Goal: Task Accomplishment & Management: Complete application form

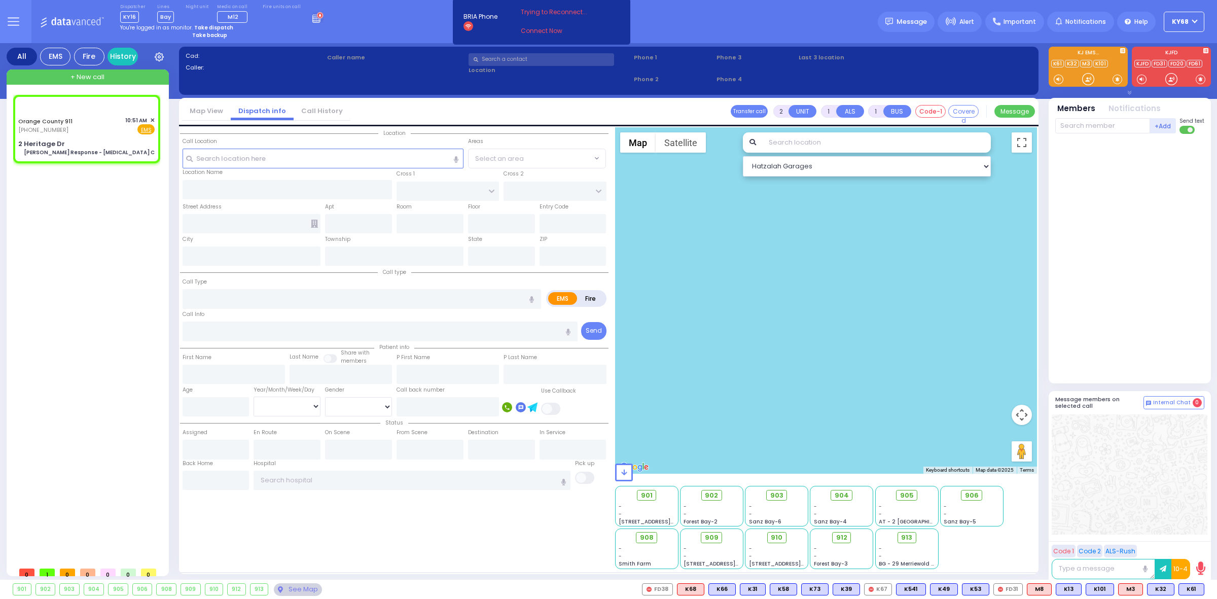
type input "6"
select select
type input "[PERSON_NAME] Response - [MEDICAL_DATA] C"
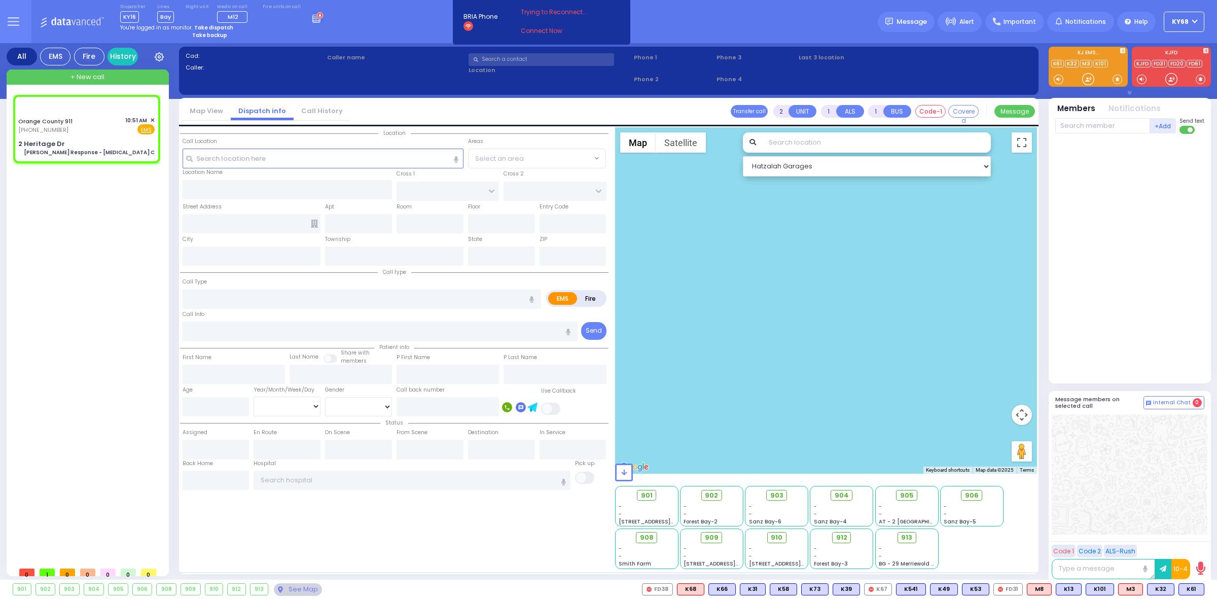
radio input "true"
type input "Nature: : Charlie Response - Chest Pain C Address: : 2 Heritage Dr APT 2C, 1092…"
select select
select select "Hatzalah Garages"
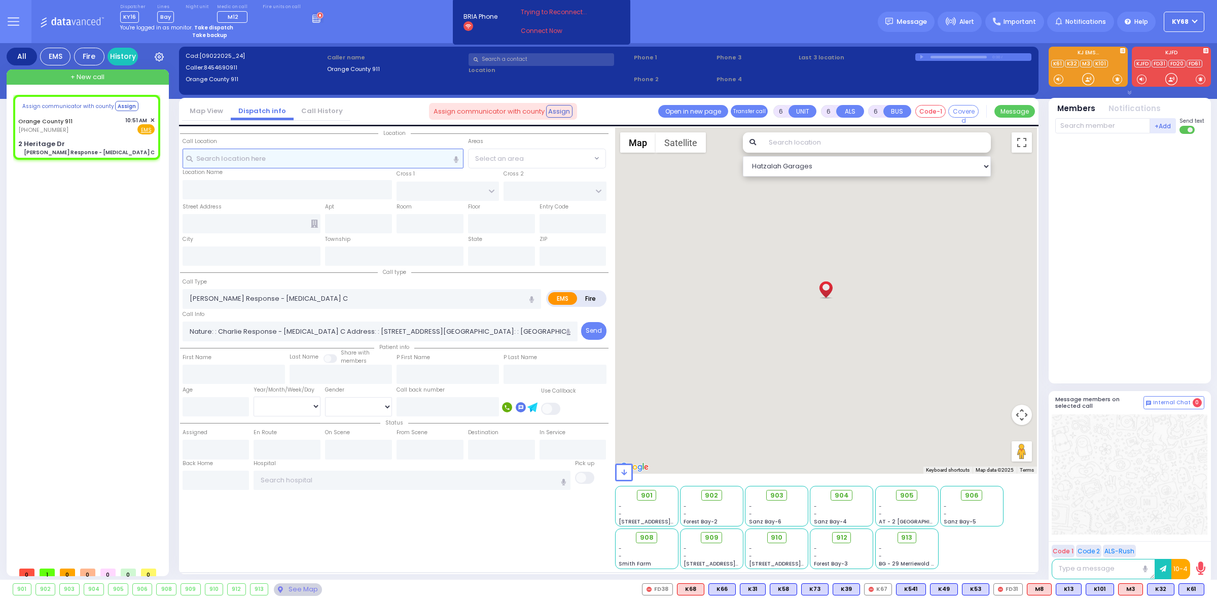
select select
radio input "true"
select select
select select "Hatzalah Garages"
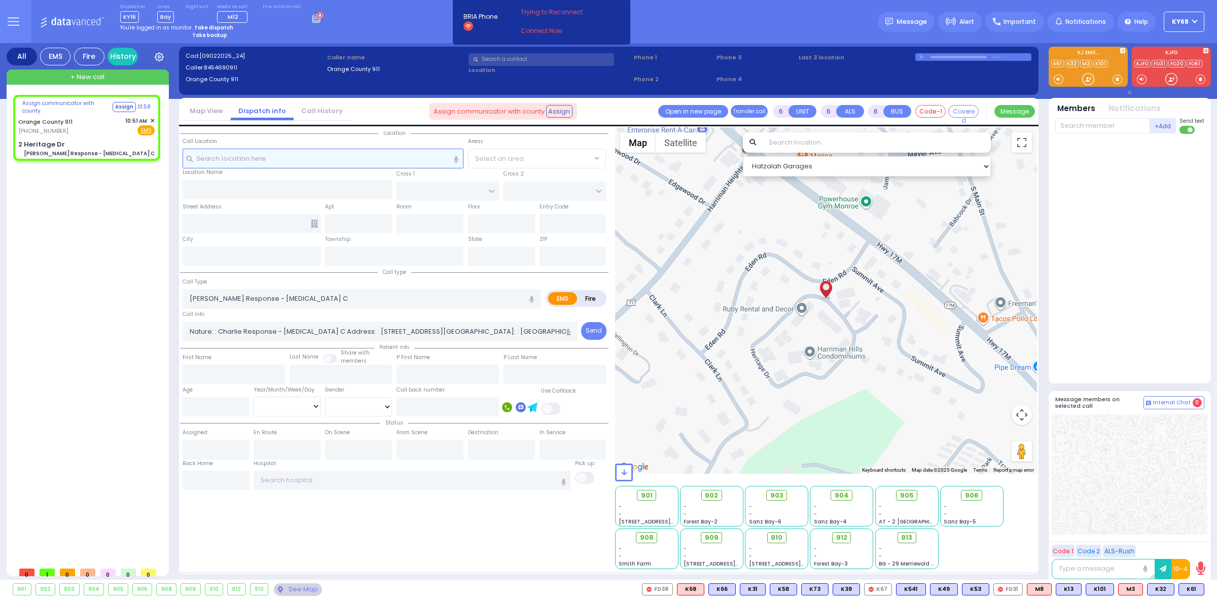
type input "2 Heritage Dr"
type input "Monroe"
type input "New York"
type input "10926"
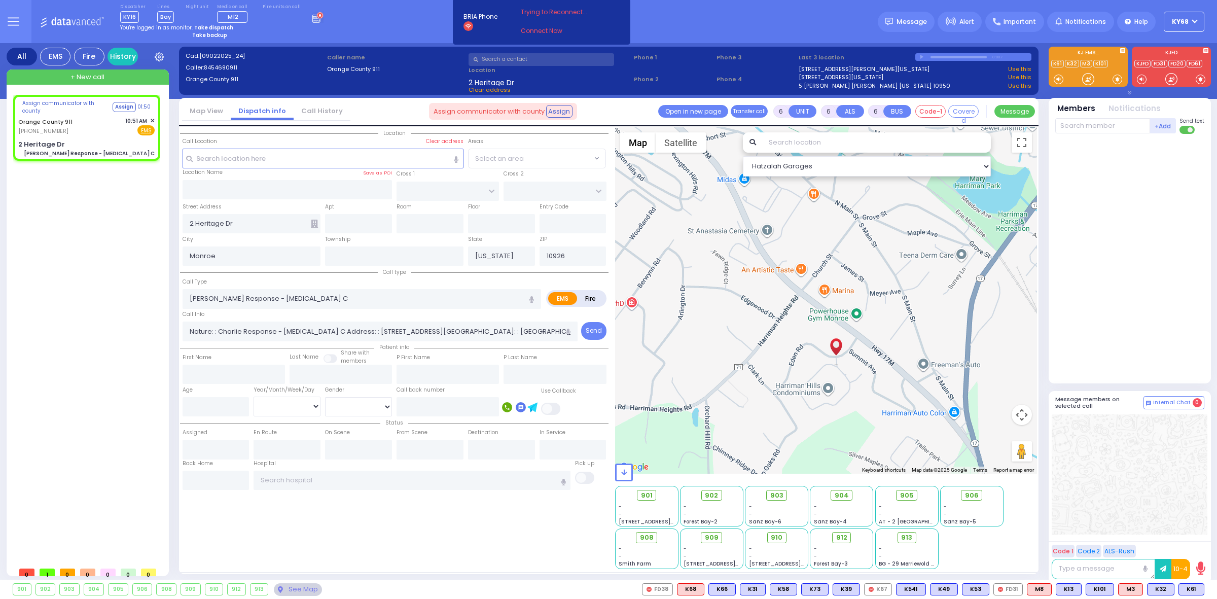
click at [819, 140] on input "text" at bounding box center [876, 142] width 229 height 20
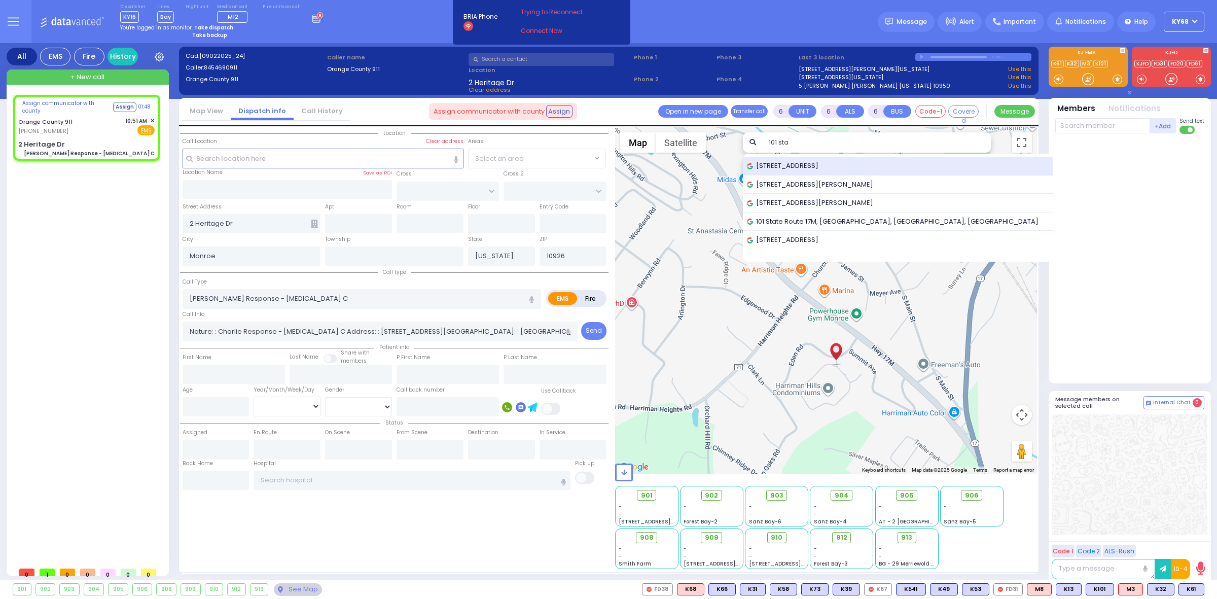
type input "101 sta"
click at [817, 168] on span "101 Stage Road, Monroe, NY, USA" at bounding box center [784, 166] width 75 height 10
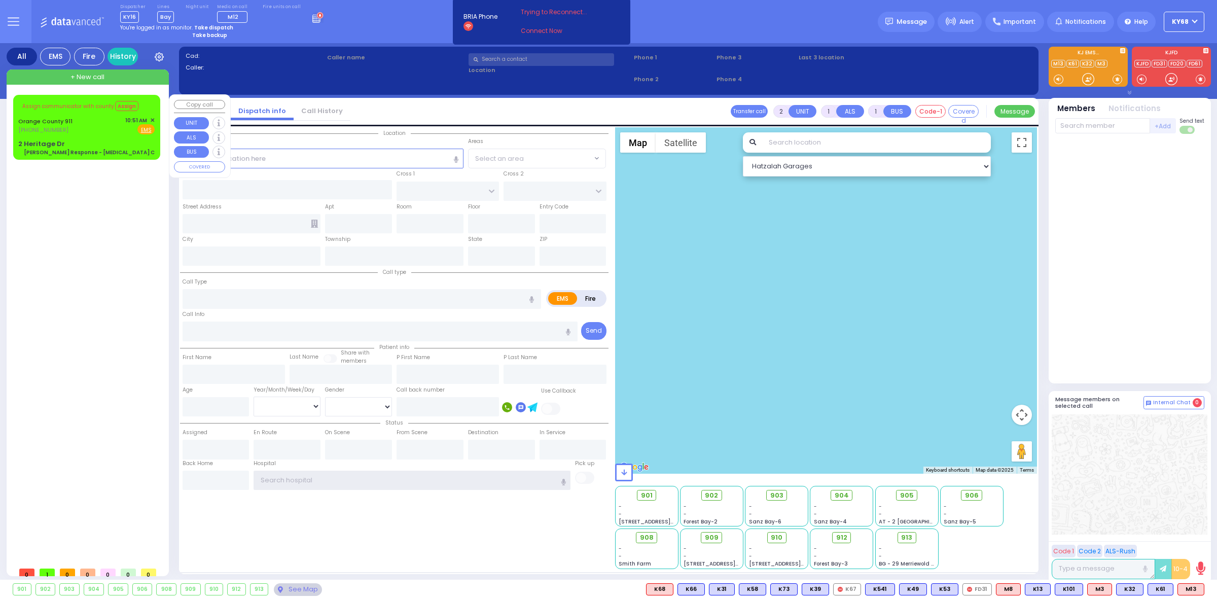
type input "ky68"
click at [153, 118] on span "✕" at bounding box center [152, 120] width 5 height 9
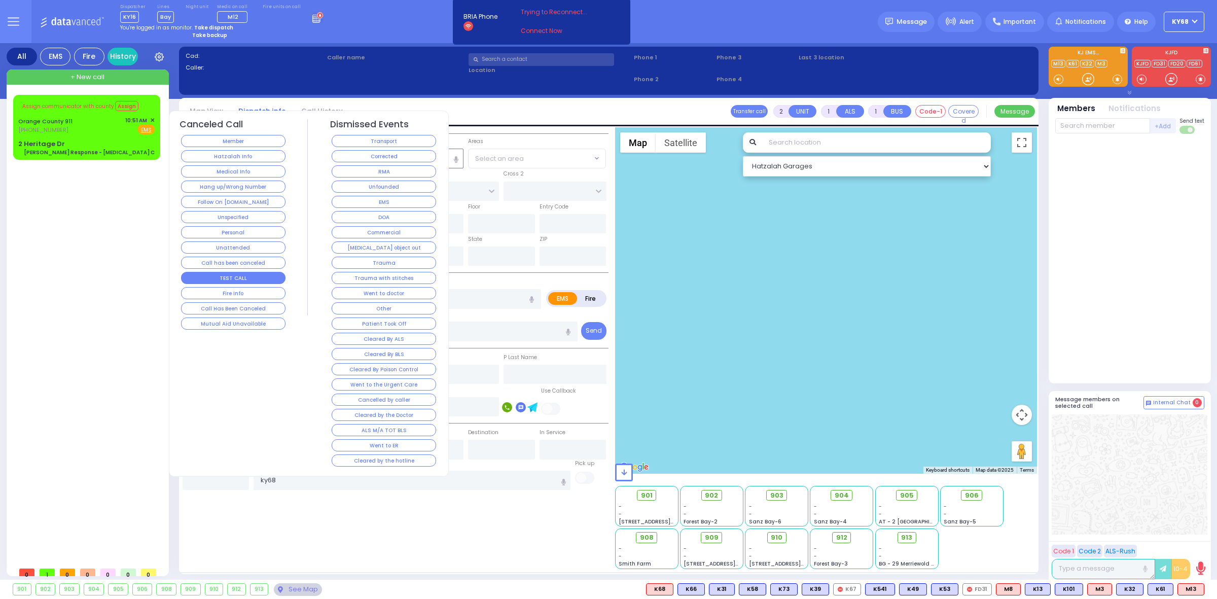
click at [247, 284] on button "TEST CALL" at bounding box center [233, 278] width 104 height 12
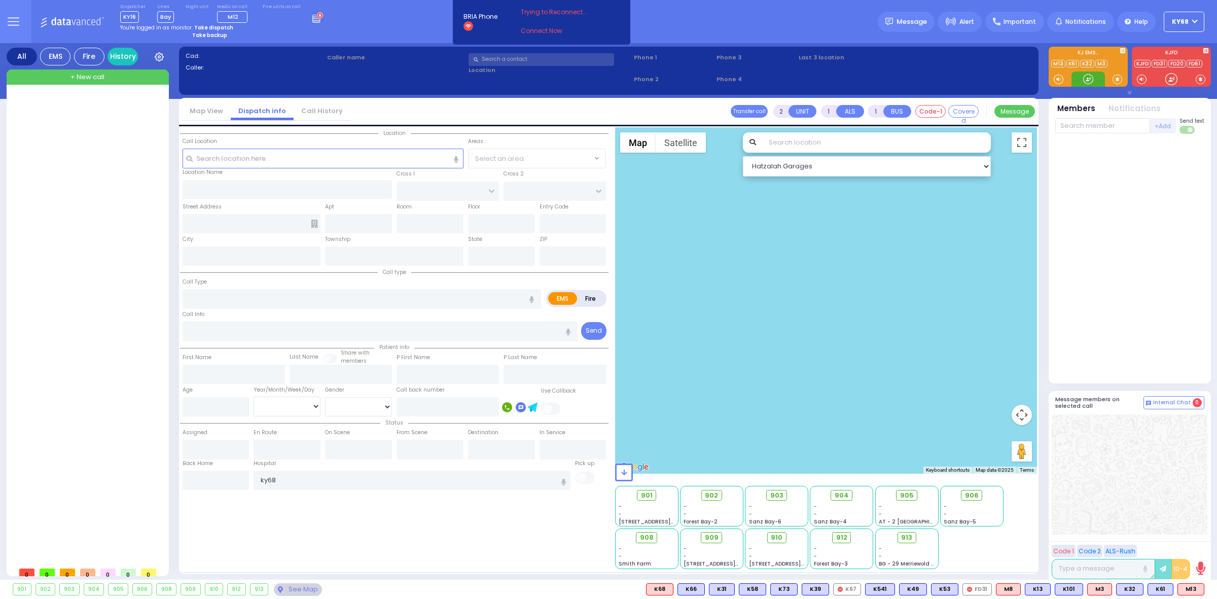
click at [1086, 75] on div at bounding box center [1088, 79] width 10 height 10
click at [201, 26] on strong "Take dispatch" at bounding box center [213, 28] width 39 height 8
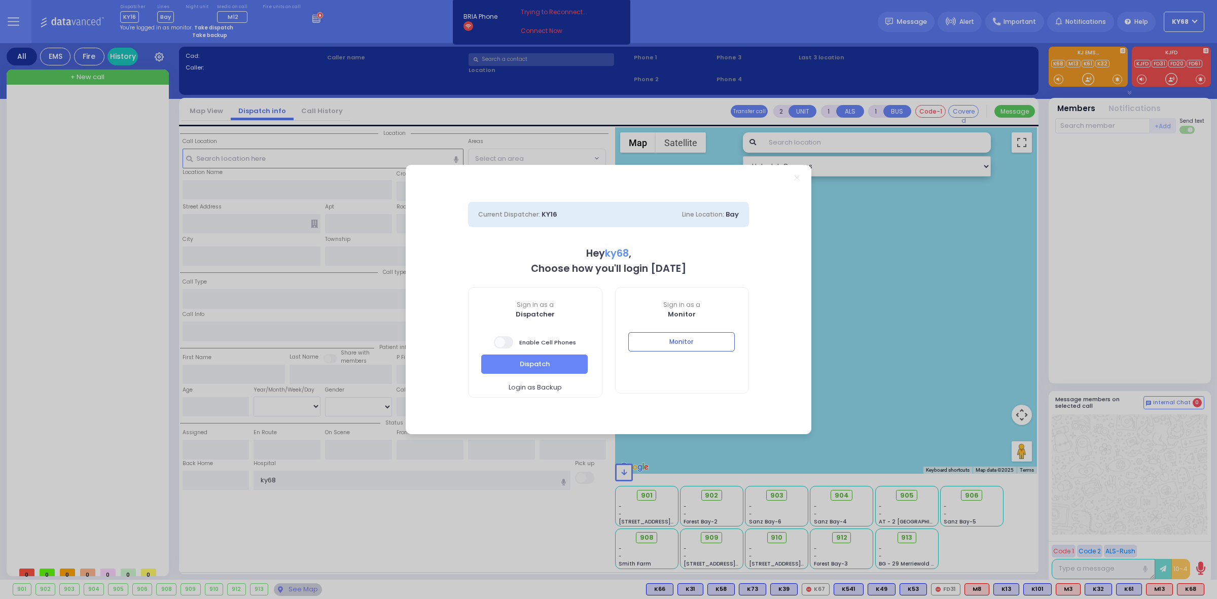
select select "12"
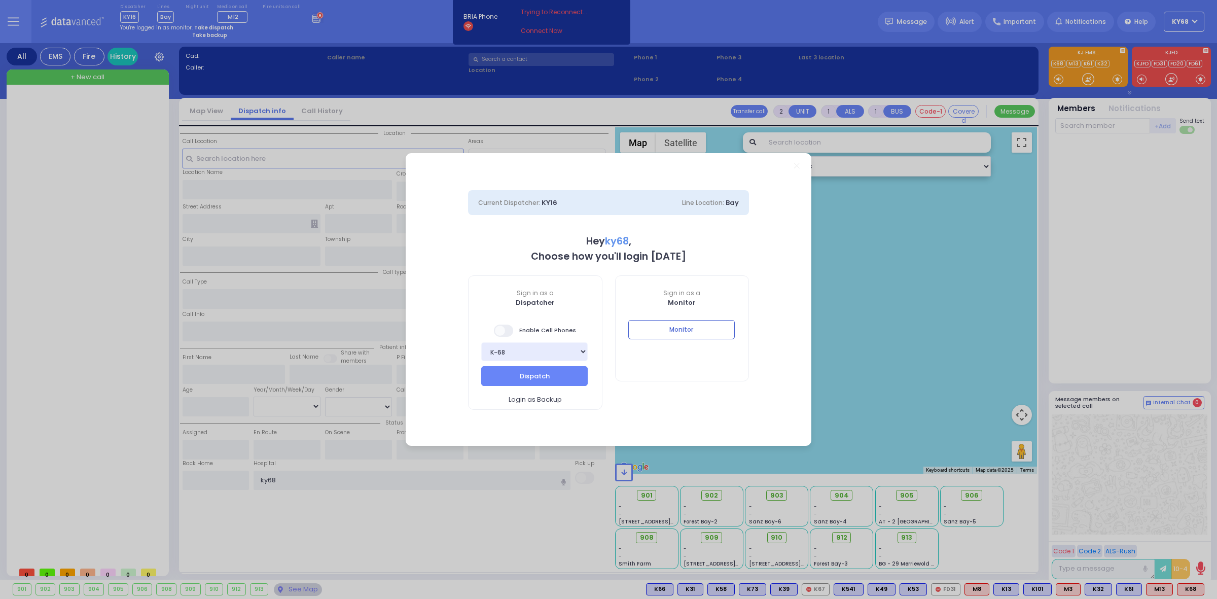
click at [496, 325] on label at bounding box center [504, 331] width 20 height 14
click at [506, 371] on button "Dispatch" at bounding box center [534, 375] width 107 height 19
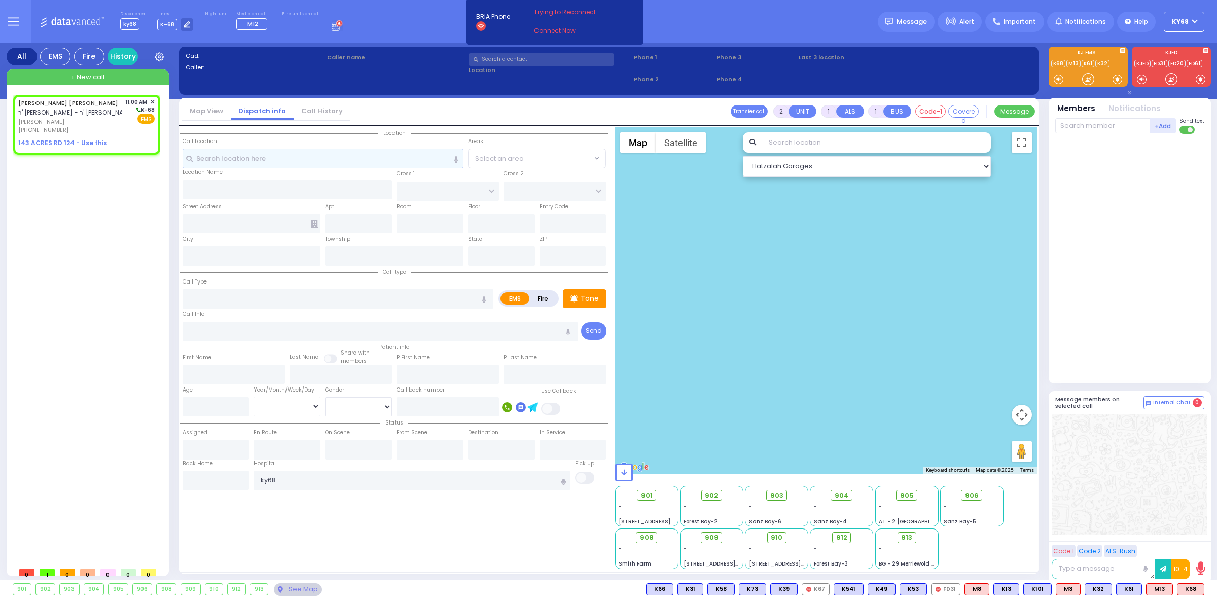
select select
radio input "true"
type input "JACOB YITZCHOK J."
type input "WEINGARTEN"
select select
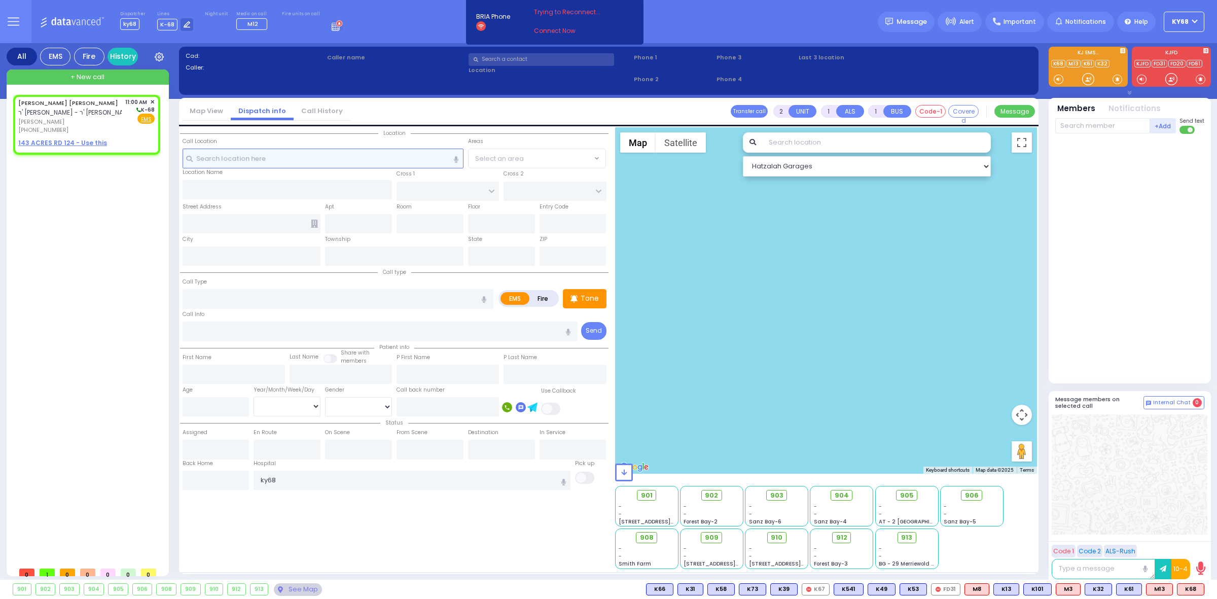
type input "11:00"
select select "Hatzalah Garages"
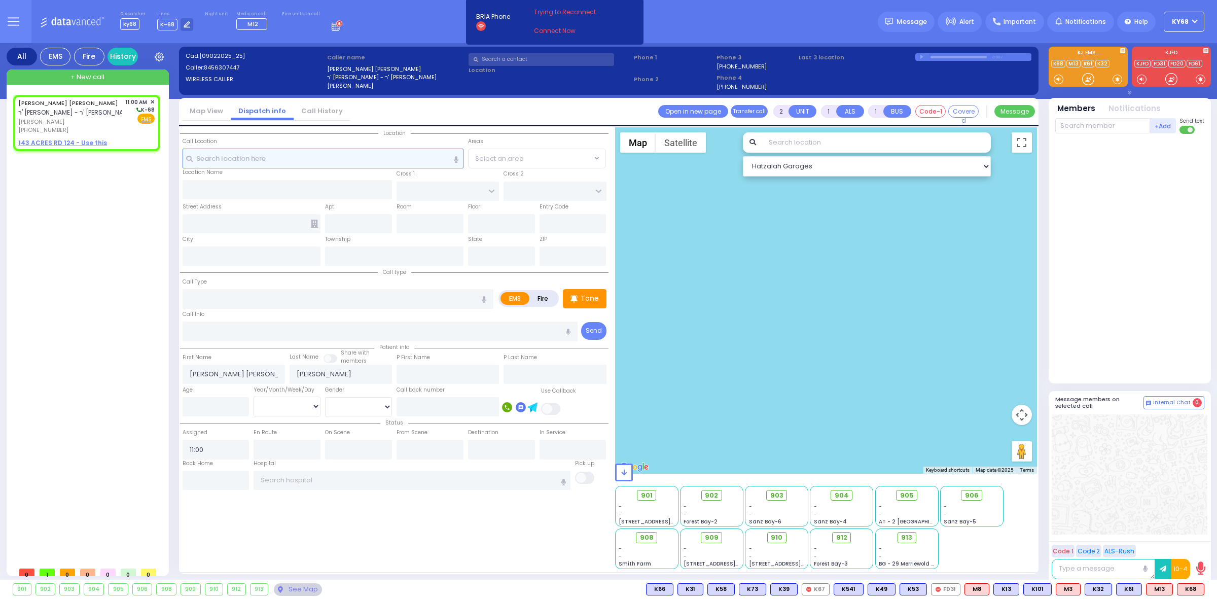
select select
radio input "true"
select select
select select "Hatzalah Garages"
click at [352, 161] on input "text" at bounding box center [323, 158] width 281 height 19
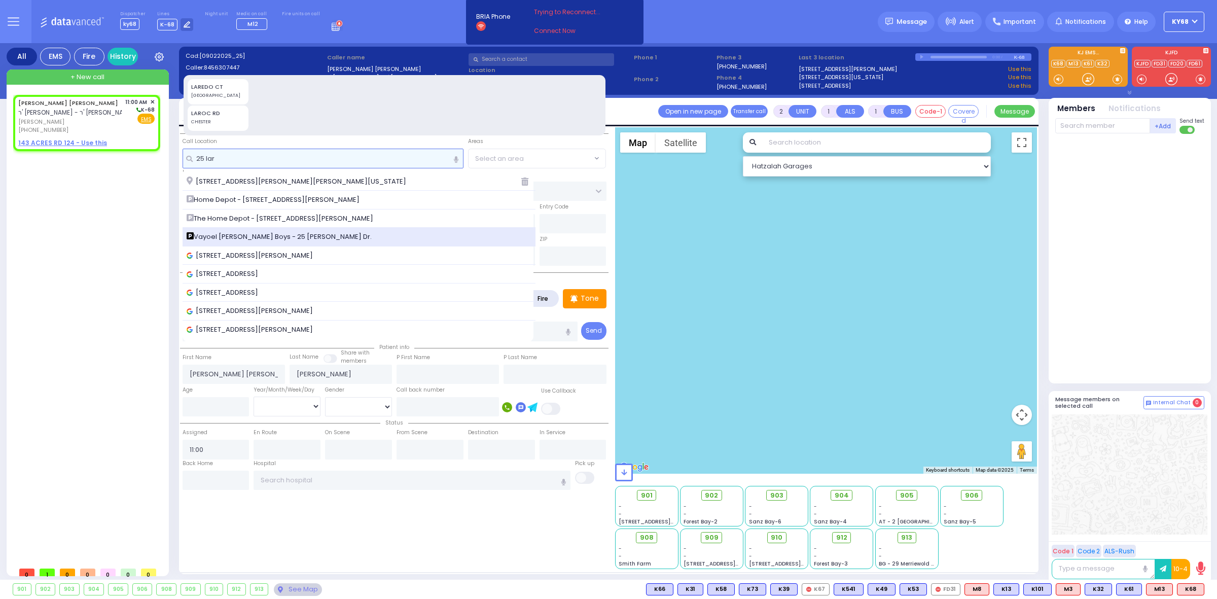
type input "25 lar"
click at [330, 234] on div "Vayoel Moshe Boys - 25 Larkin Dr." at bounding box center [359, 237] width 345 height 10
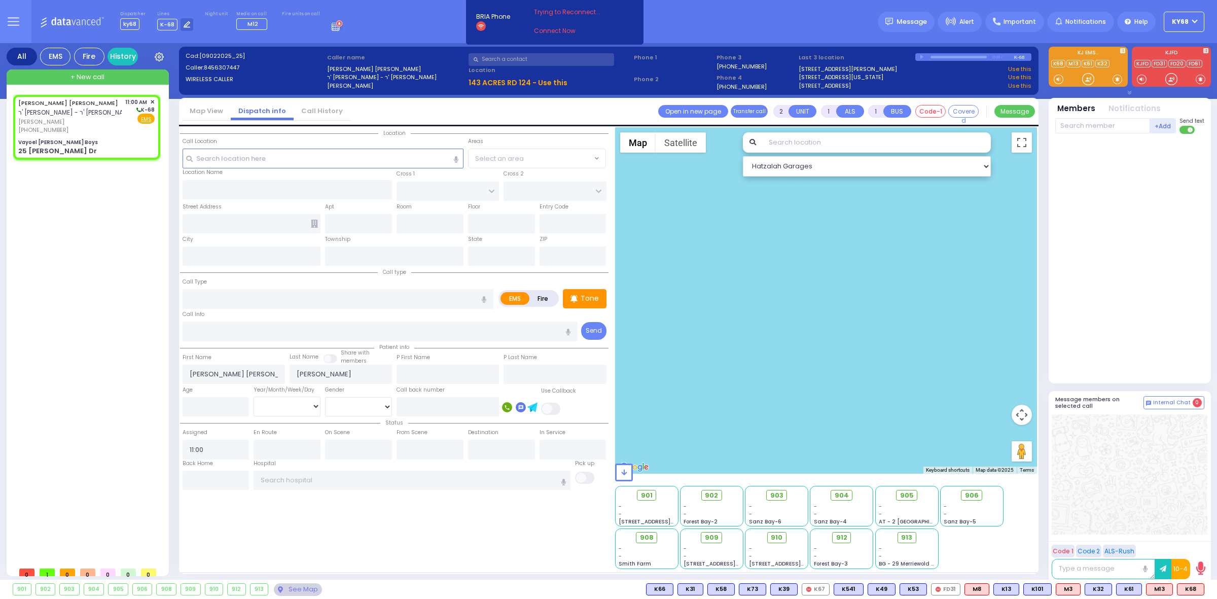
select select
radio input "true"
select select
select select "Hatzalah Garages"
type input "Vayoel Moshe Boys"
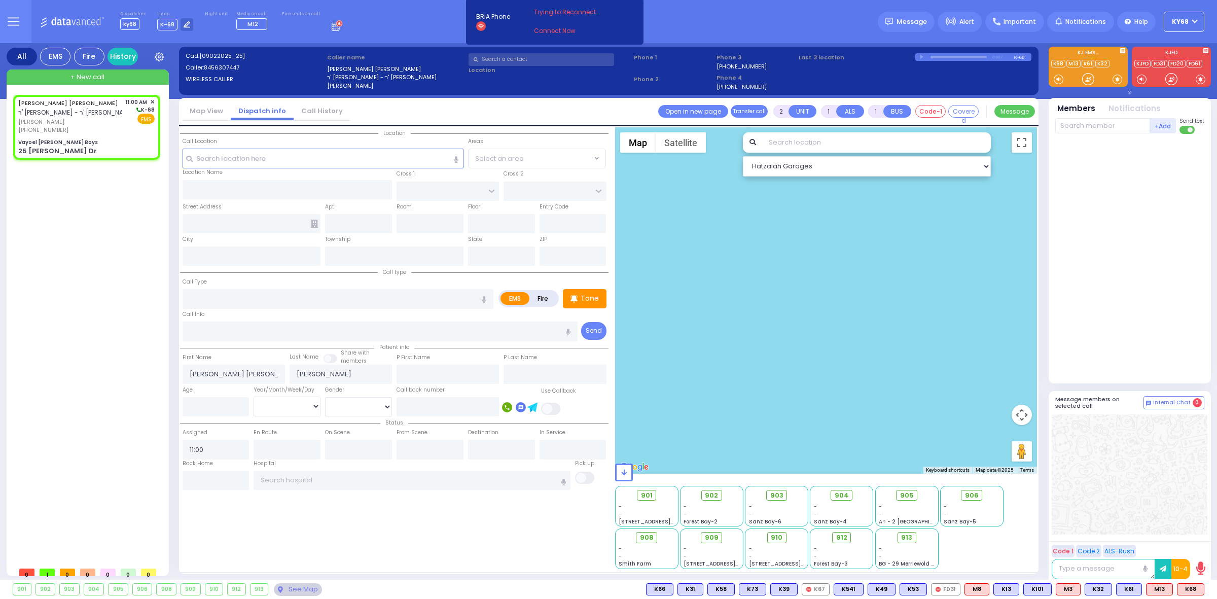
type input "OLD COUNTRY RD"
type input "25 Larkin Dr"
type input "Monroe"
type input "New York"
type input "10950"
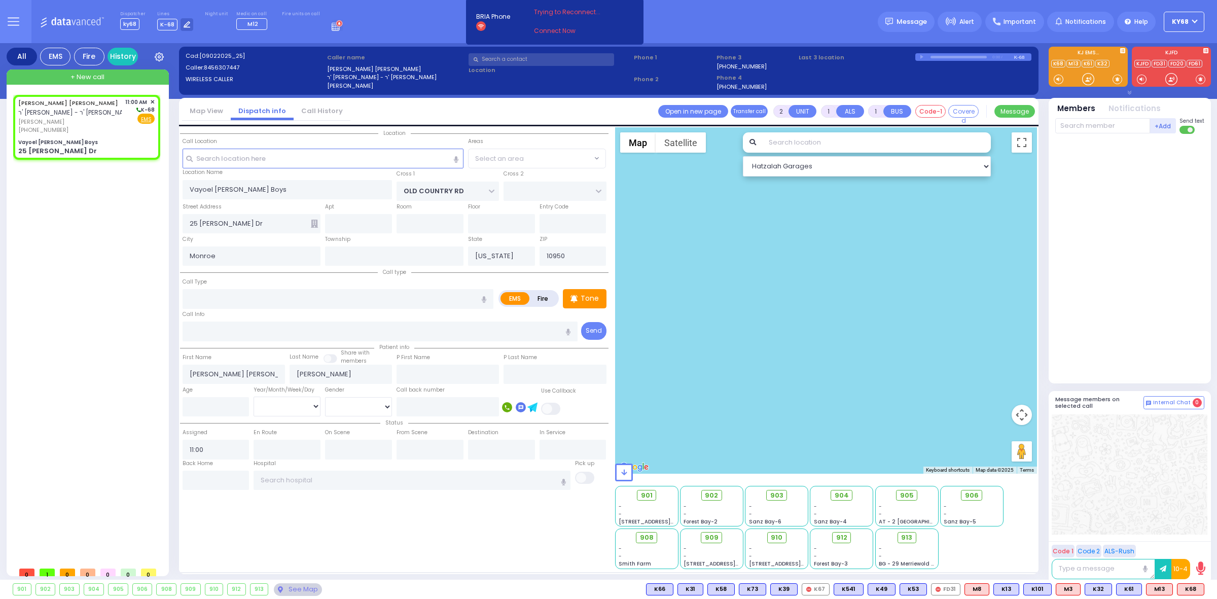
select select "MONROE"
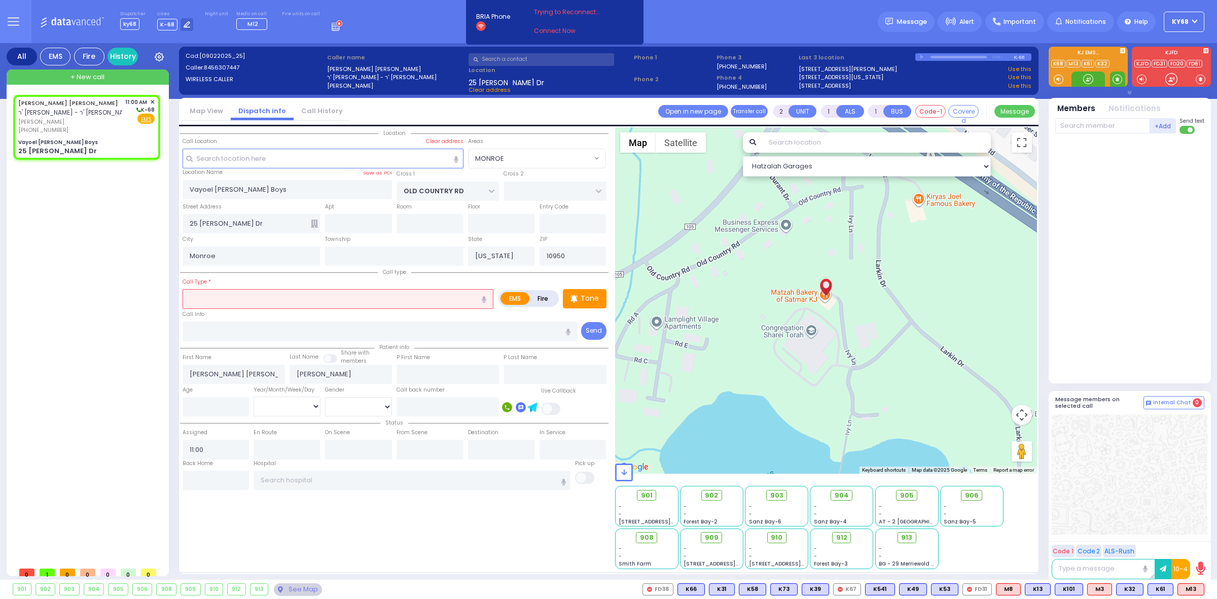
click at [1114, 80] on span at bounding box center [1118, 79] width 10 height 10
select select
radio input "true"
select select
select select "Hatzalah Garages"
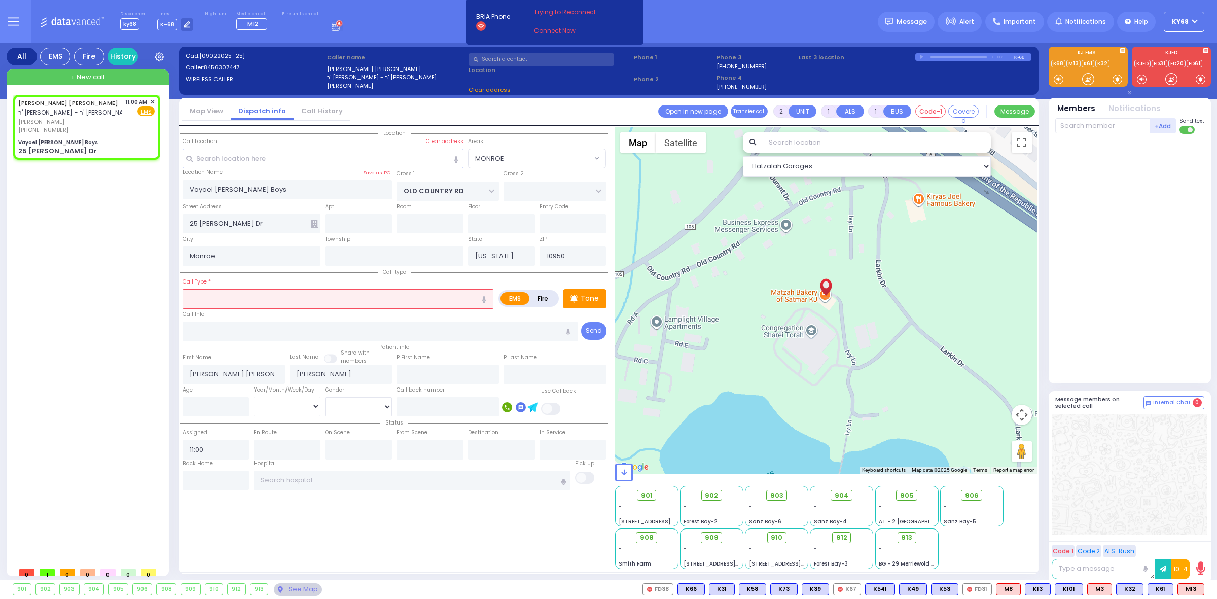
select select "MONROE"
click at [1086, 81] on div at bounding box center [1088, 79] width 10 height 10
click at [292, 298] on input "text" at bounding box center [338, 298] width 311 height 19
select select
radio input "true"
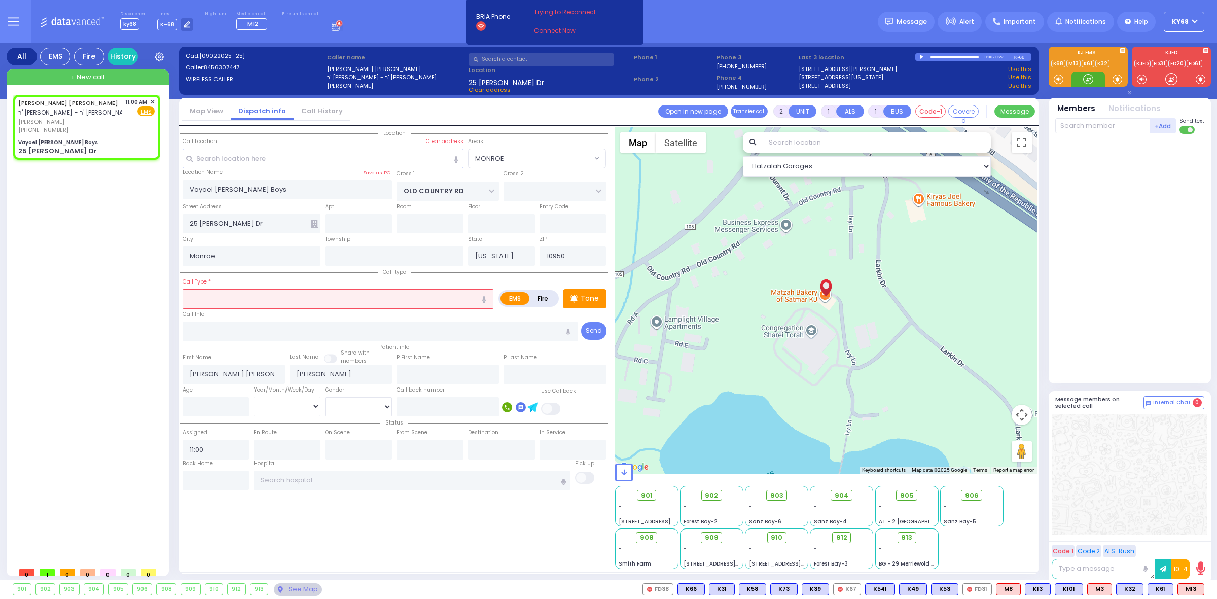
select select
select select "Hatzalah Garages"
select select "MONROE"
click at [1084, 79] on div at bounding box center [1088, 79] width 10 height 10
click at [280, 298] on input "text" at bounding box center [338, 298] width 311 height 19
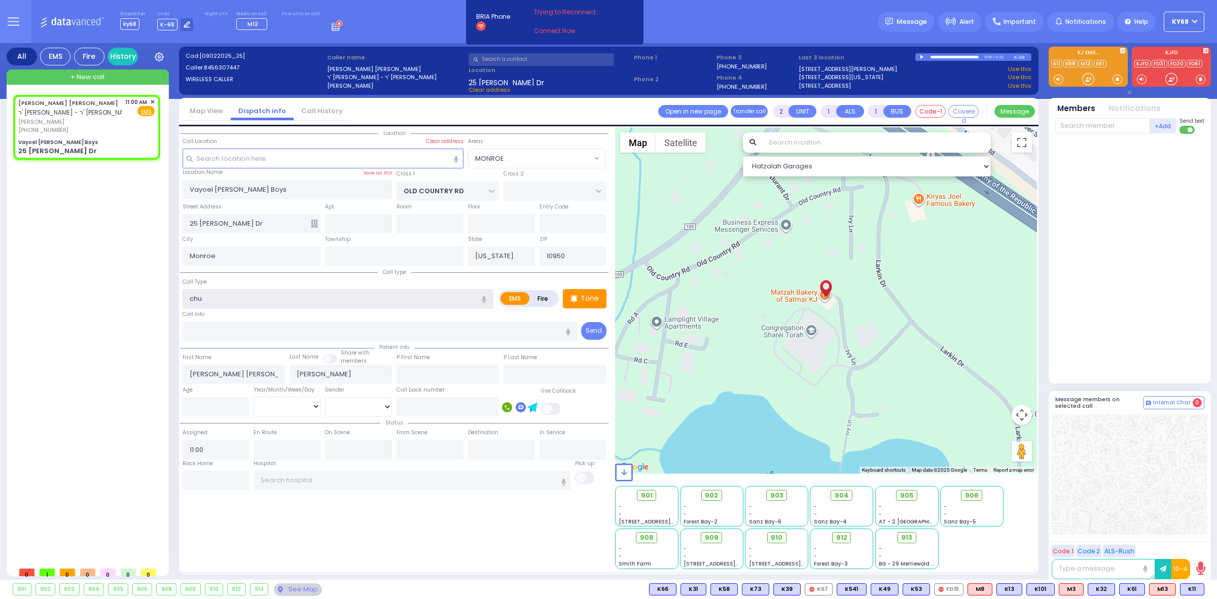
type input "ch"
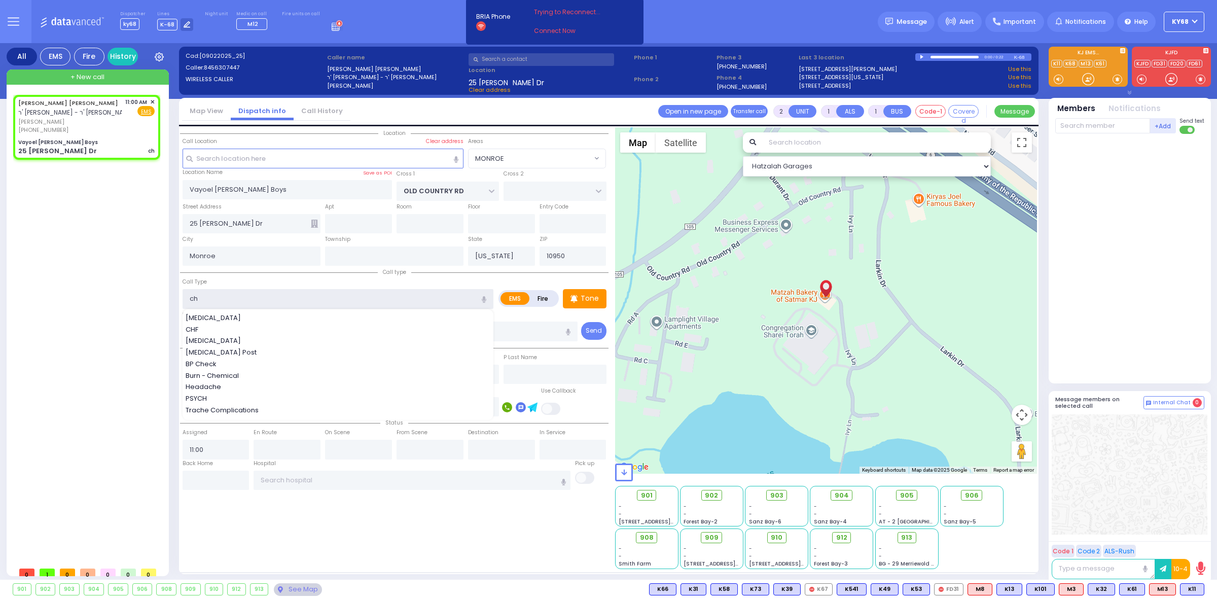
select select
radio input "true"
select select
select select "Hatzalah Garages"
type input "ch"
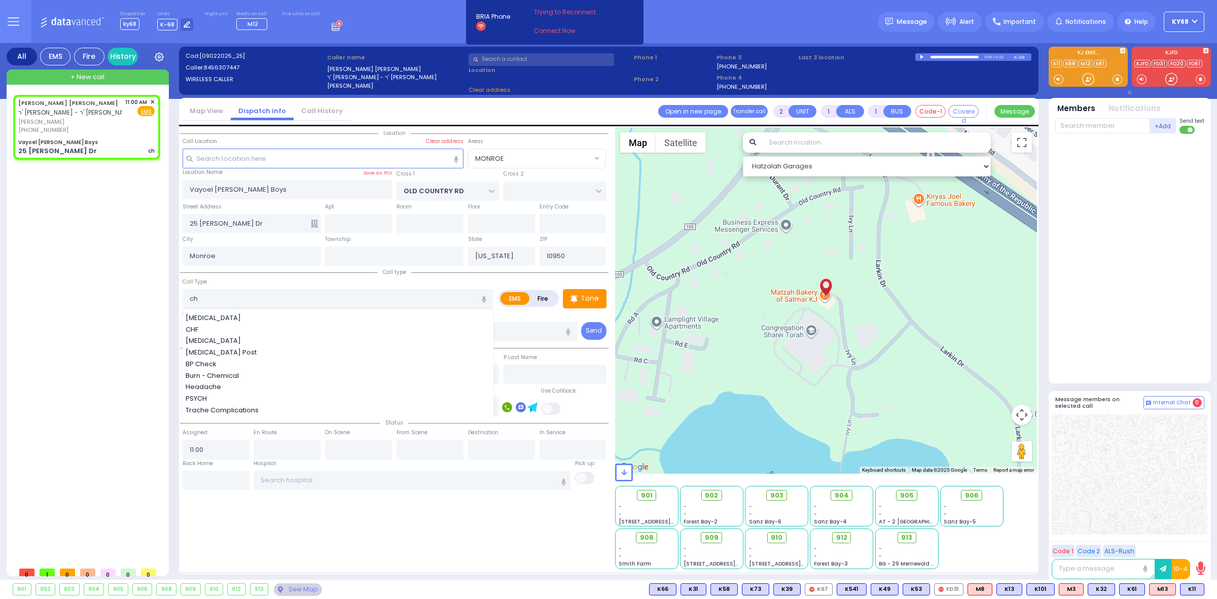
select select "MONROE"
click at [1084, 81] on div at bounding box center [1088, 79] width 10 height 10
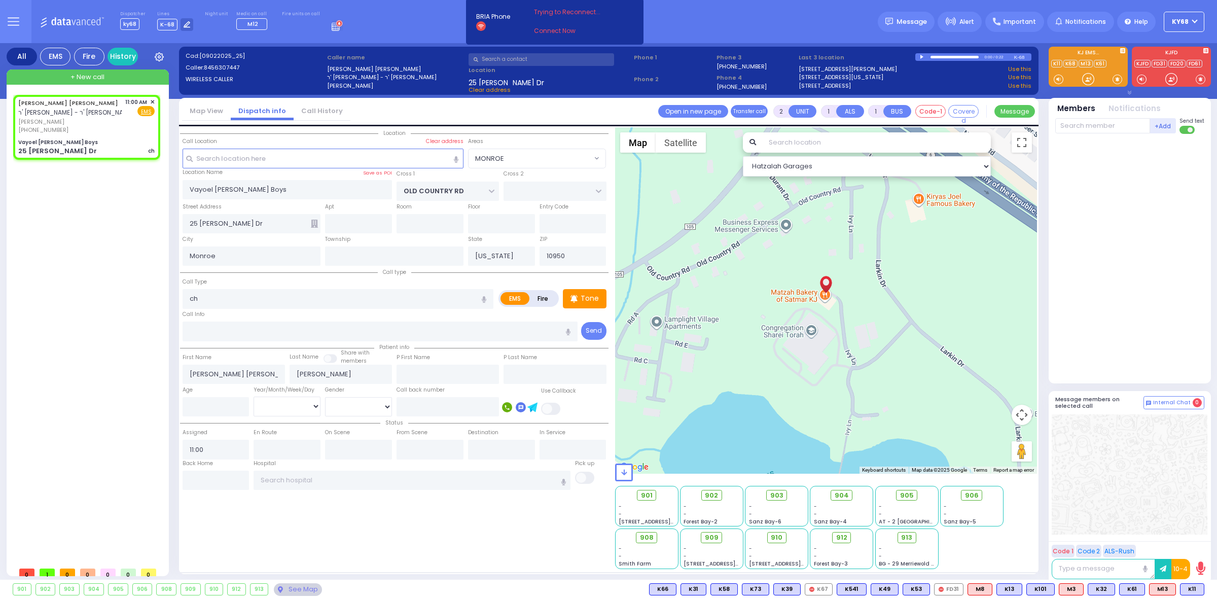
select select
radio input "true"
select select
select select "Hatzalah Garages"
select select "MONROE"
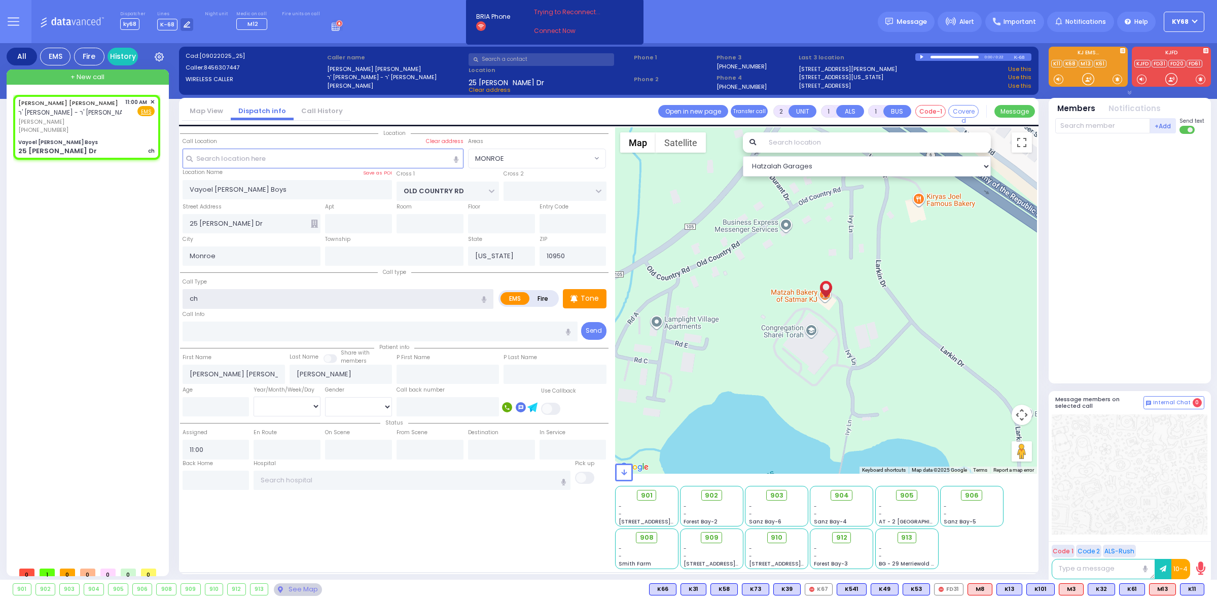
click at [217, 301] on input "ch" at bounding box center [338, 298] width 311 height 19
type input "child fell"
click at [1077, 229] on div at bounding box center [1130, 256] width 151 height 237
select select
radio input "true"
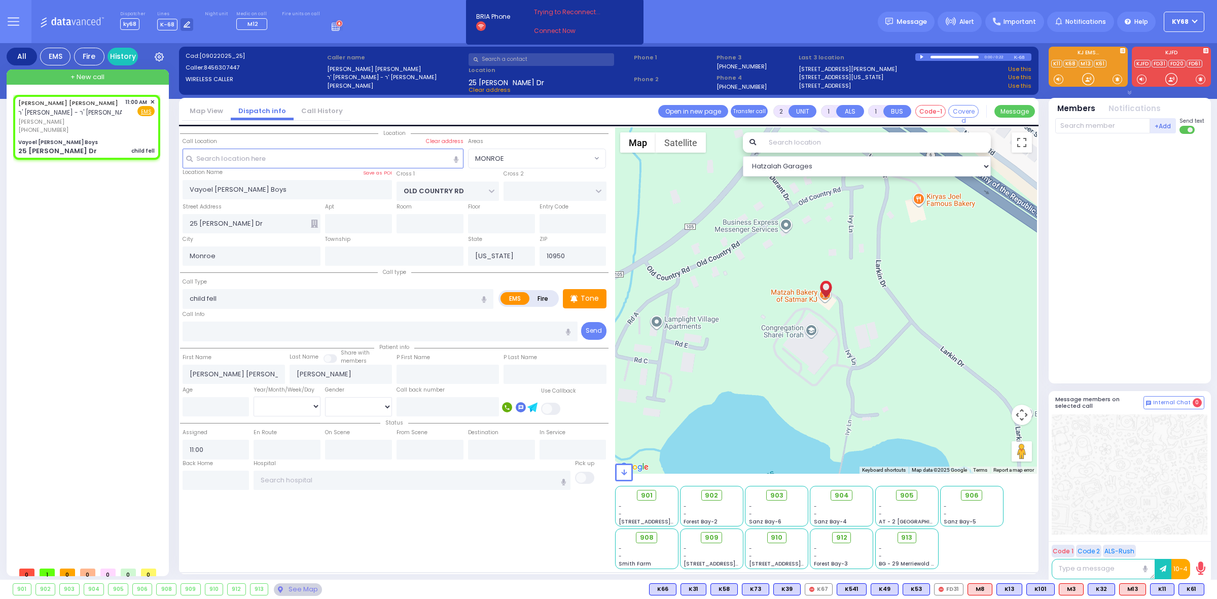
select select
select select "Hatzalah Garages"
select select "MONROE"
click at [1086, 80] on div at bounding box center [1088, 79] width 10 height 10
click at [1159, 587] on span "K11" at bounding box center [1162, 589] width 23 height 11
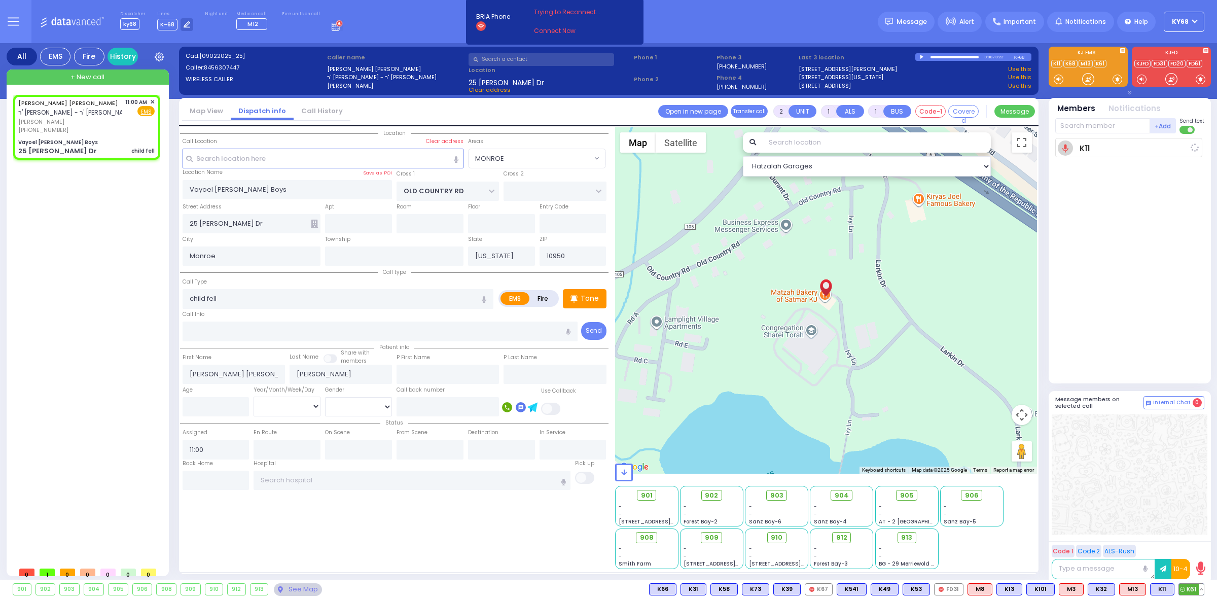
click at [1187, 587] on span "K61" at bounding box center [1191, 589] width 25 height 11
select select
radio input "true"
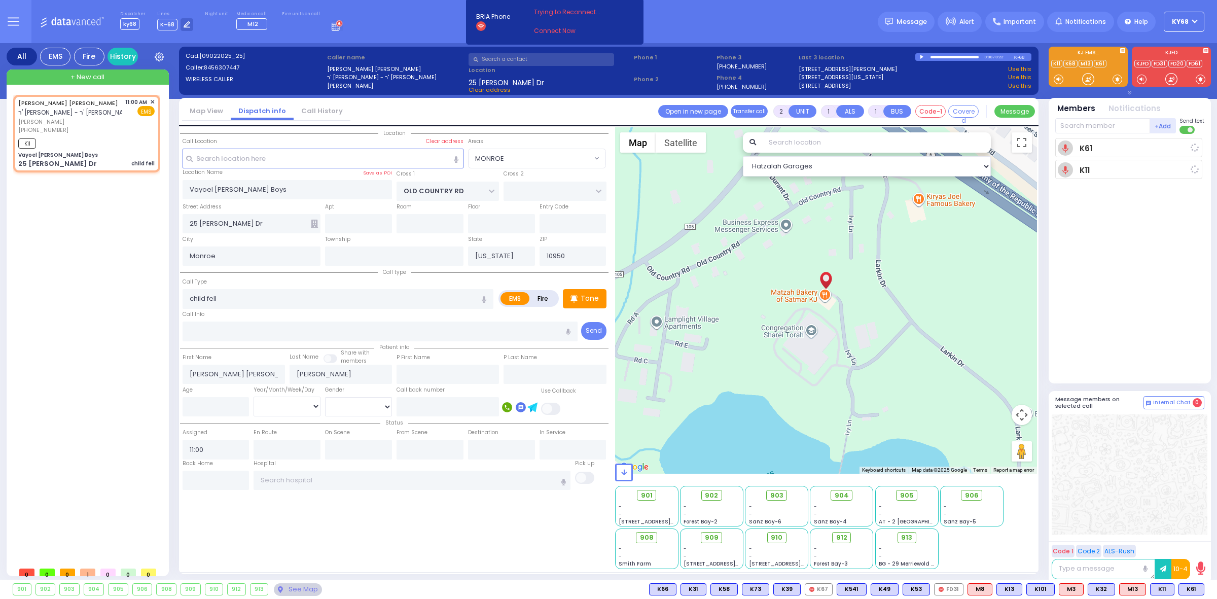
select select
type input "11:02"
select select "Hatzalah Garages"
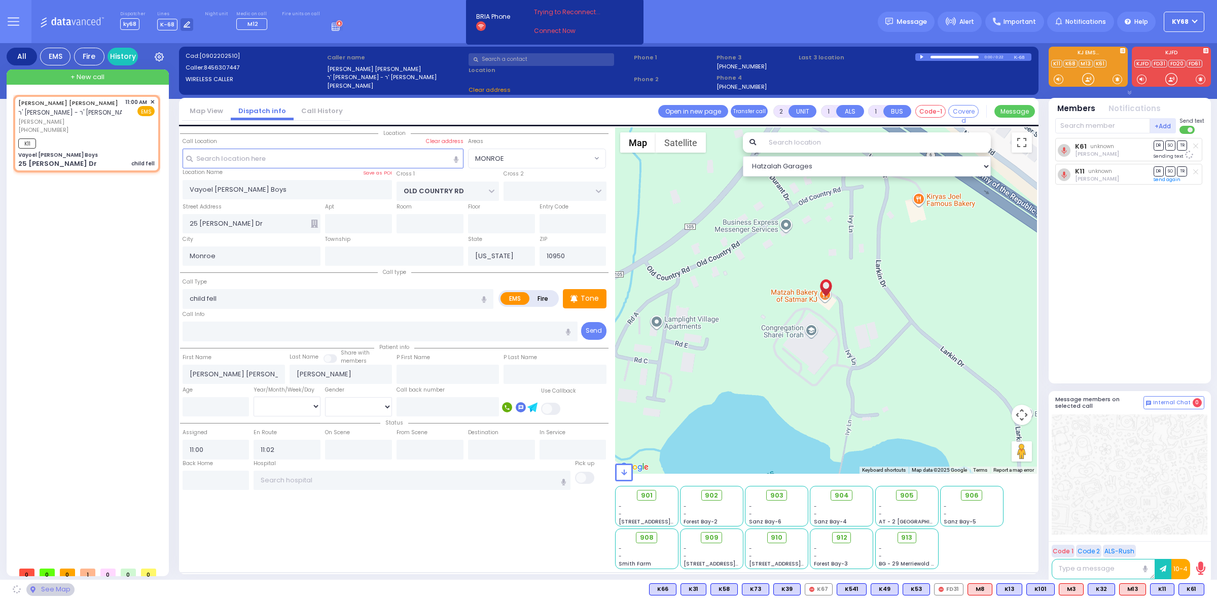
radio input "true"
select select
select select "MONROE"
select select "Hatzalah Garages"
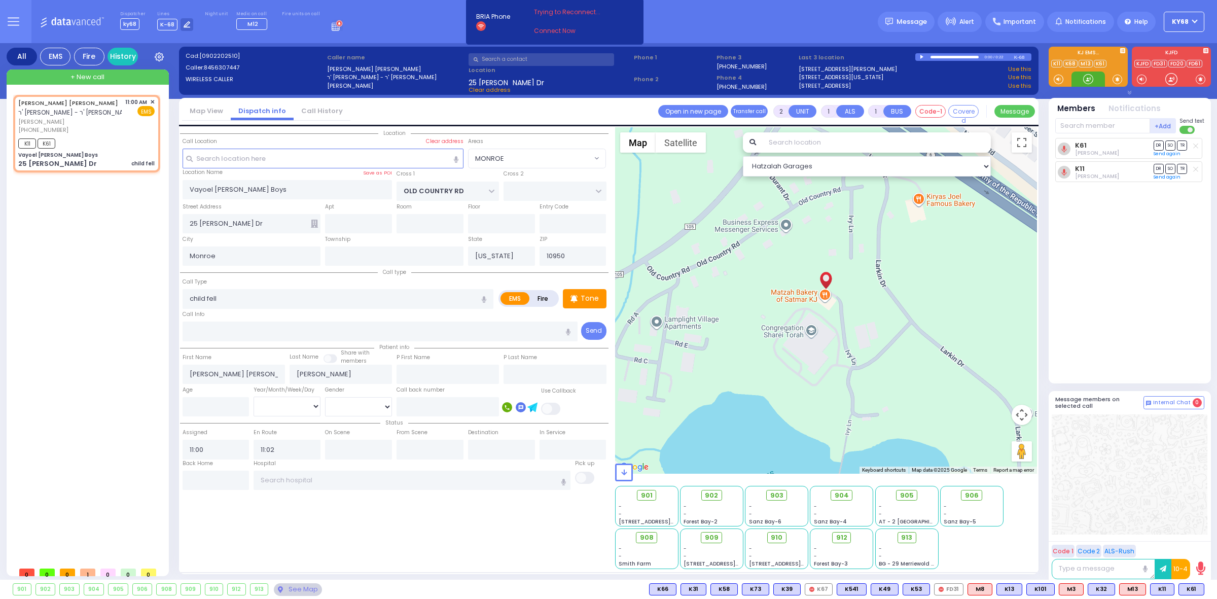
click at [1083, 79] on div at bounding box center [1088, 79] width 10 height 10
click at [1086, 130] on input "text" at bounding box center [1102, 125] width 95 height 15
type input "58"
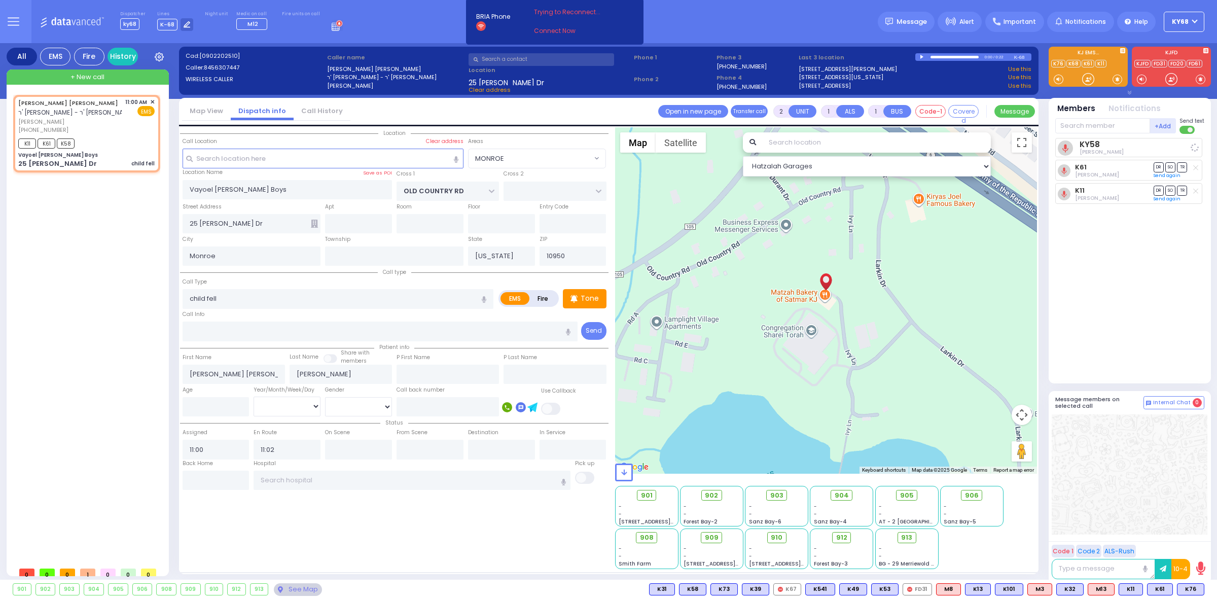
select select
radio input "true"
select select
select select "MONROE"
select select "Hatzalah Garages"
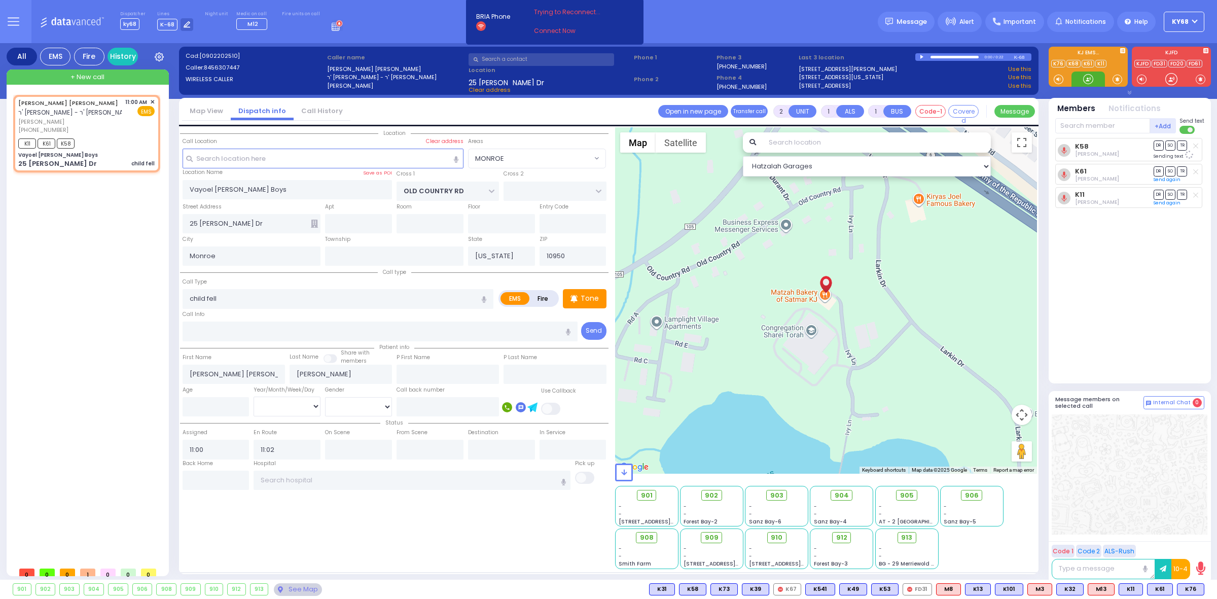
click at [1089, 79] on div at bounding box center [1088, 79] width 10 height 10
click at [1086, 83] on div at bounding box center [1088, 79] width 10 height 10
click at [1088, 80] on div at bounding box center [1088, 79] width 10 height 10
click at [1086, 69] on div at bounding box center [1088, 67] width 79 height 40
click at [1086, 76] on div at bounding box center [1088, 79] width 10 height 10
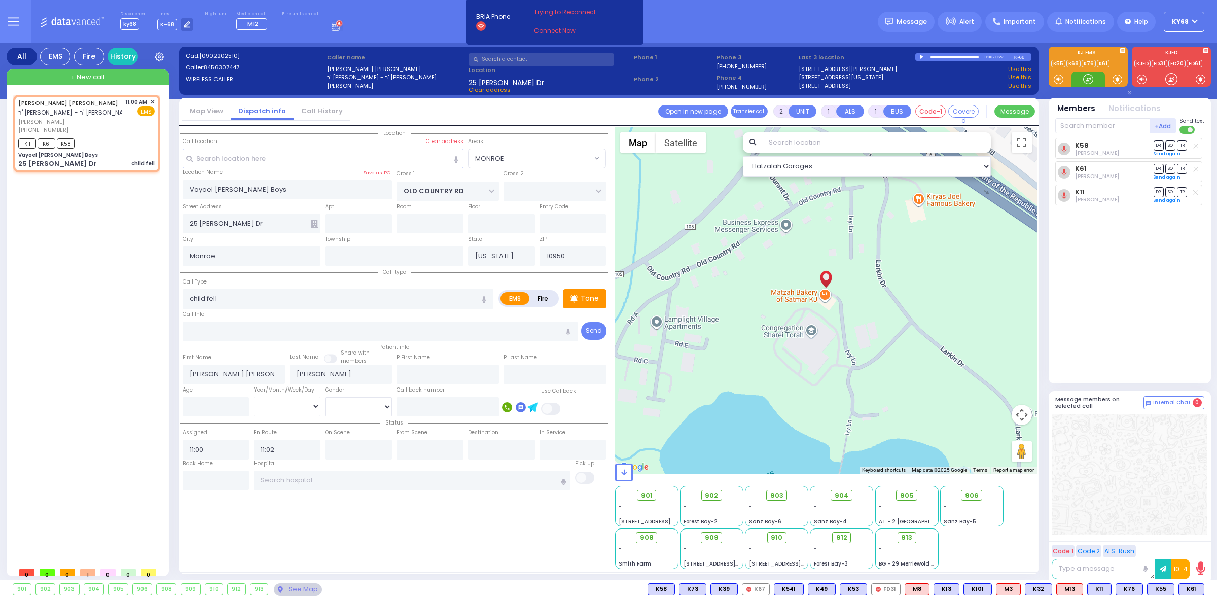
click at [1090, 80] on div at bounding box center [1088, 79] width 10 height 10
click at [1154, 350] on div "K58 Yoel Katz DR SO TR K61" at bounding box center [1130, 256] width 151 height 237
click at [1086, 80] on div at bounding box center [1088, 79] width 10 height 10
click at [520, 55] on input "text" at bounding box center [542, 59] width 146 height 13
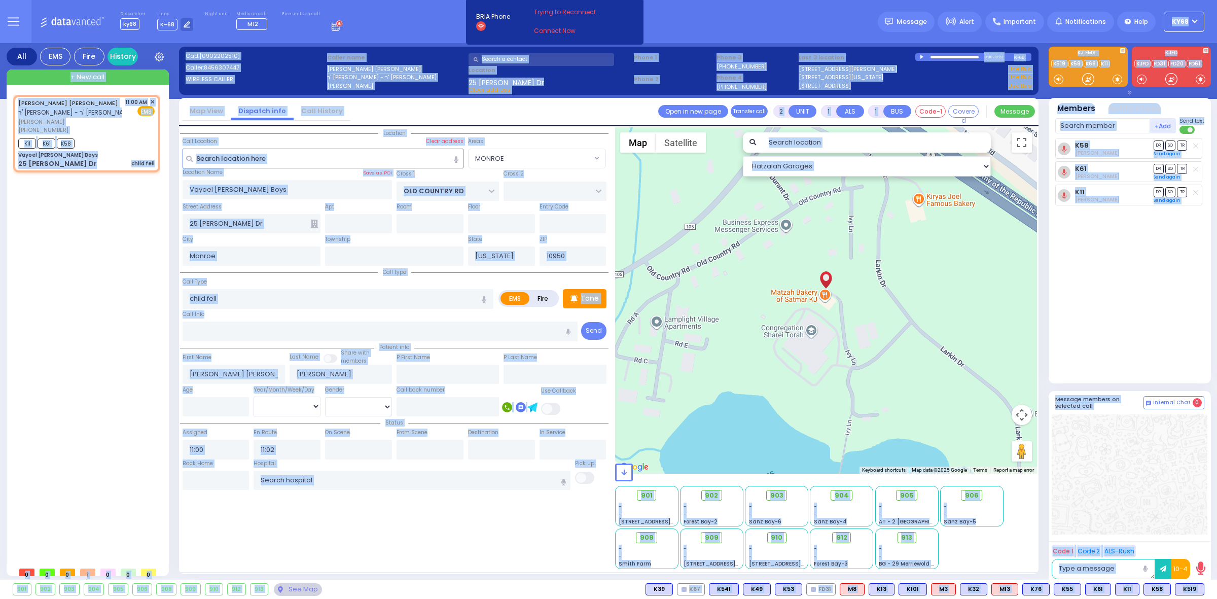
drag, startPoint x: 771, startPoint y: 13, endPoint x: 605, endPoint y: 586, distance: 597.4
click at [601, 589] on div "Dispatcher ky68 ?" at bounding box center [608, 299] width 1217 height 599
click at [600, 587] on div "901 902 903 904 905 906 K519" at bounding box center [608, 589] width 1217 height 13
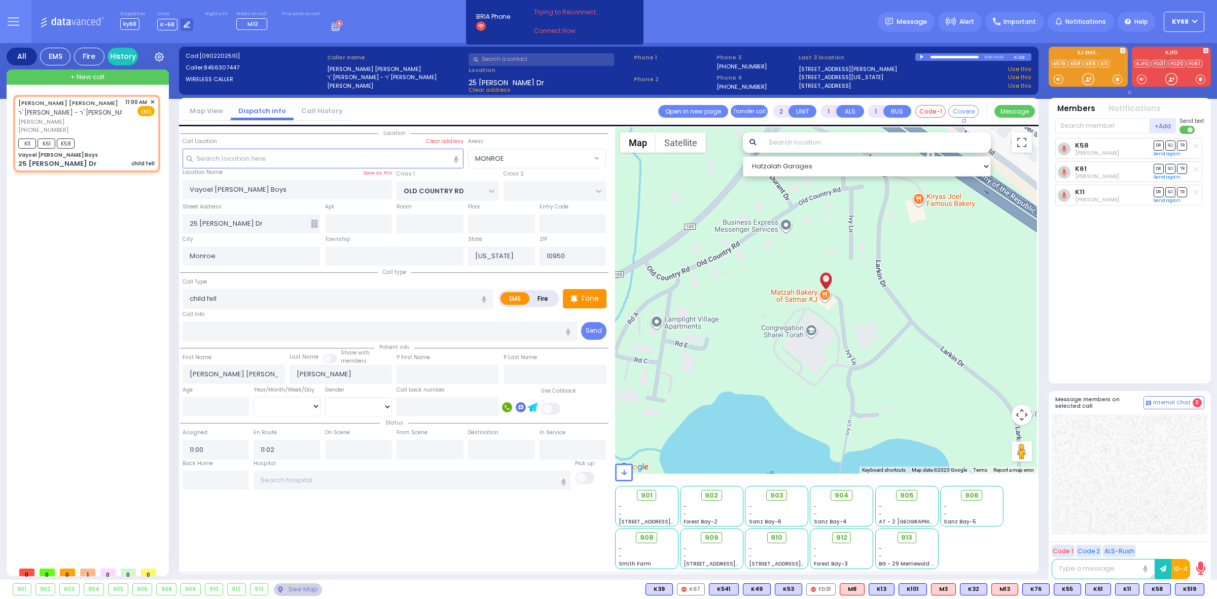
click at [335, 28] on rect at bounding box center [335, 28] width 1 height 1
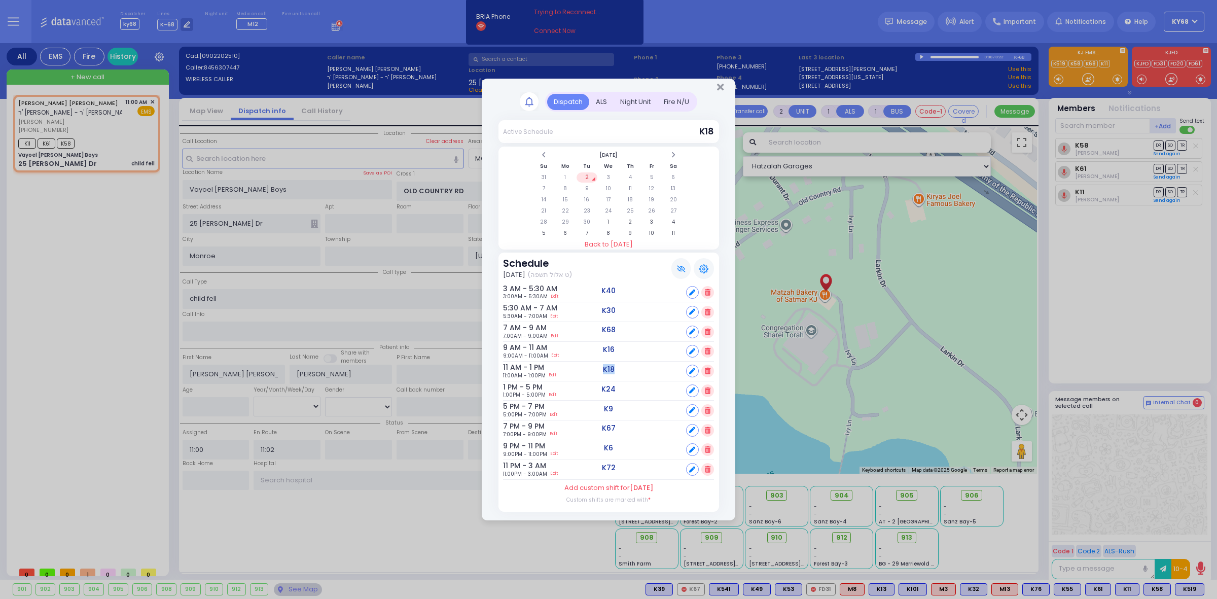
drag, startPoint x: 601, startPoint y: 366, endPoint x: 619, endPoint y: 371, distance: 18.5
click at [619, 371] on div "11 AM - 1 PM 11:00AM - 1:00PM Edit K18" at bounding box center [608, 372] width 211 height 20
drag, startPoint x: 599, startPoint y: 389, endPoint x: 625, endPoint y: 389, distance: 25.9
click at [625, 389] on div "1 PM - 5 PM 1:00PM - 5:00PM Edit K24" at bounding box center [608, 391] width 211 height 20
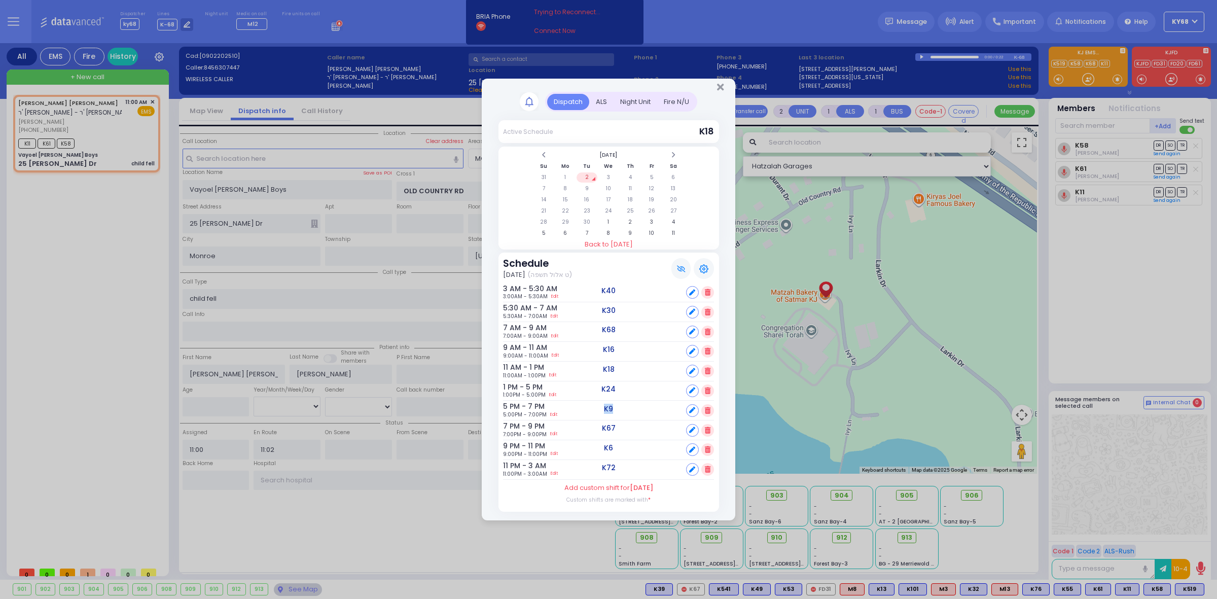
drag, startPoint x: 601, startPoint y: 409, endPoint x: 618, endPoint y: 409, distance: 16.2
click at [618, 409] on div "5 PM - 7 PM 5:00PM - 7:00PM Edit K9" at bounding box center [608, 411] width 211 height 20
click at [719, 83] on icon "Close" at bounding box center [720, 87] width 7 height 10
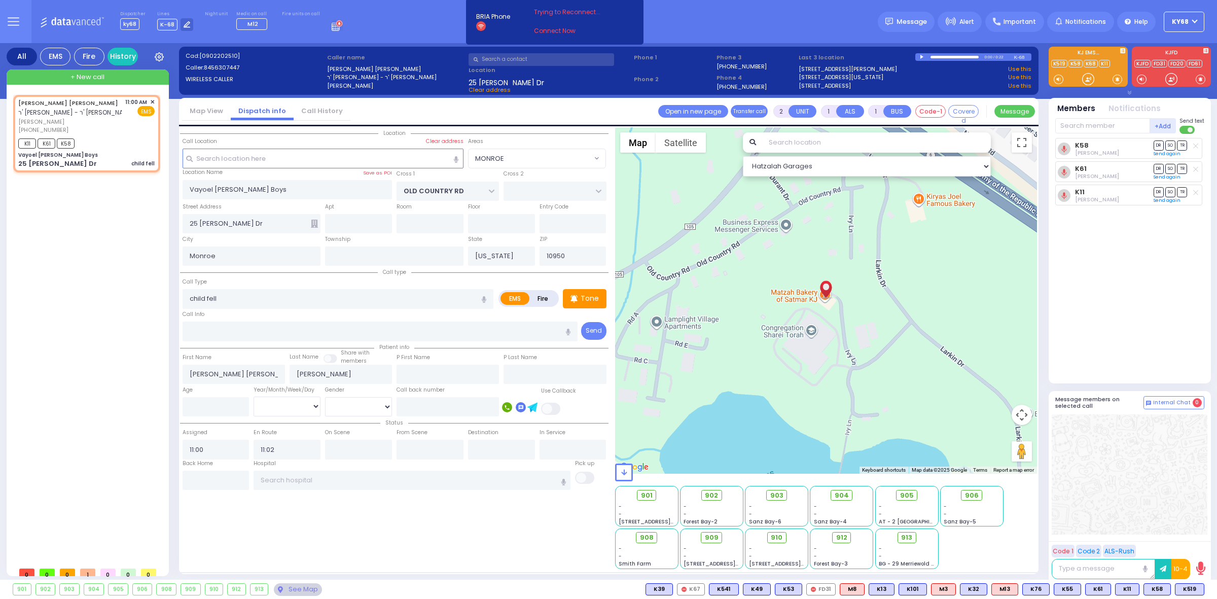
click at [374, 587] on div "901 902 903 904 905 906 K519" at bounding box center [608, 589] width 1217 height 13
click at [57, 81] on div "+ New call" at bounding box center [88, 76] width 162 height 15
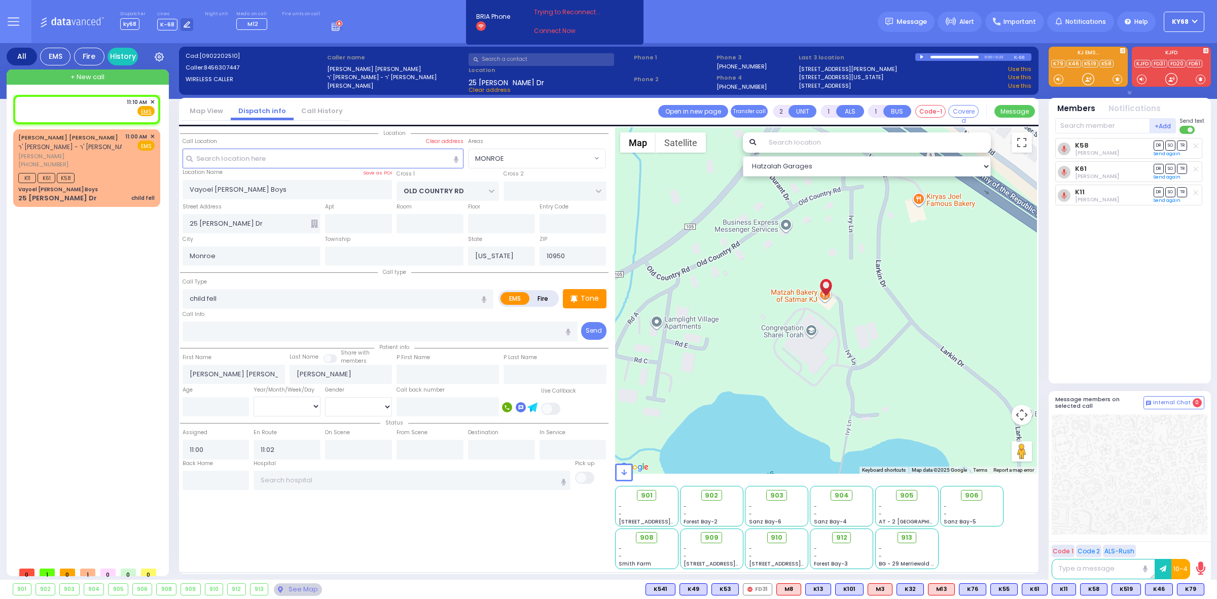
select select
radio input "true"
select select
type input "11:10"
select select "Hatzalah Garages"
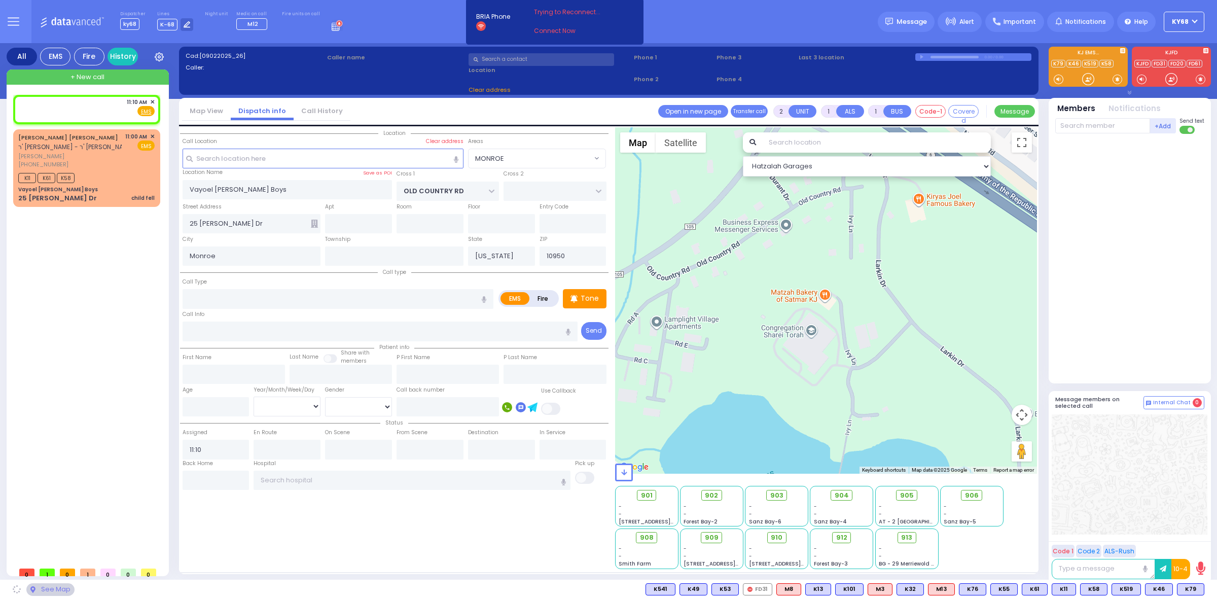
select select
radio input "true"
select select
select select "Hatzalah Garages"
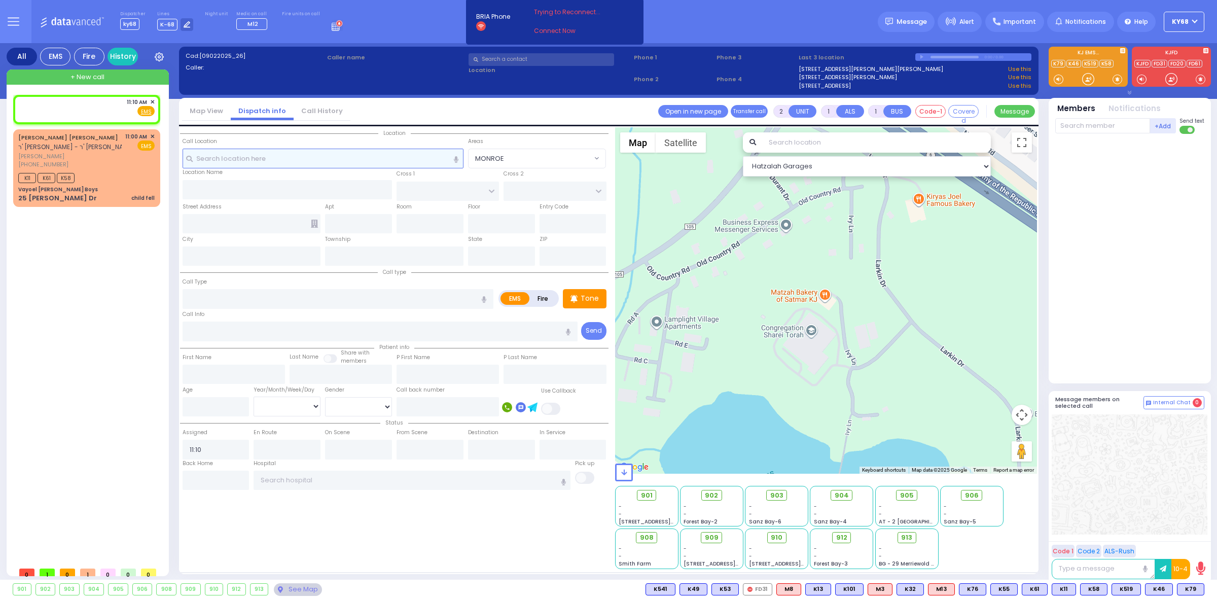
click at [296, 165] on input "text" at bounding box center [323, 158] width 281 height 19
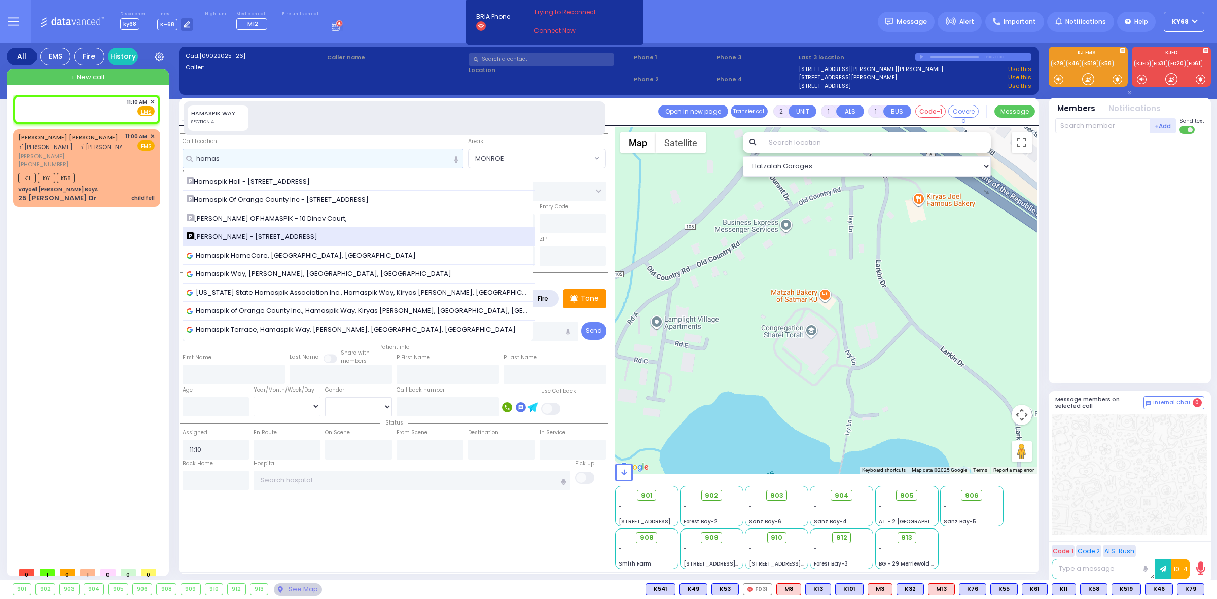
type input "hamas"
click at [288, 239] on span "Dr. Markowitz - ZelCare - 3 Hamaspik Way 011" at bounding box center [254, 237] width 134 height 10
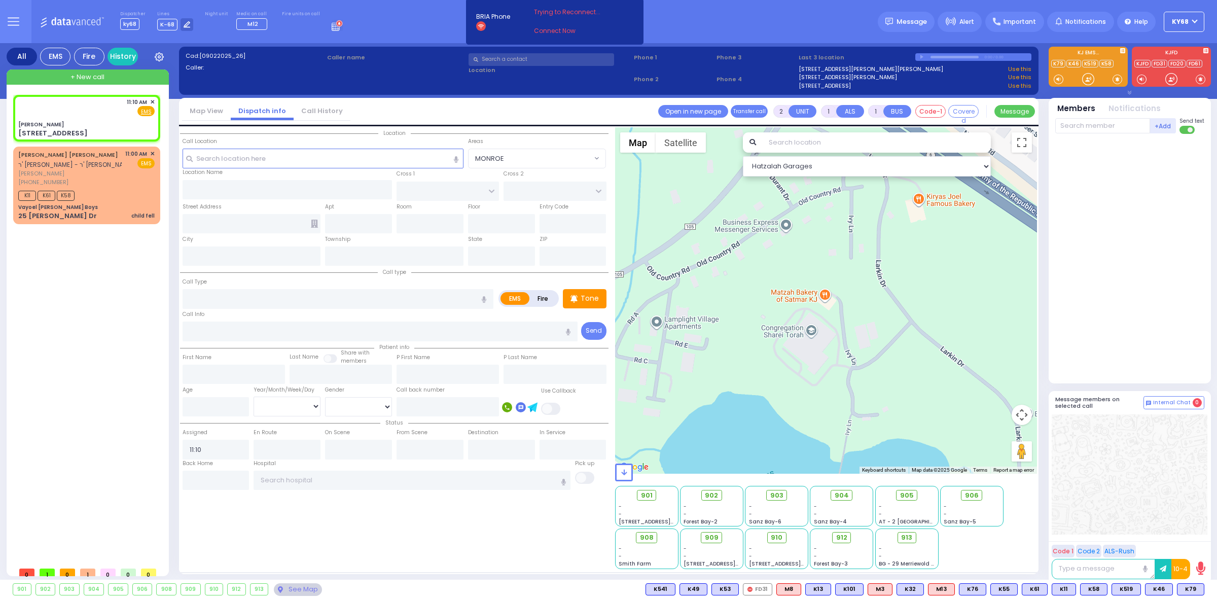
select select
radio input "true"
select select
click at [217, 302] on input "text" at bounding box center [338, 298] width 311 height 19
select select "Hatzalah Garages"
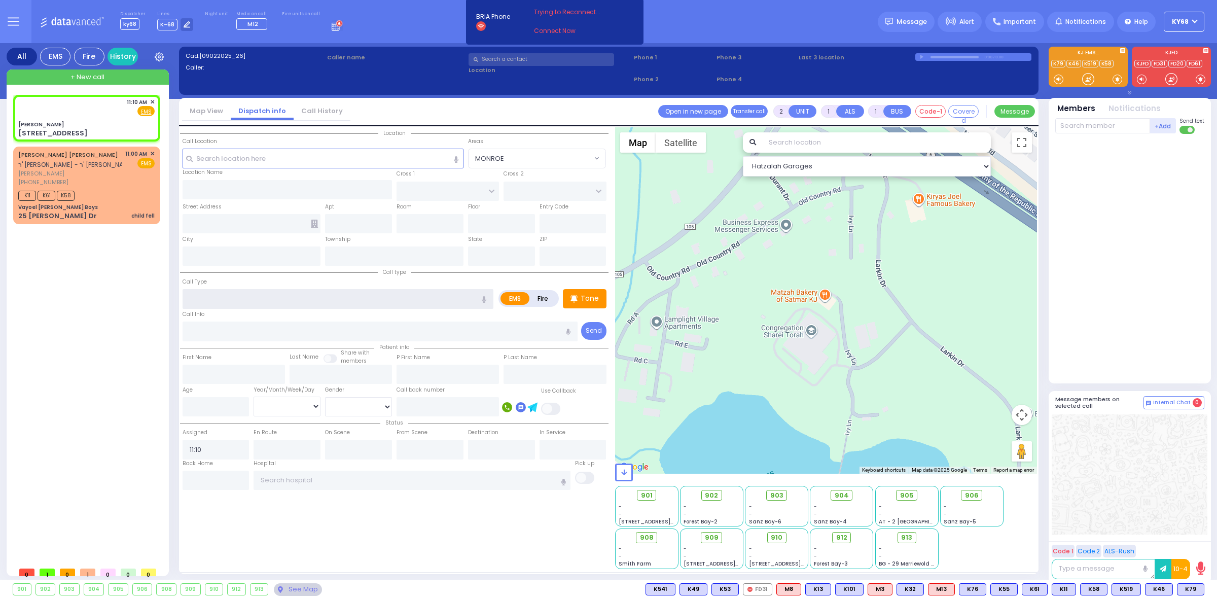
type input "Dr. Markowitz - ZelCare"
type input "BAKERTOWN RD"
type input "3 Hamaspik Way"
type input "011"
type input "Kiryas Joel"
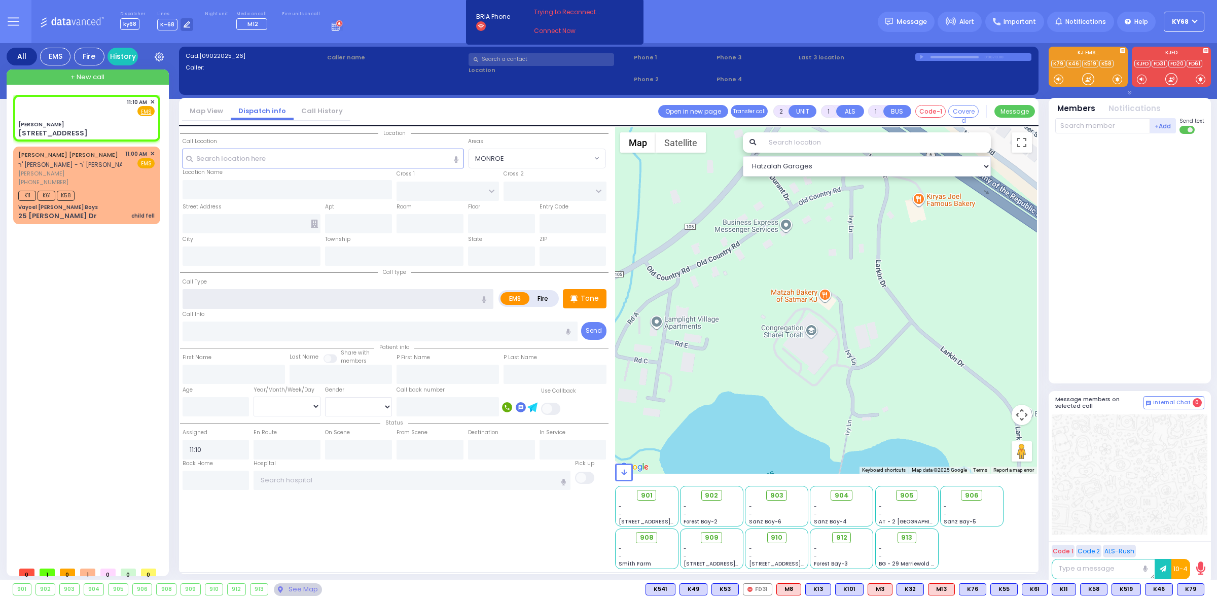
type input "New York"
type input "10950"
select select "SECTION 4"
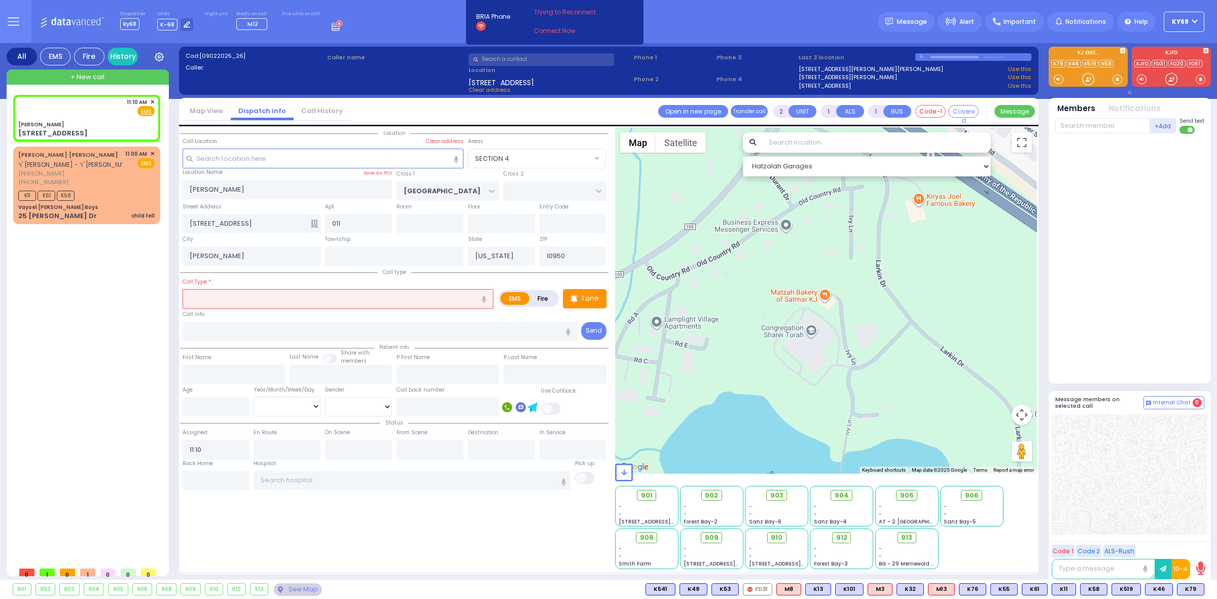
type input "p"
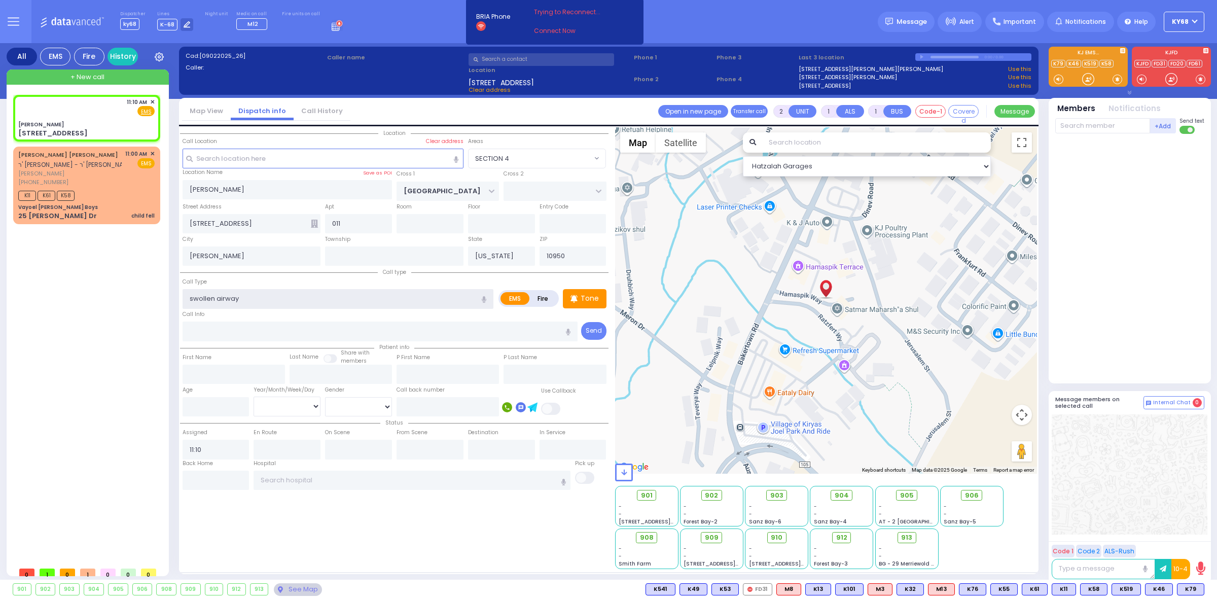
type input "swollen airway"
click at [1119, 239] on div at bounding box center [1130, 256] width 151 height 237
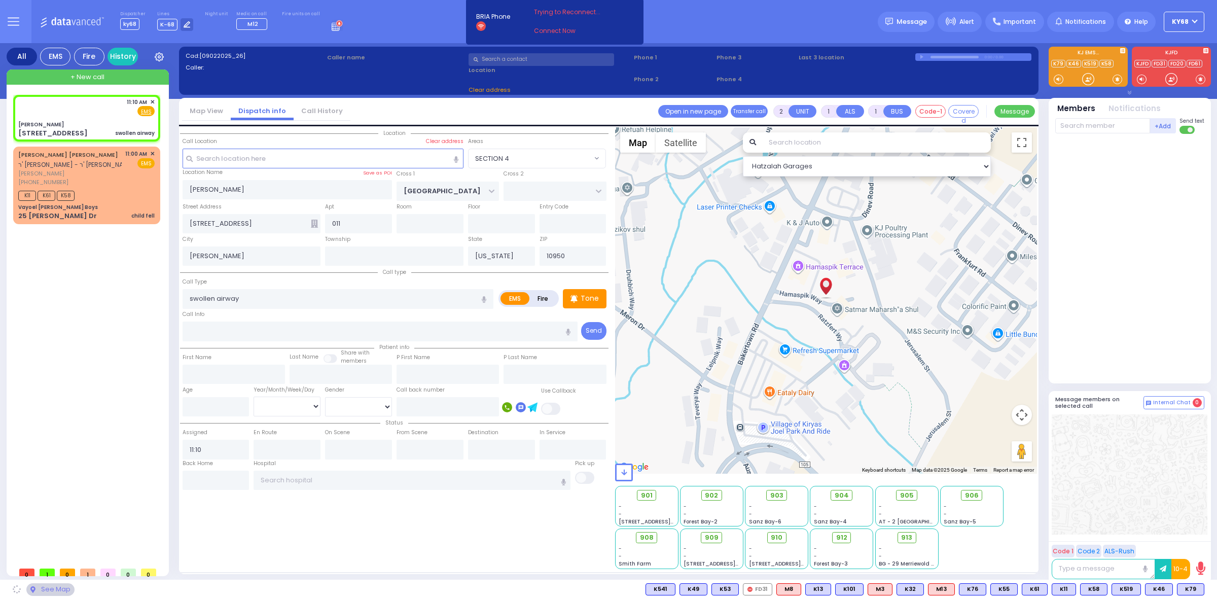
select select
radio input "true"
select select
select select "Hatzalah Garages"
select select "SECTION 4"
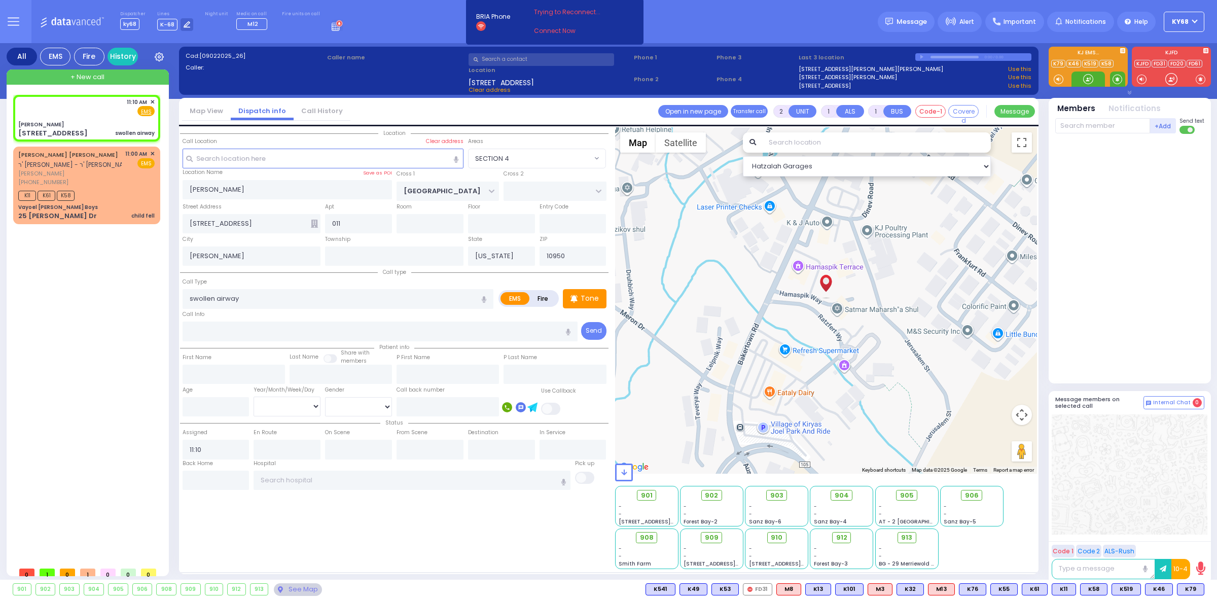
click at [1117, 80] on span at bounding box center [1118, 79] width 10 height 10
click at [1084, 80] on div at bounding box center [1088, 79] width 10 height 10
click at [1085, 80] on div at bounding box center [1088, 79] width 10 height 10
click at [1086, 74] on div at bounding box center [1088, 79] width 10 height 10
click at [1182, 589] on icon at bounding box center [1181, 589] width 5 height 5
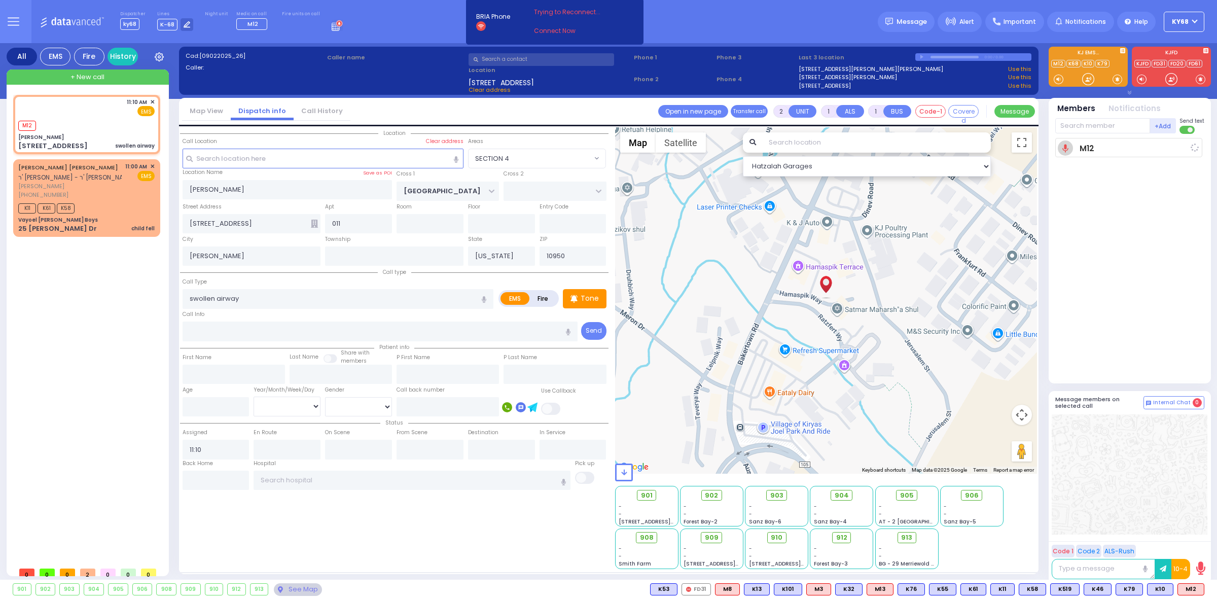
select select
radio input "true"
select select
type input "11:12"
select select "Hatzalah Garages"
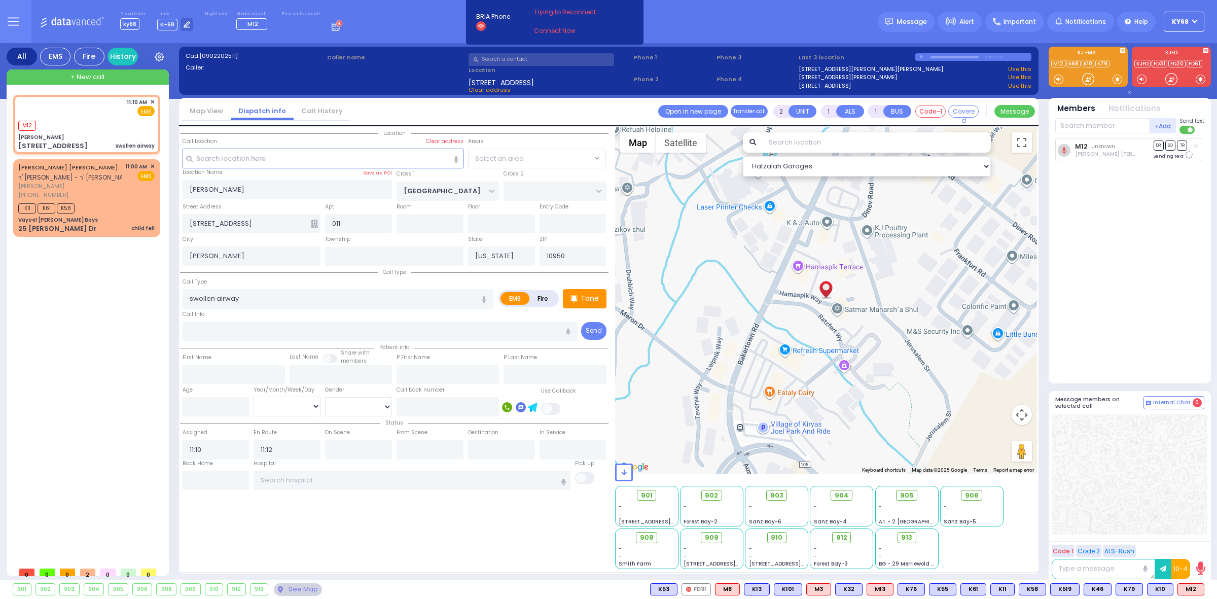
select select "SECTION 4"
click at [1090, 76] on div at bounding box center [1088, 79] width 10 height 10
click at [1085, 78] on div at bounding box center [1088, 79] width 10 height 10
click at [1183, 591] on span "K341" at bounding box center [1189, 589] width 29 height 11
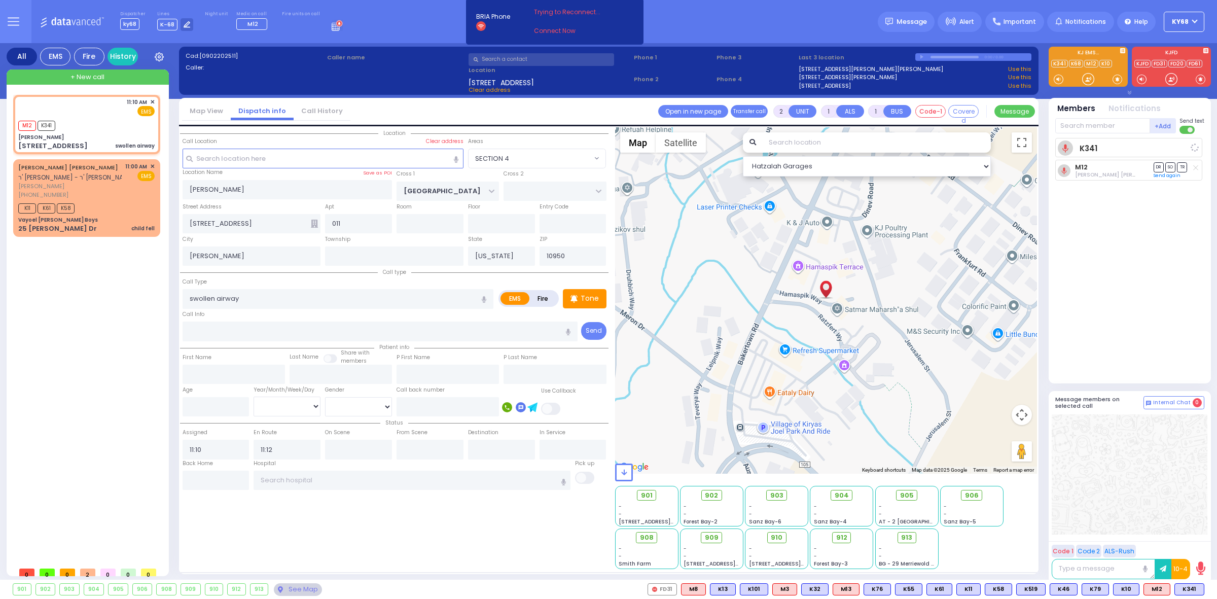
select select
radio input "true"
select select
select select "Hatzalah Garages"
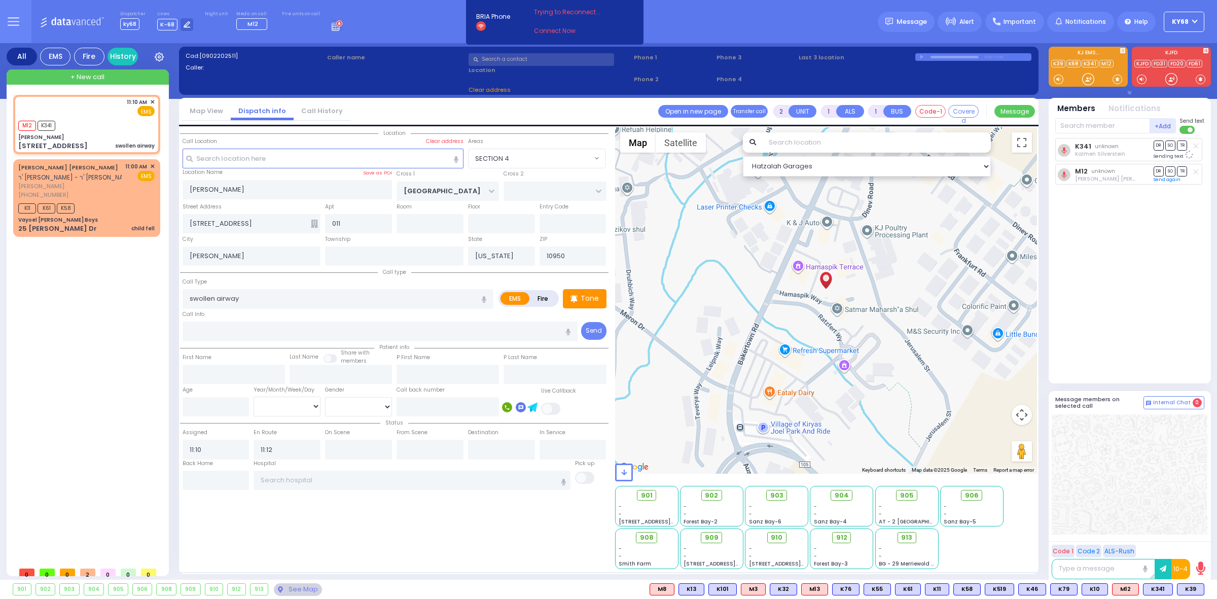
select select "SECTION 4"
click at [1089, 79] on div at bounding box center [1088, 79] width 10 height 10
click at [1192, 592] on span "K39" at bounding box center [1191, 589] width 26 height 11
select select
radio input "true"
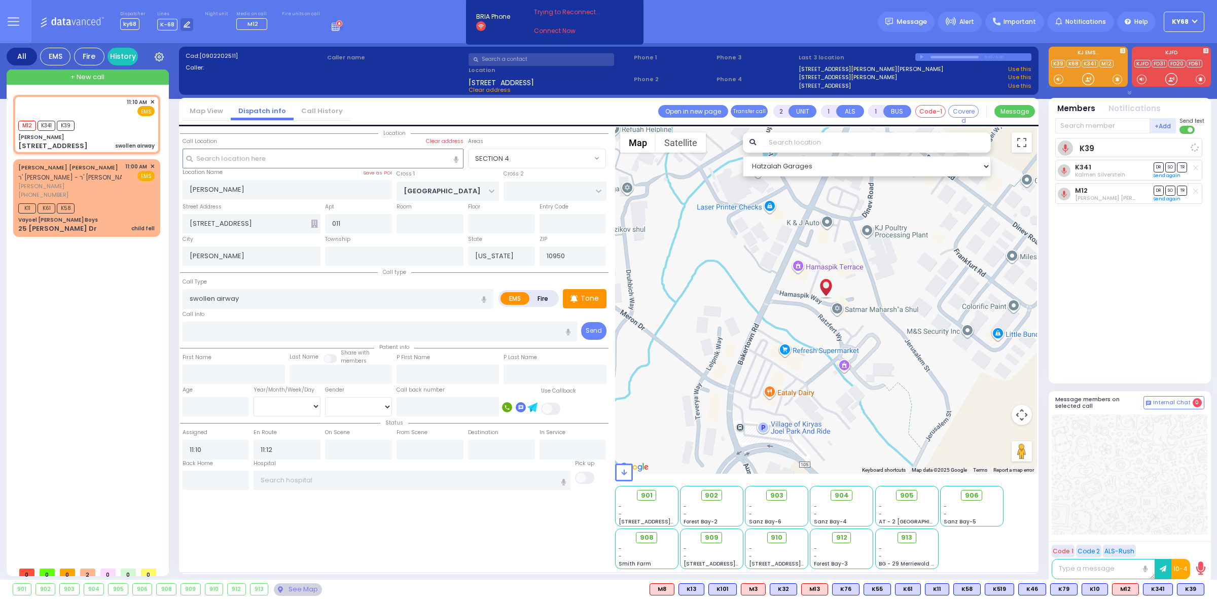
select select
select select "Hatzalah Garages"
select select "SECTION 4"
click at [774, 539] on div "910" at bounding box center [776, 537] width 27 height 11
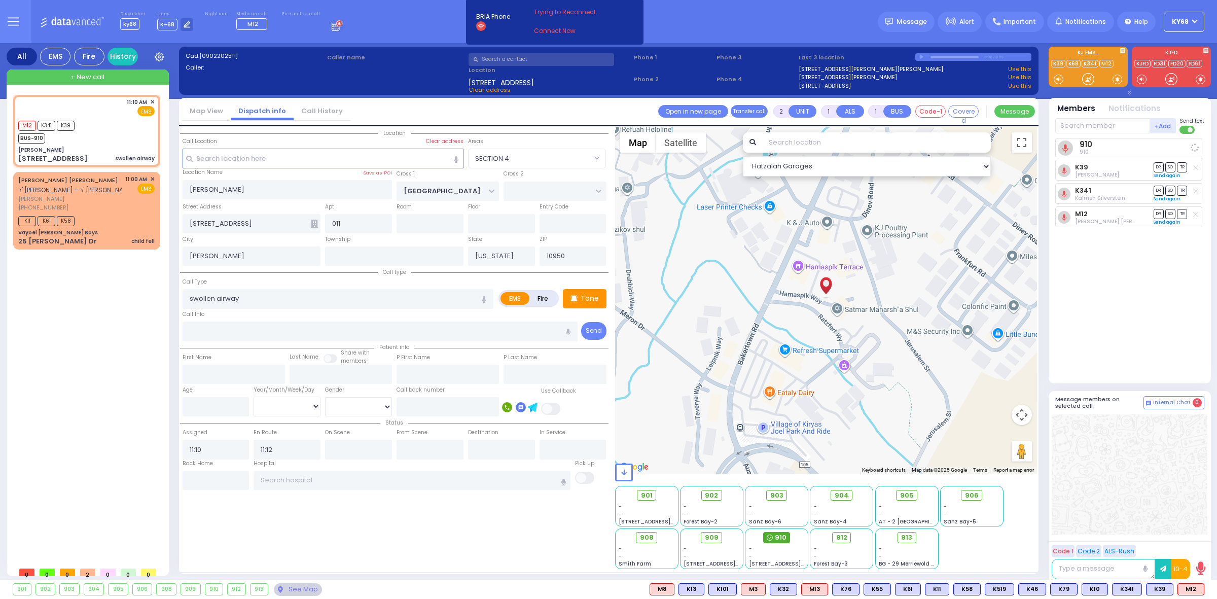
select select
radio input "true"
select select
select select "Hatzalah Garages"
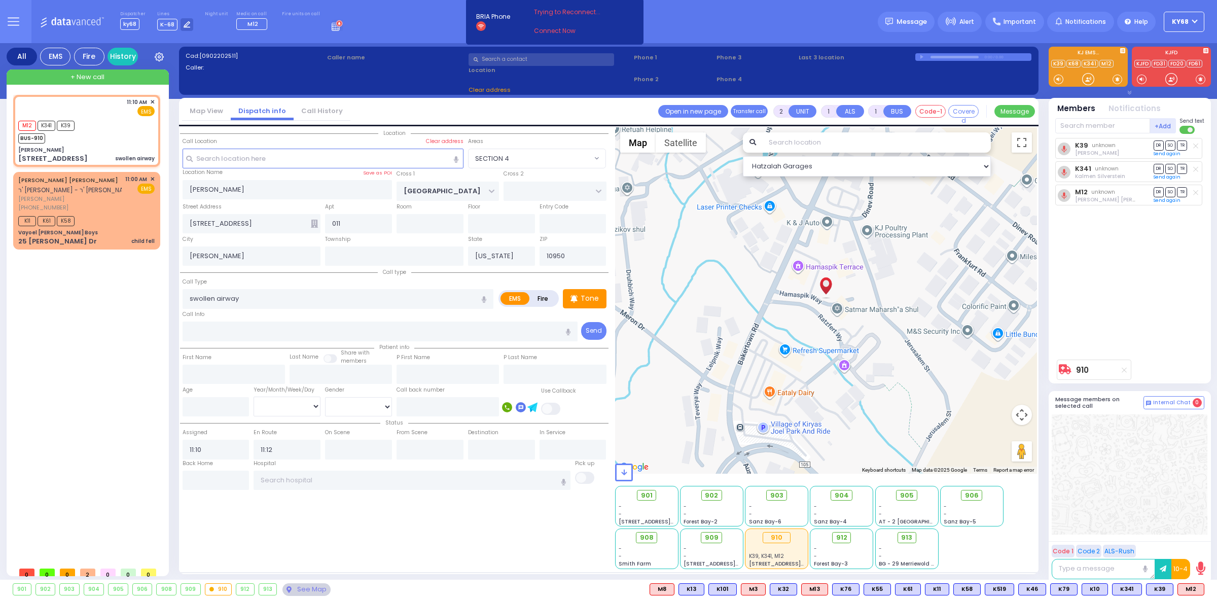
select select "SECTION 4"
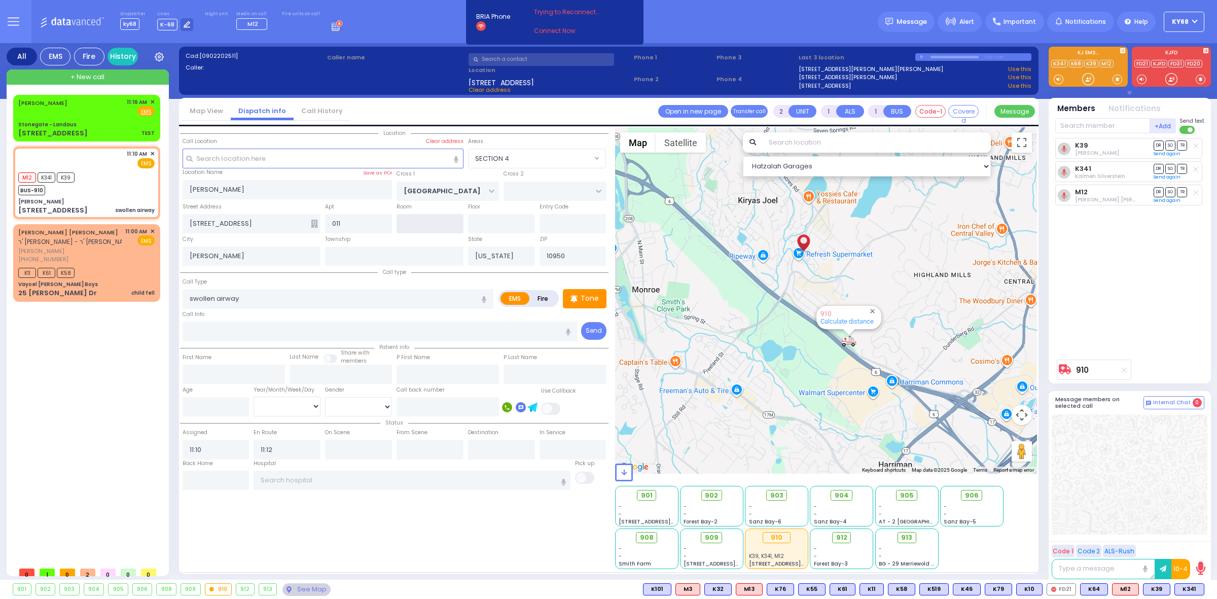
click at [438, 221] on input "text" at bounding box center [430, 223] width 67 height 19
type input "8"
click at [1100, 293] on div "K39 Jacob Gluck DR SO TR DR" at bounding box center [1130, 246] width 151 height 217
select select
radio input "true"
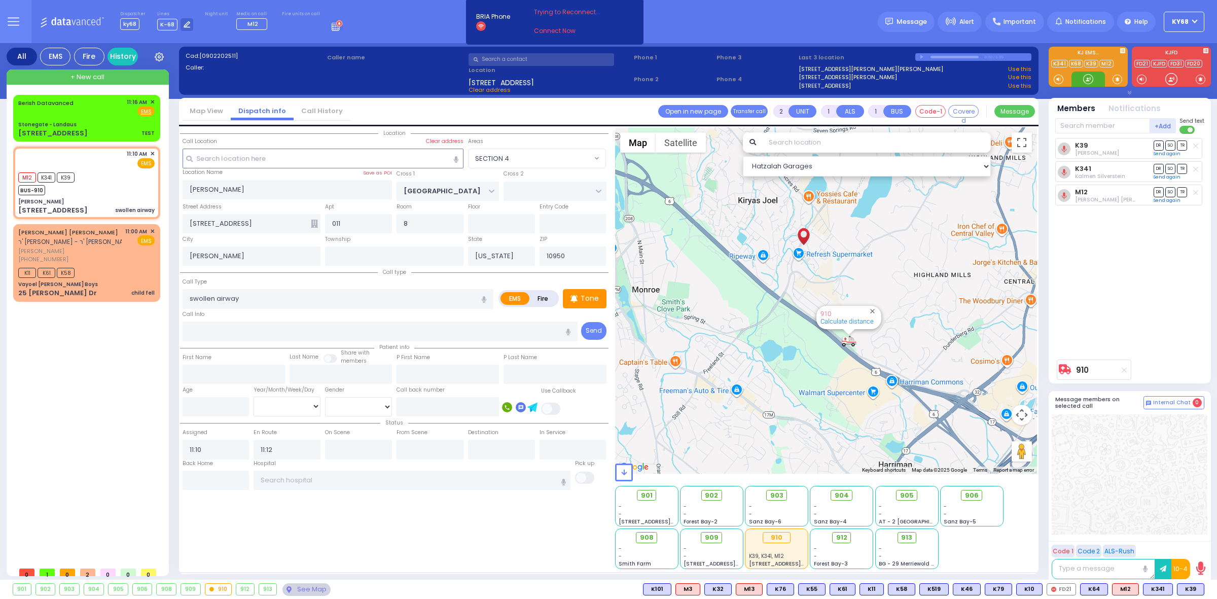
select select
select select "Hatzalah Garages"
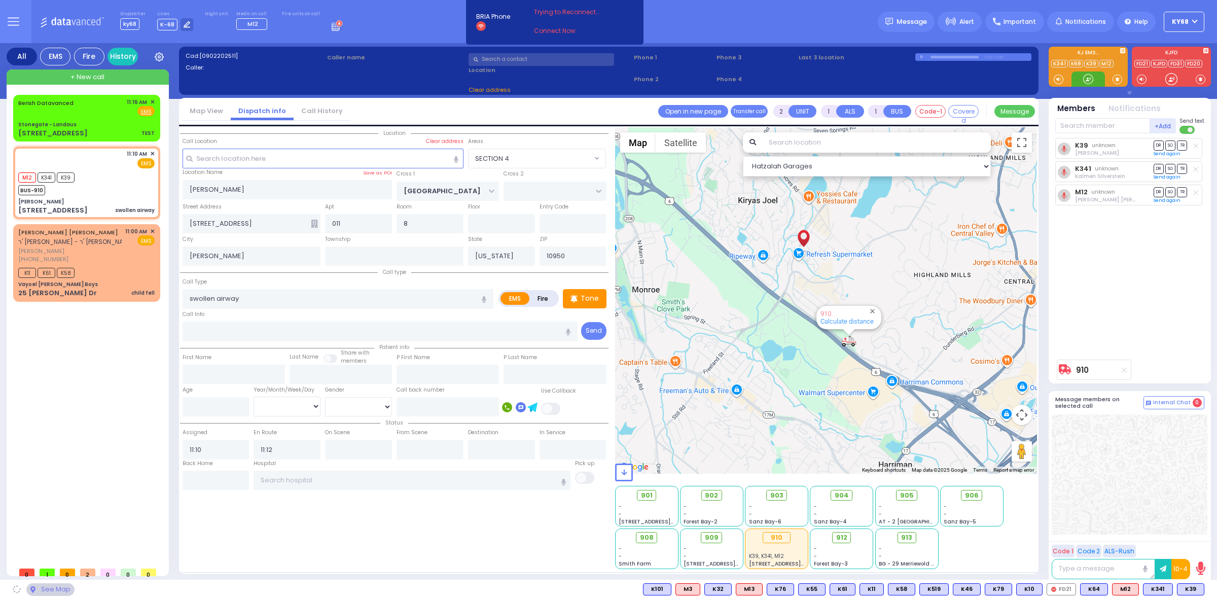
select select "SECTION 4"
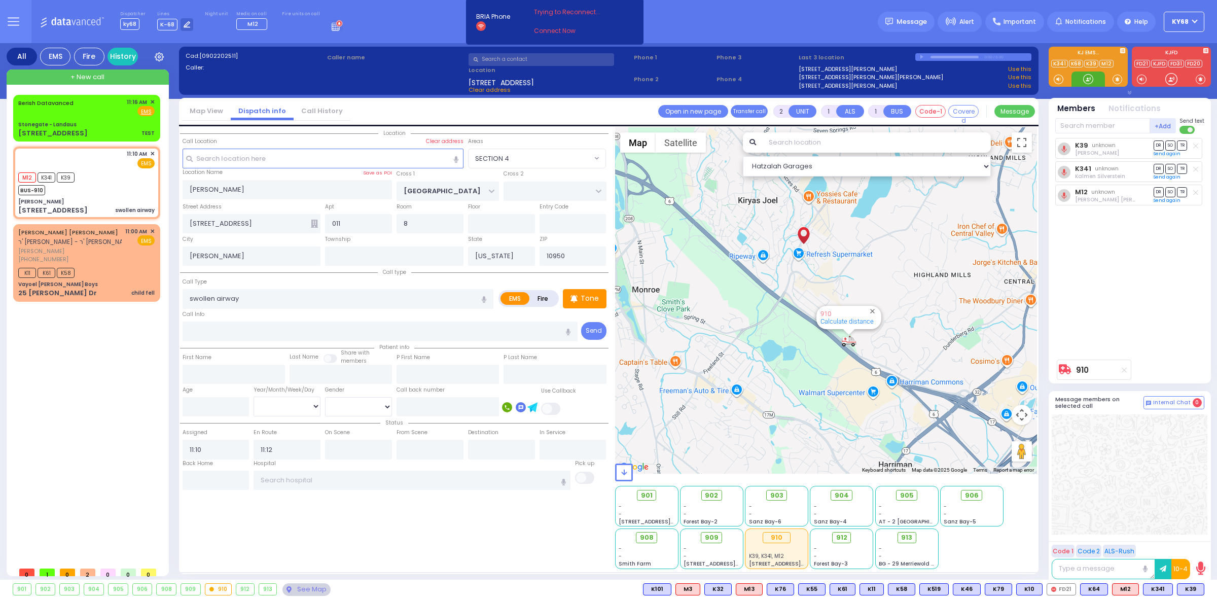
click at [1079, 84] on div at bounding box center [1088, 79] width 33 height 15
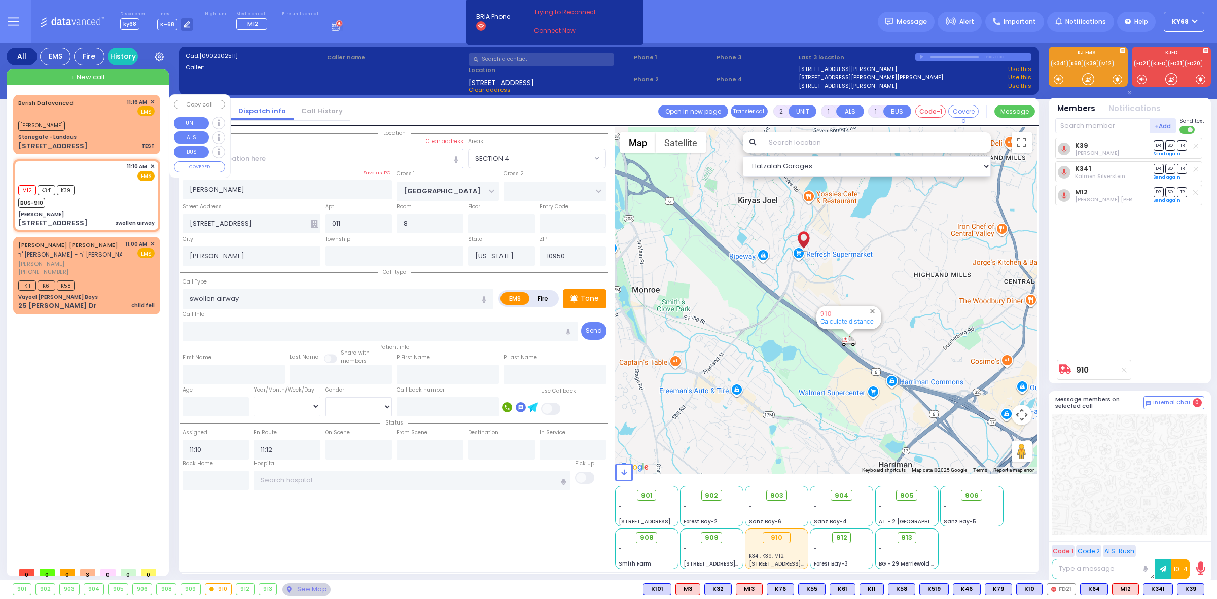
click at [153, 100] on span "✕" at bounding box center [152, 102] width 5 height 9
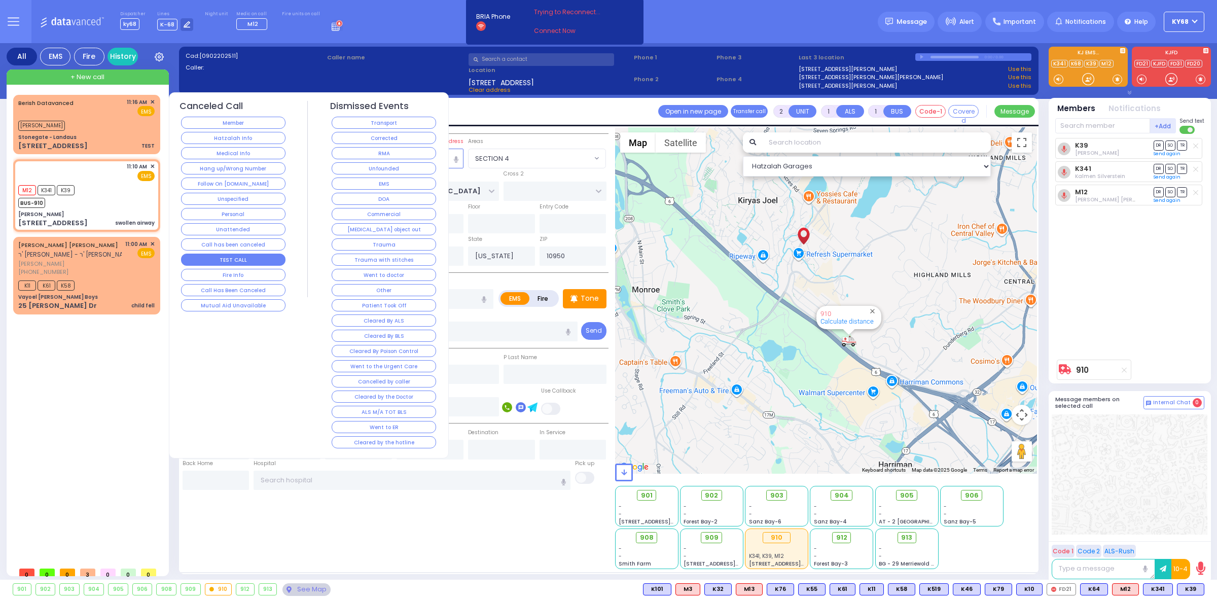
click at [266, 255] on button "TEST CALL" at bounding box center [233, 260] width 104 height 12
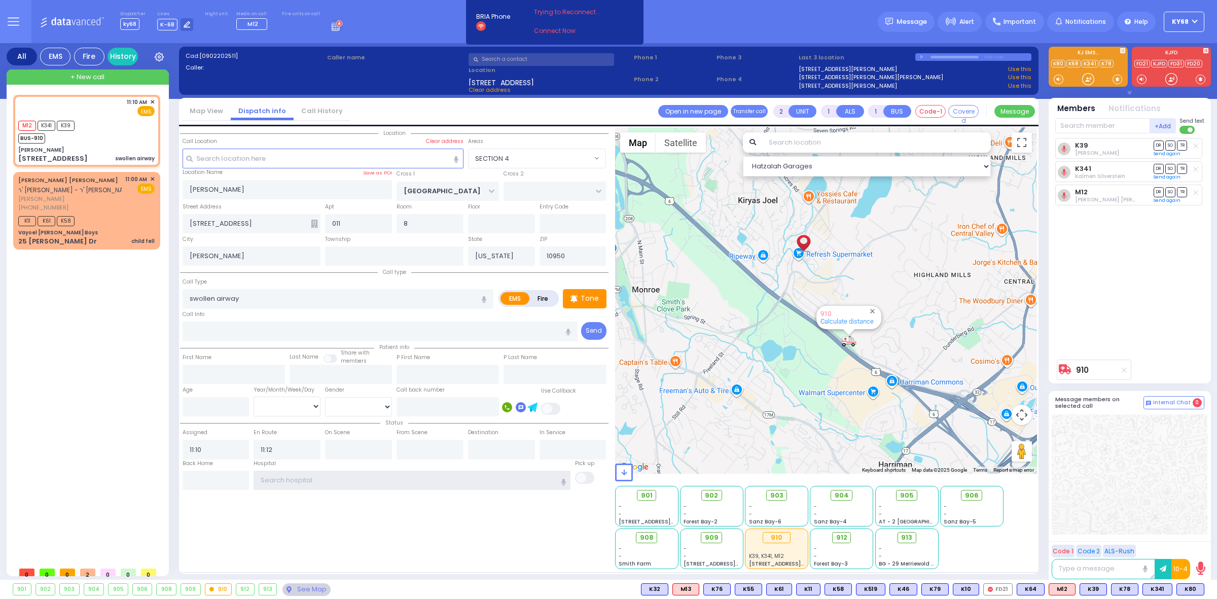
click at [344, 472] on input "text" at bounding box center [412, 480] width 317 height 19
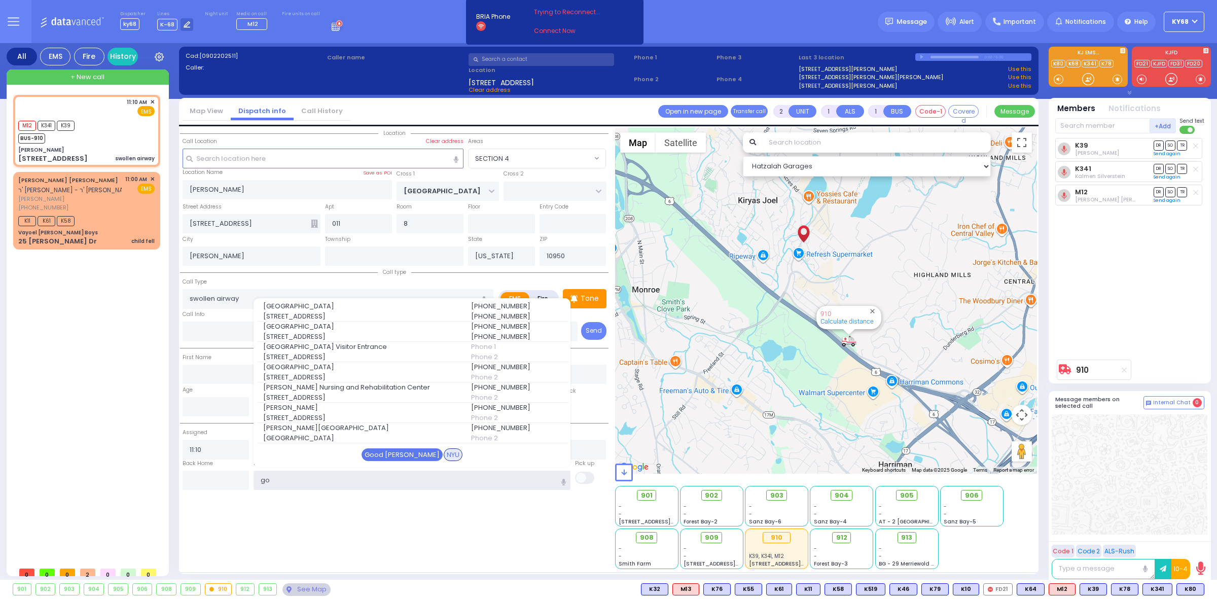
type input "go"
click at [409, 450] on div "Good Sam" at bounding box center [402, 454] width 81 height 13
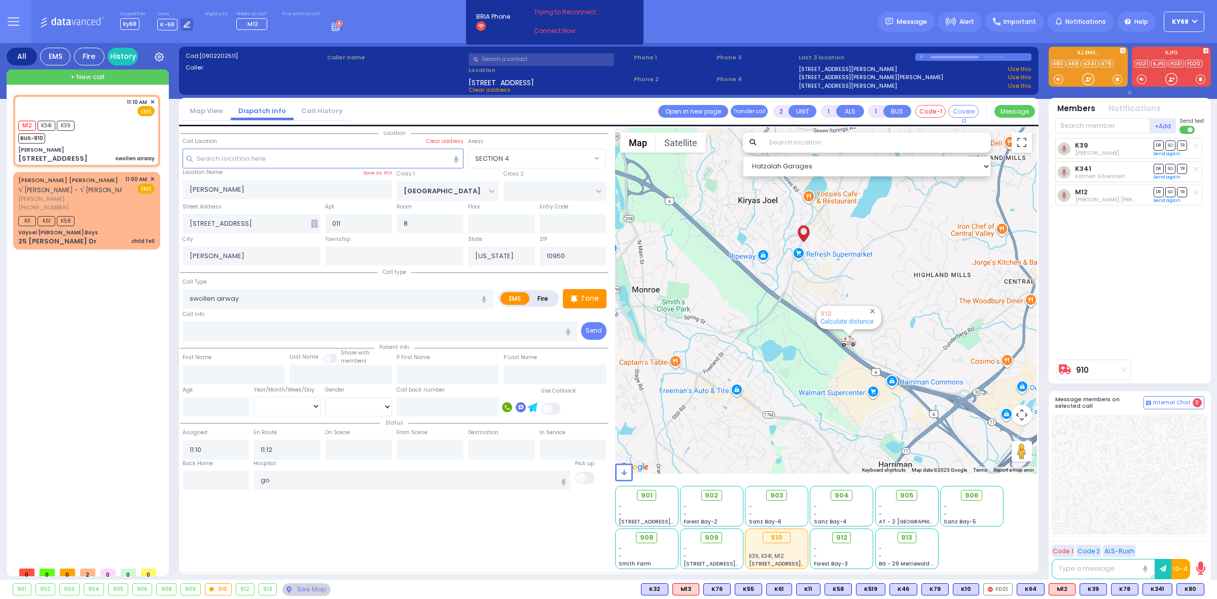
select select
radio input "true"
select select
type input "Good Samaritan Hospital"
select select "Hatzalah Garages"
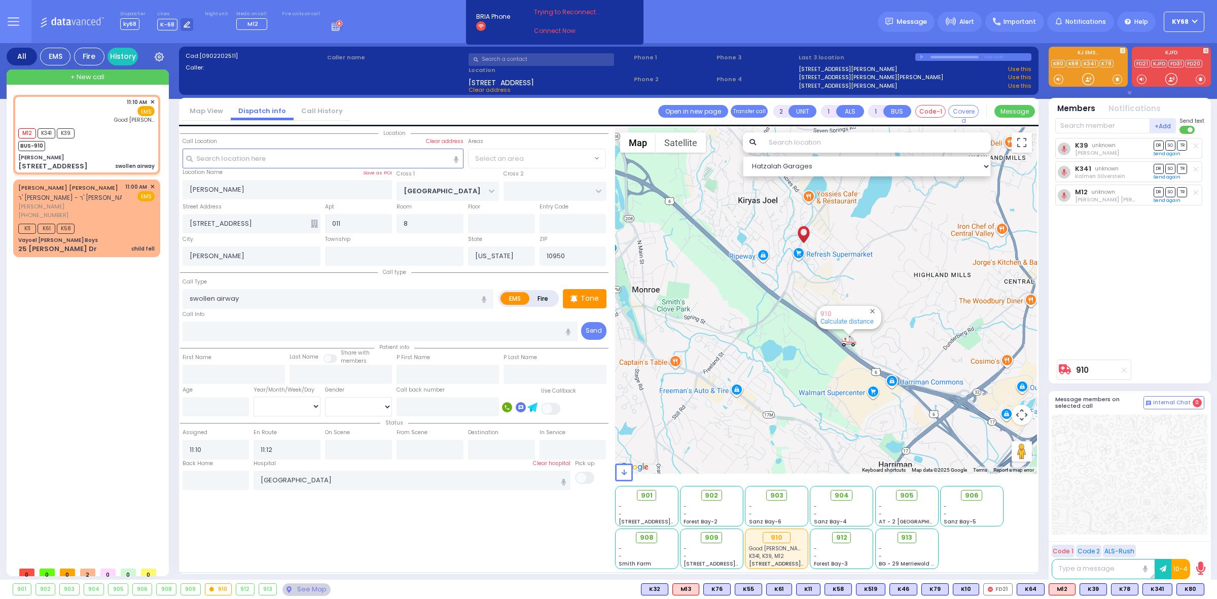
select select "SECTION 4"
type input "6"
select select
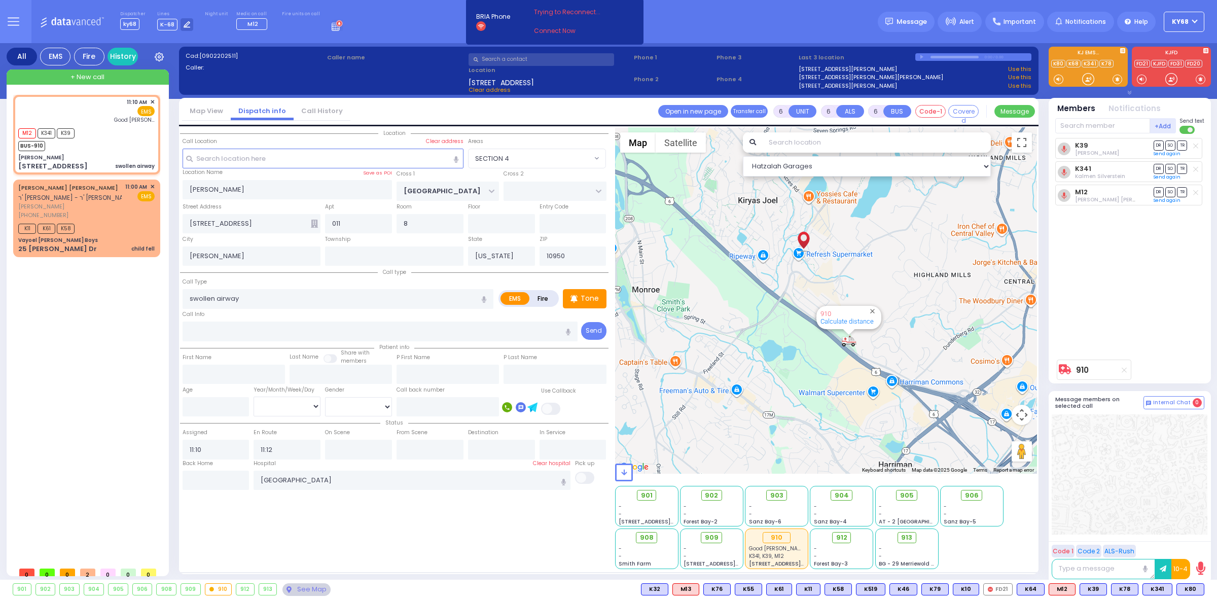
radio input "true"
type input "Unknown"
select select "Year"
select select "SECTION 4"
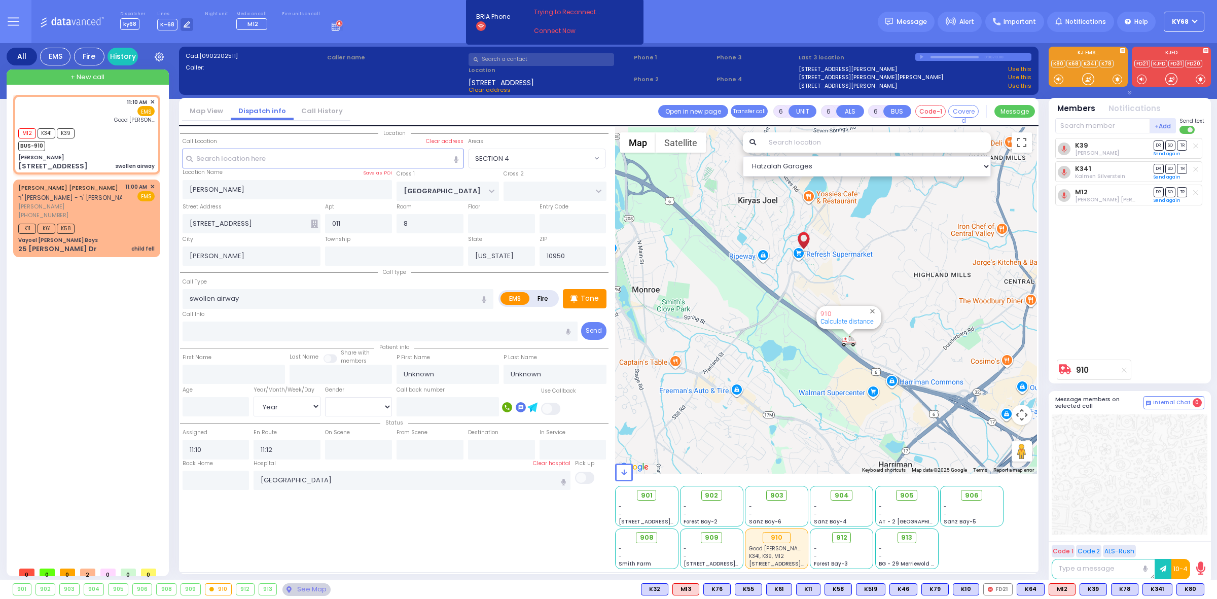
select select "Hatzalah Garages"
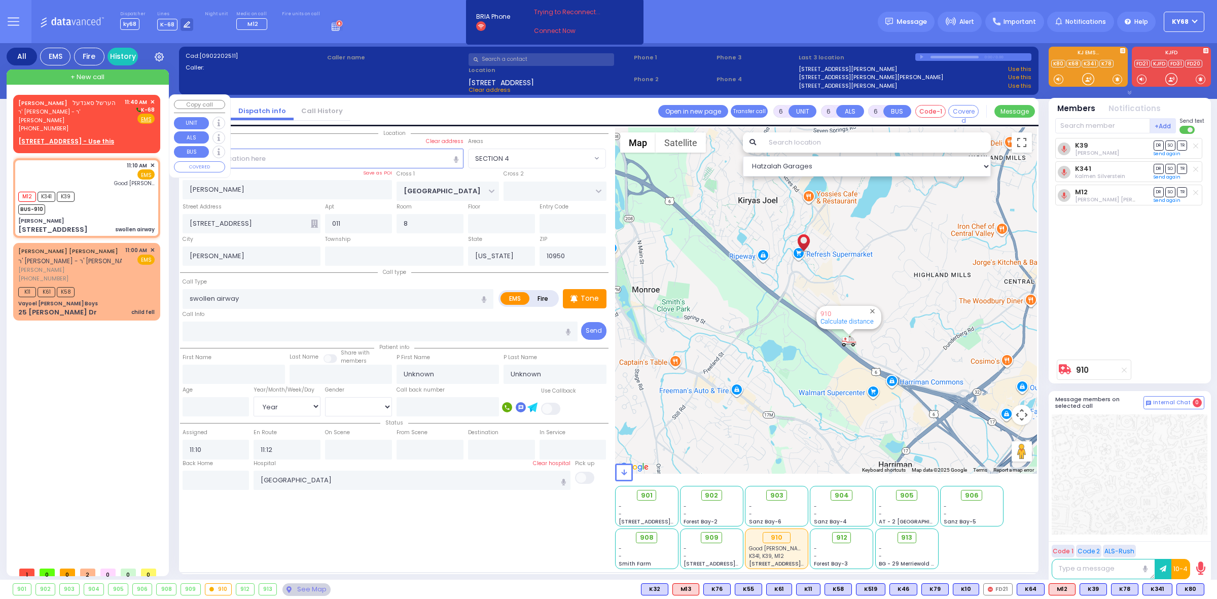
click at [38, 113] on span "ר' אהרן שאול - ר' אלעזר גרובער" at bounding box center [69, 116] width 103 height 17
type input "2"
type input "1"
select select
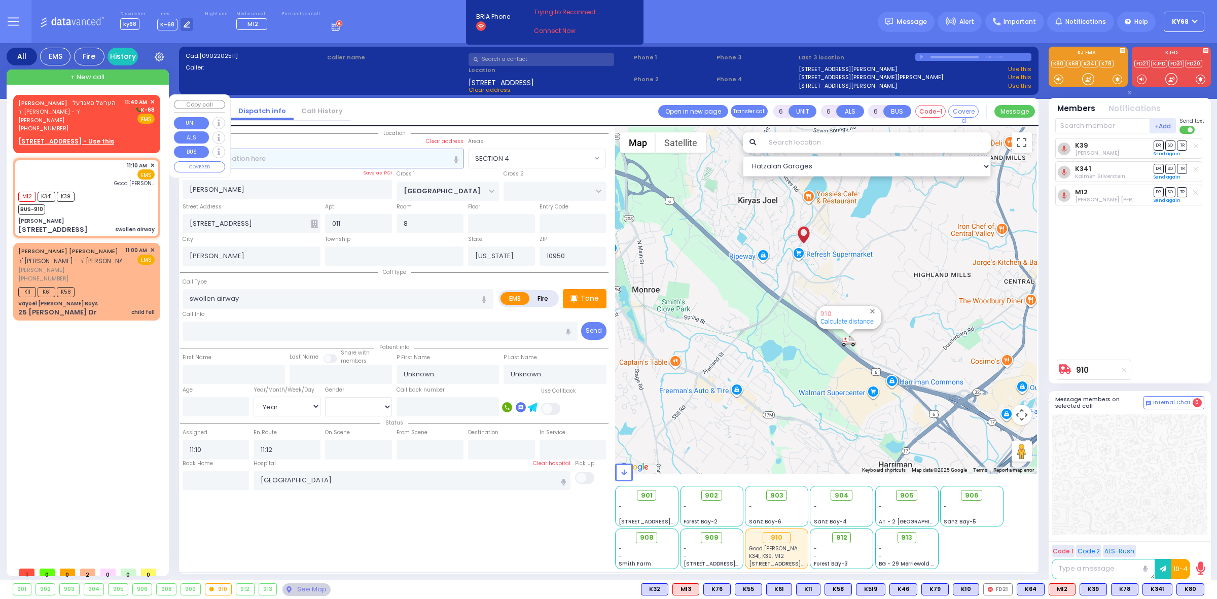
radio input "true"
type input "HERSHEL"
type input "SANDEL"
select select
type input "11:40"
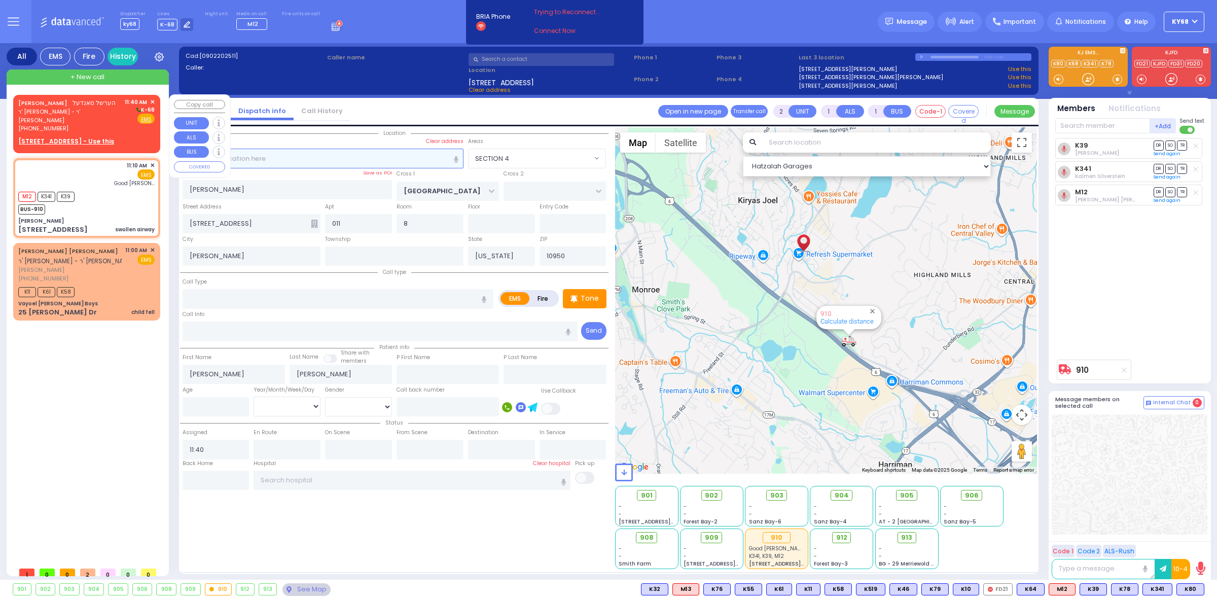
select select "Hatzalah Garages"
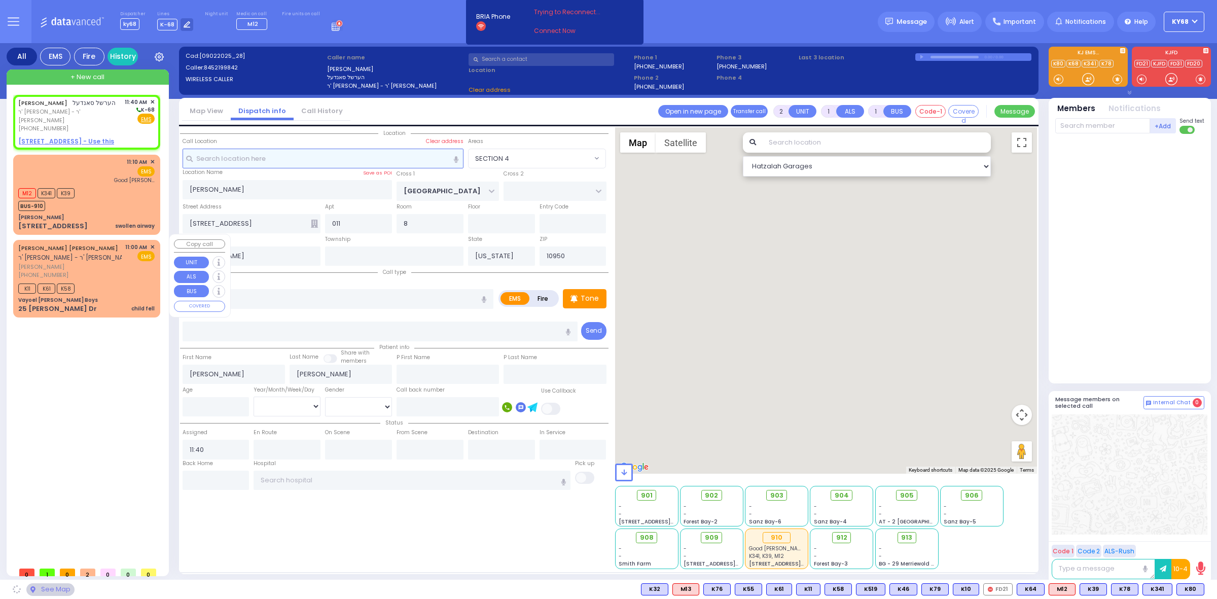
select select
radio input "true"
select select
select select "Hatzalah Garages"
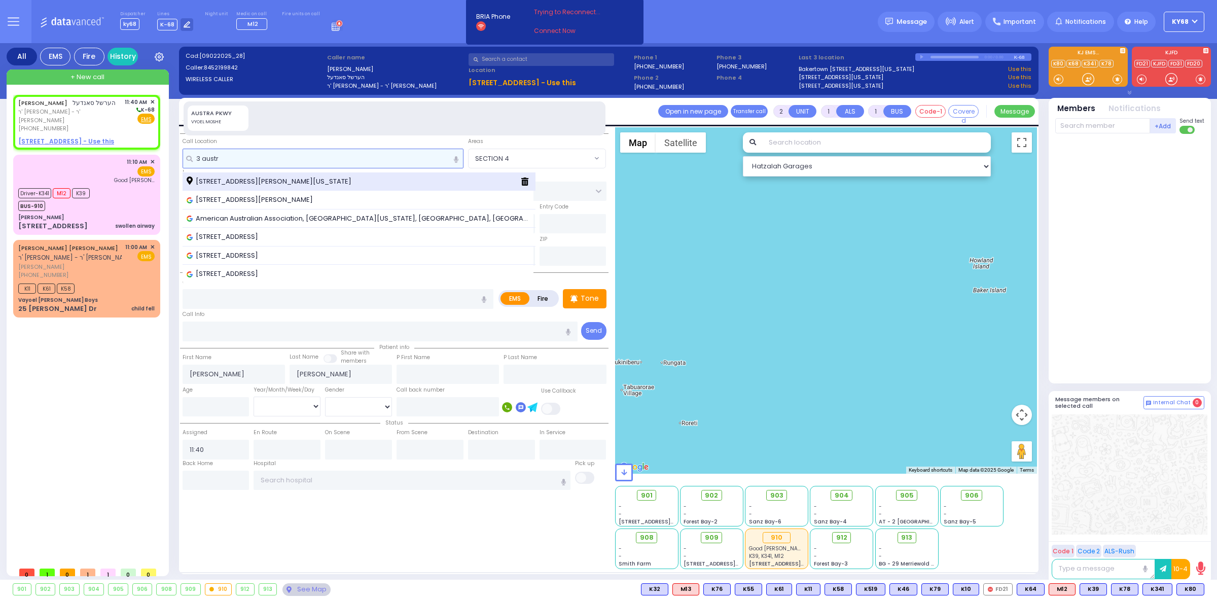
type input "3 austr"
click at [304, 181] on span "3 Austra Parkway Kiryas Joel New York 10950" at bounding box center [271, 181] width 168 height 10
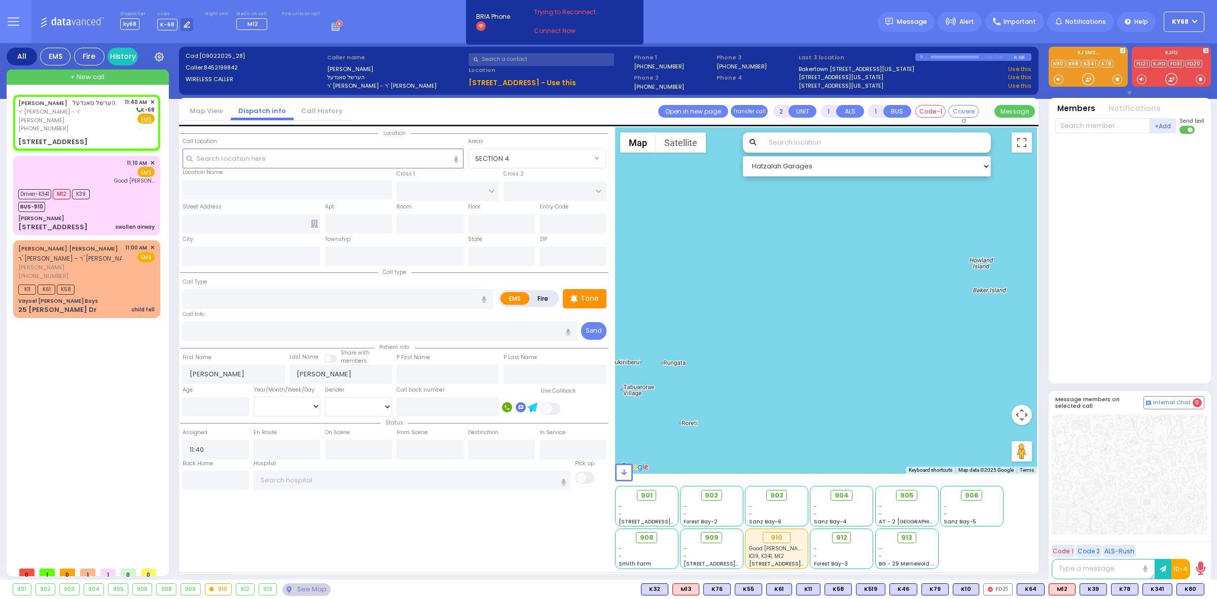
select select
radio input "true"
select select
type input "CHUST RD"
type input "S.M. ROSMER RD"
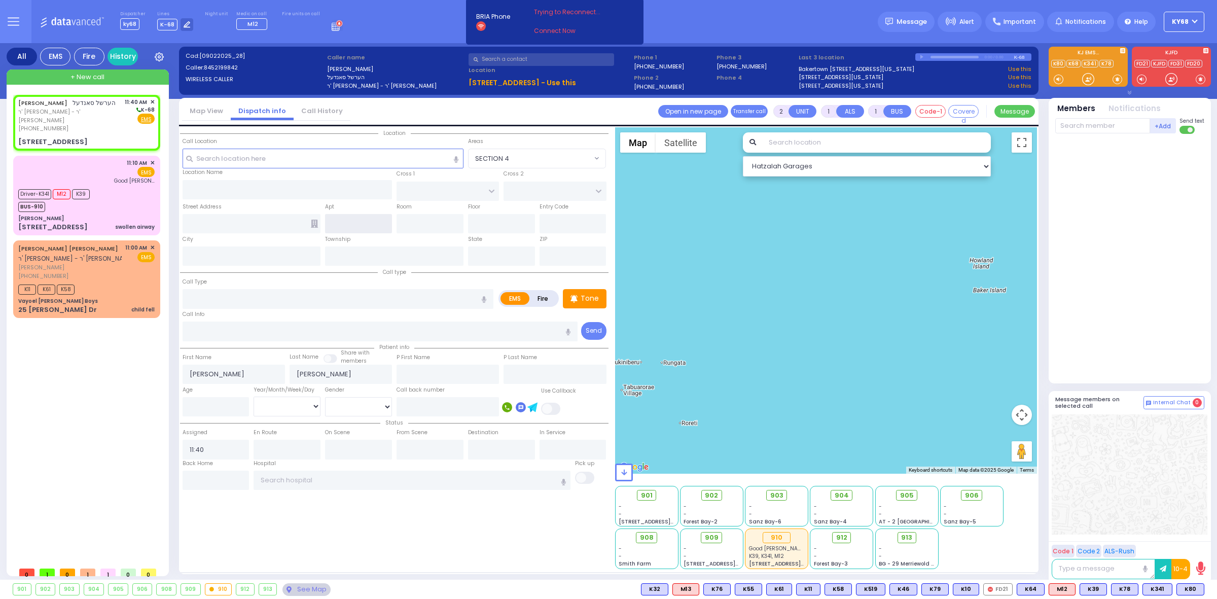
type input "3 Austra Parkway"
type input "Kiryas Joel"
type input "New York"
type input "10950"
select select "VYOEL MOSHE"
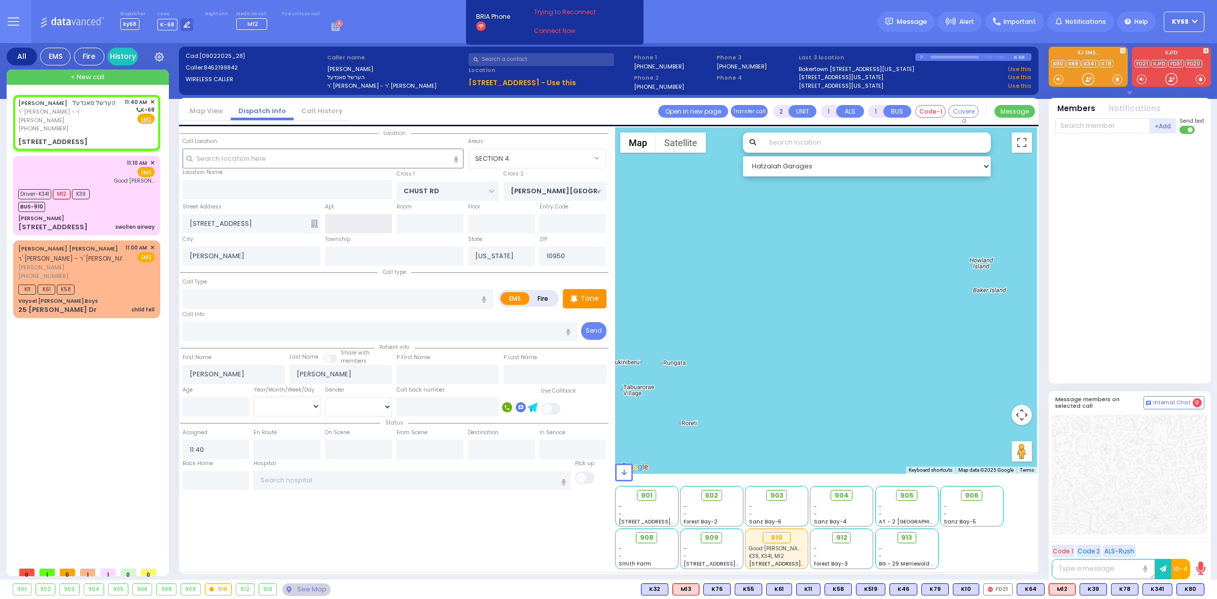
select select "Hatzalah Garages"
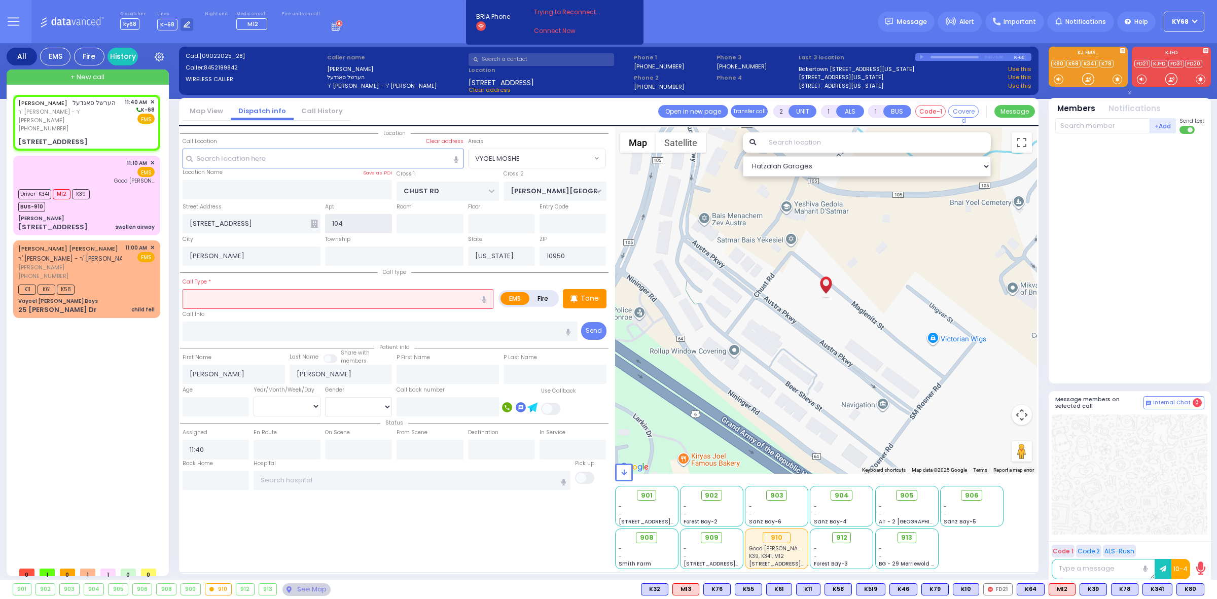
type input "104"
click at [302, 301] on input "text" at bounding box center [338, 298] width 311 height 19
select select
radio input "true"
select select
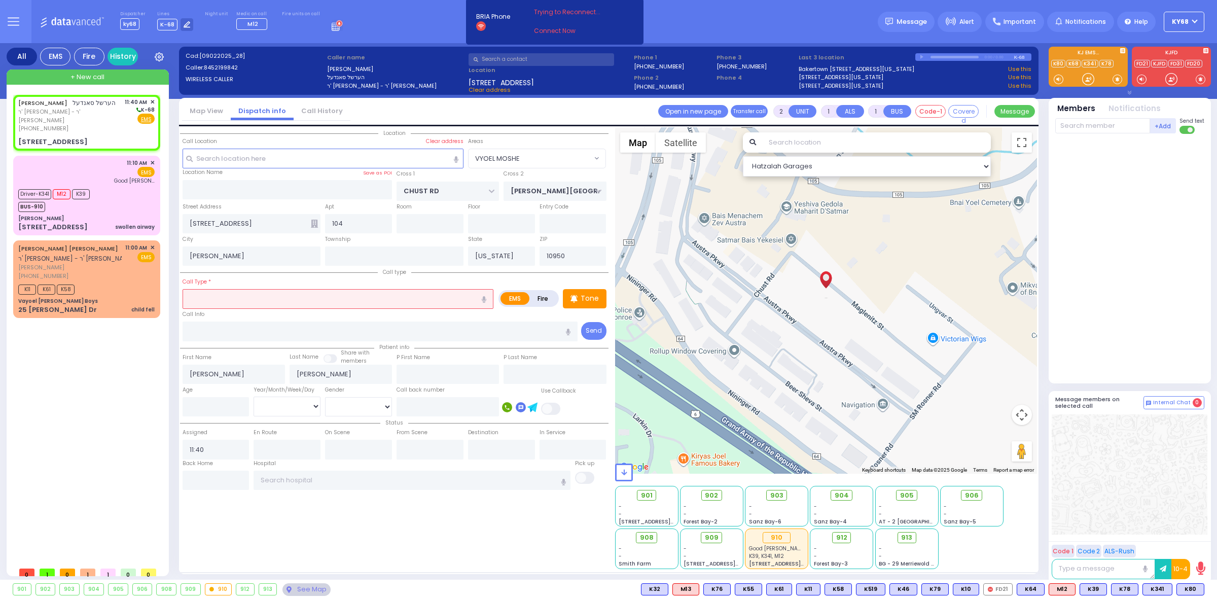
select select "Hatzalah Garages"
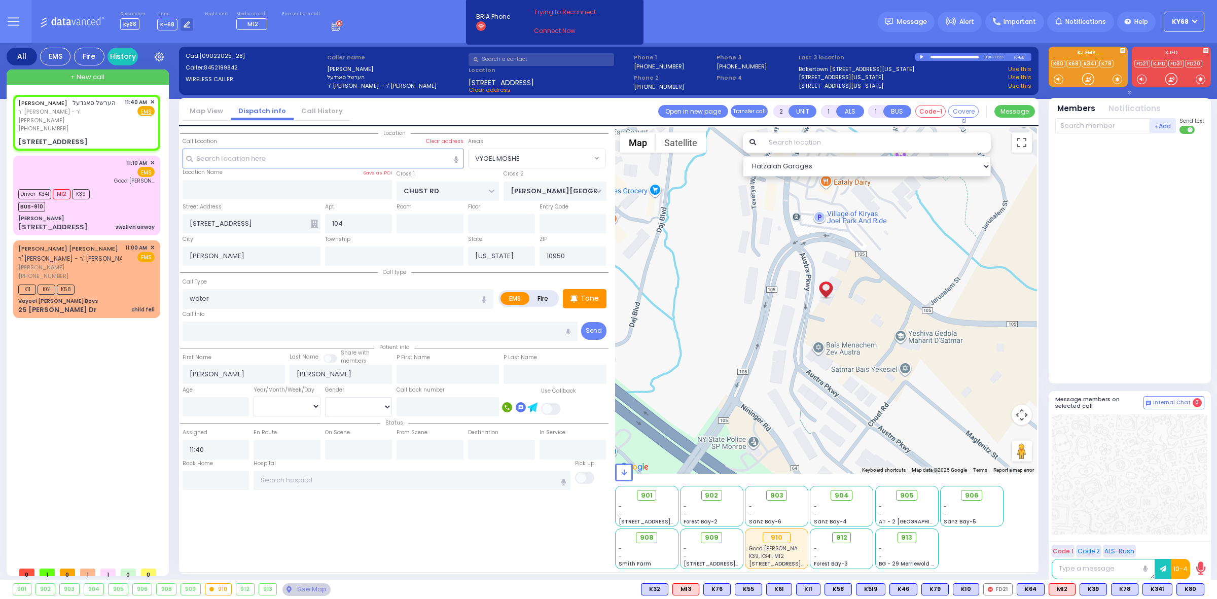
click at [539, 295] on label "Fire" at bounding box center [543, 298] width 28 height 13
click at [379, 298] on input "water" at bounding box center [338, 298] width 311 height 19
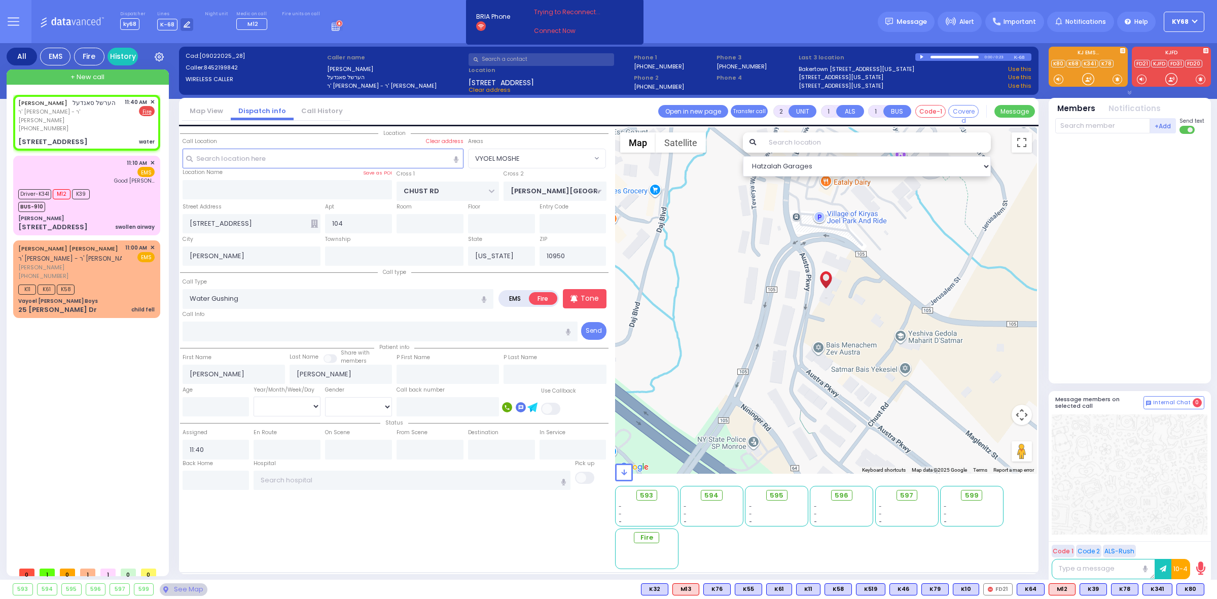
click at [1102, 187] on div at bounding box center [1130, 256] width 151 height 237
click at [579, 298] on div "Tone" at bounding box center [585, 298] width 44 height 19
click at [1099, 264] on div at bounding box center [1130, 256] width 151 height 237
click at [257, 298] on input "Water Gushing" at bounding box center [338, 298] width 311 height 19
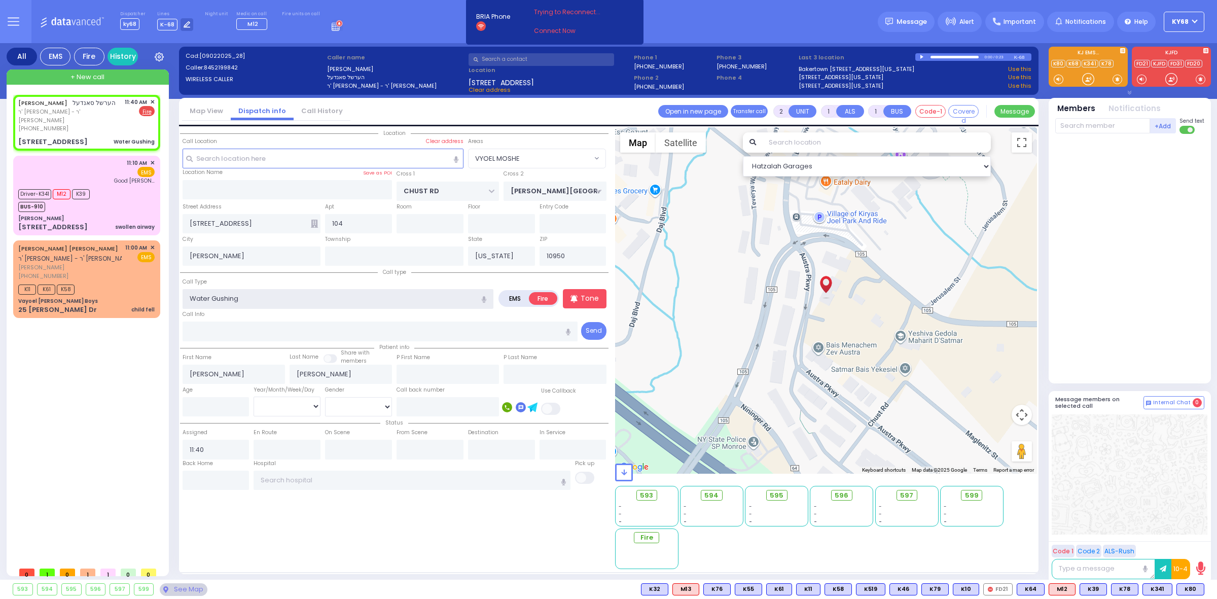
click at [257, 298] on input "Water Gushing" at bounding box center [338, 298] width 311 height 19
click at [265, 315] on div "Busted Pipe" at bounding box center [339, 318] width 306 height 10
click at [1127, 252] on div at bounding box center [1130, 256] width 151 height 237
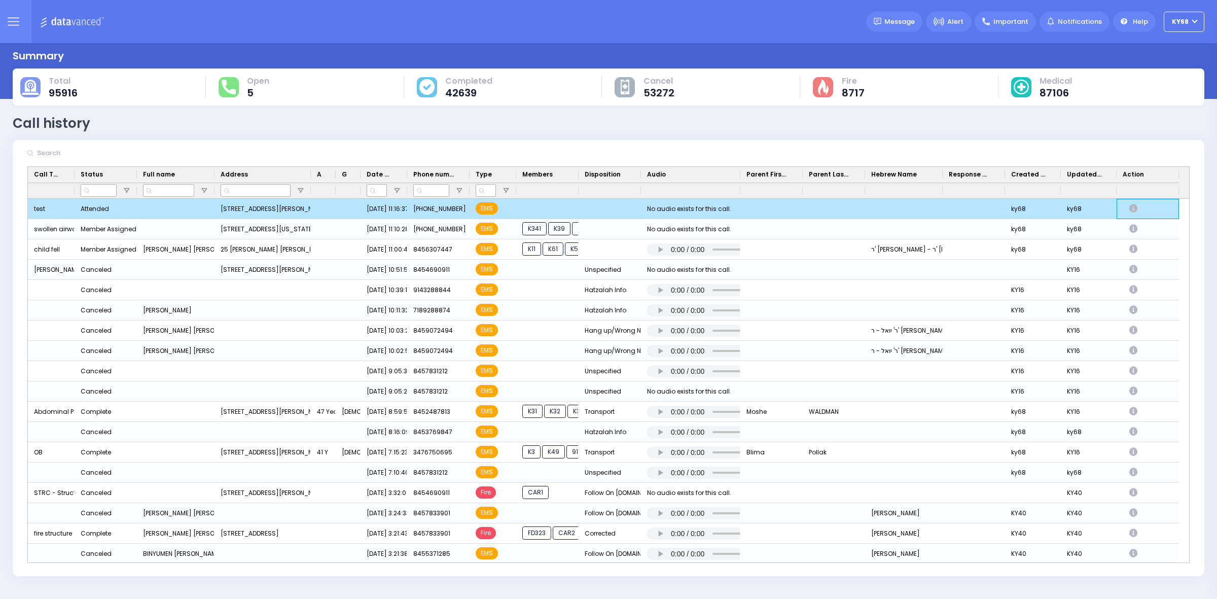
click at [1127, 209] on div "Press SPACE to deselect this row." at bounding box center [1135, 208] width 24 height 17
select select
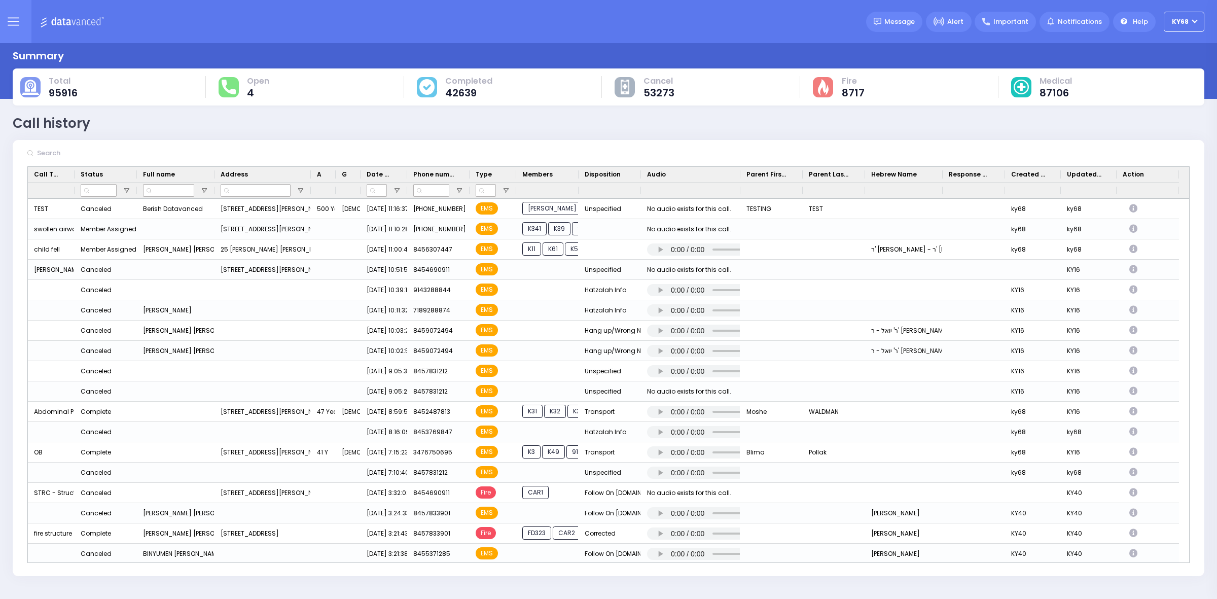
click at [0, 21] on button at bounding box center [13, 21] width 37 height 43
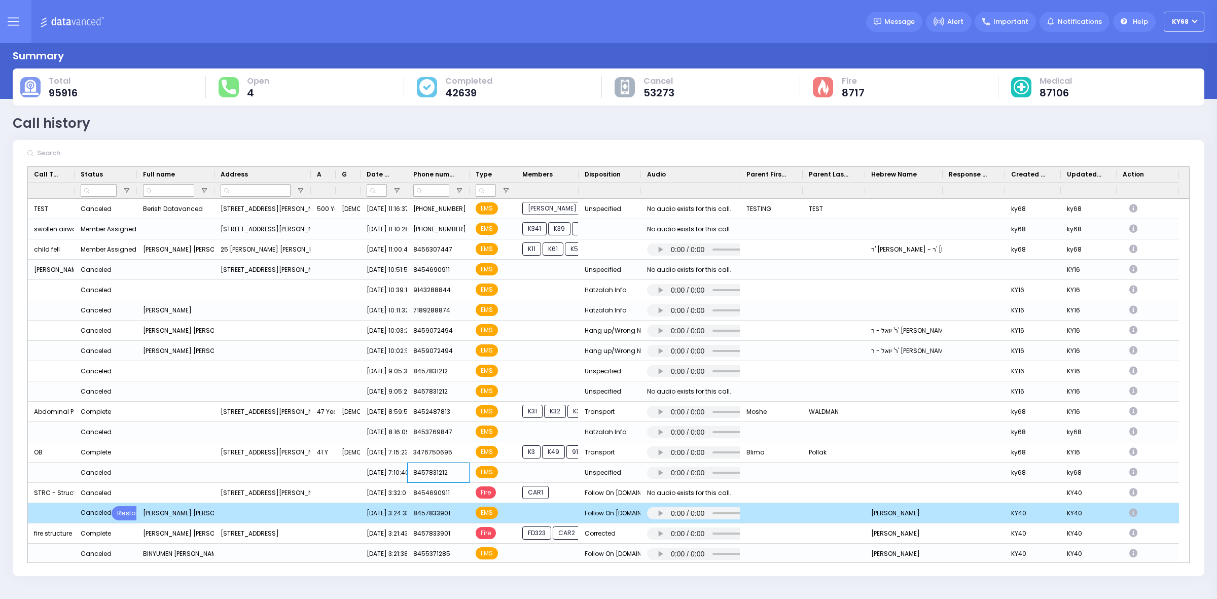
drag, startPoint x: 418, startPoint y: 495, endPoint x: 498, endPoint y: 523, distance: 83.9
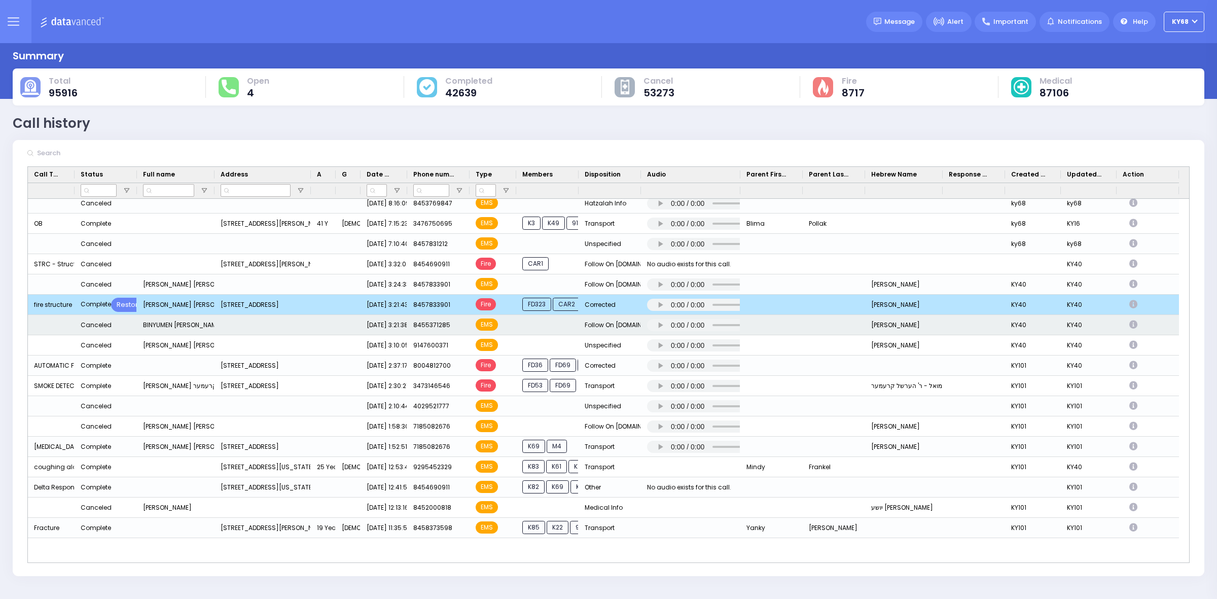
drag, startPoint x: 861, startPoint y: 328, endPoint x: 874, endPoint y: 373, distance: 47.5
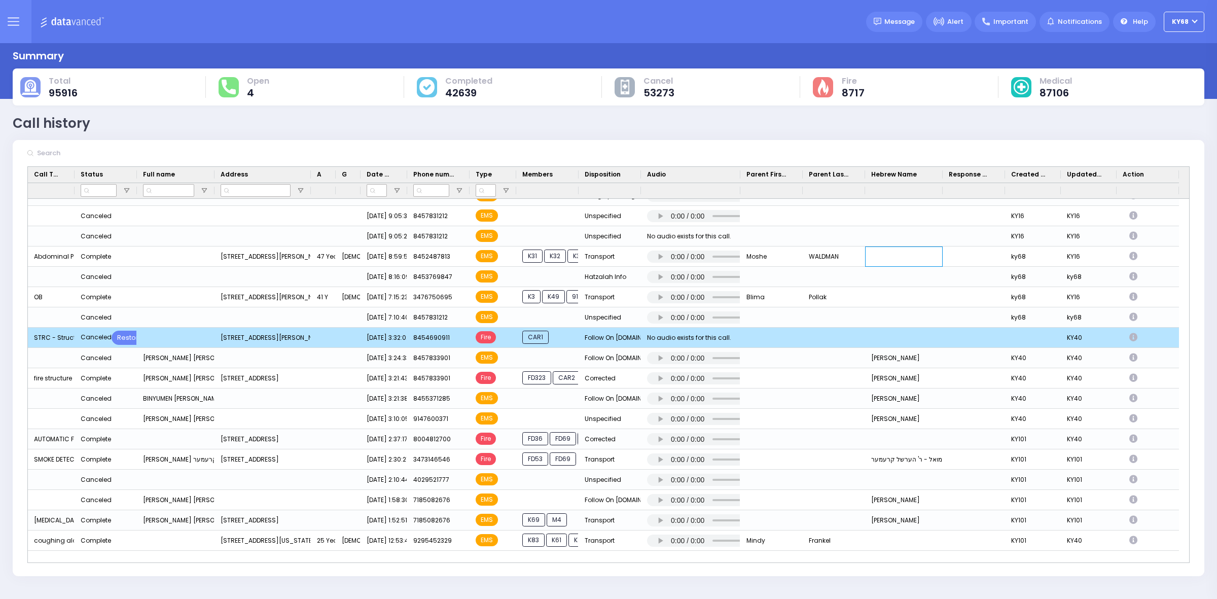
drag, startPoint x: 877, startPoint y: 322, endPoint x: 876, endPoint y: 345, distance: 23.4
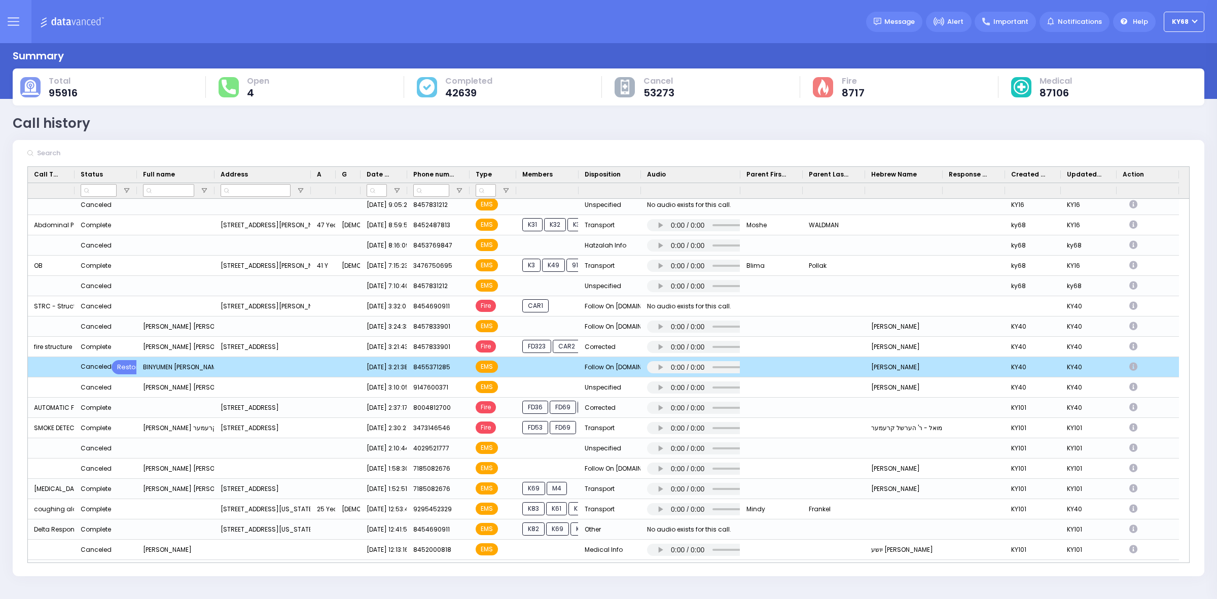
click at [665, 361] on div "Press SPACE to deselect this row." at bounding box center [723, 367] width 152 height 13
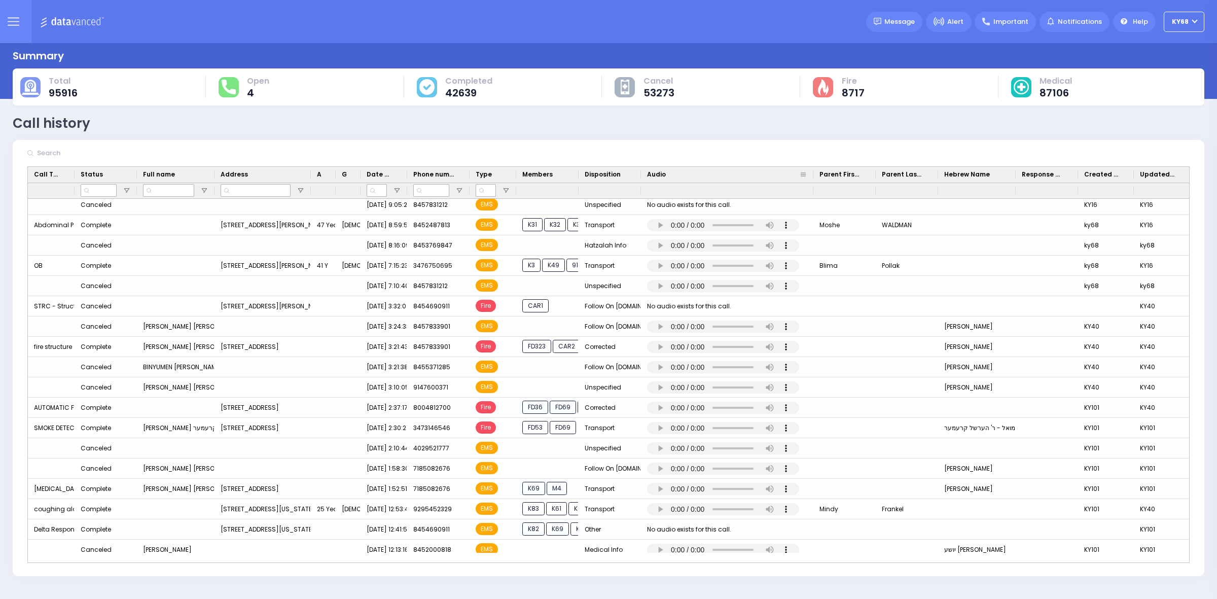
drag, startPoint x: 739, startPoint y: 175, endPoint x: 832, endPoint y: 176, distance: 93.3
click at [815, 176] on div at bounding box center [813, 175] width 4 height 16
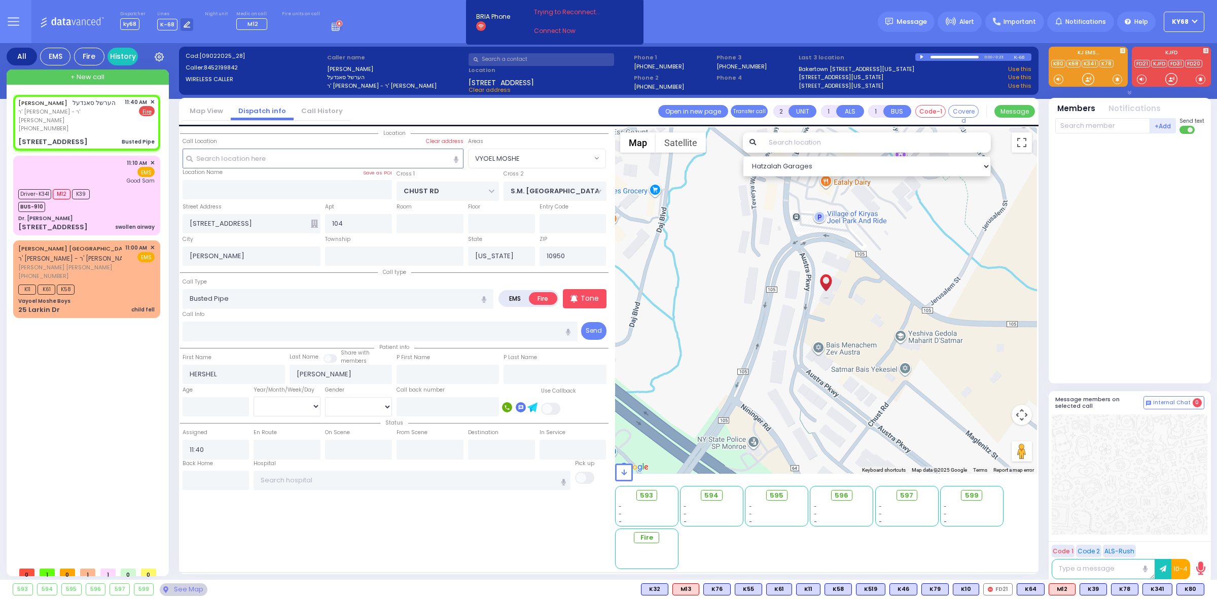
select select "VYOEL MOSHE"
select select
click at [1100, 127] on input "text" at bounding box center [1102, 125] width 95 height 15
type input "20"
select select
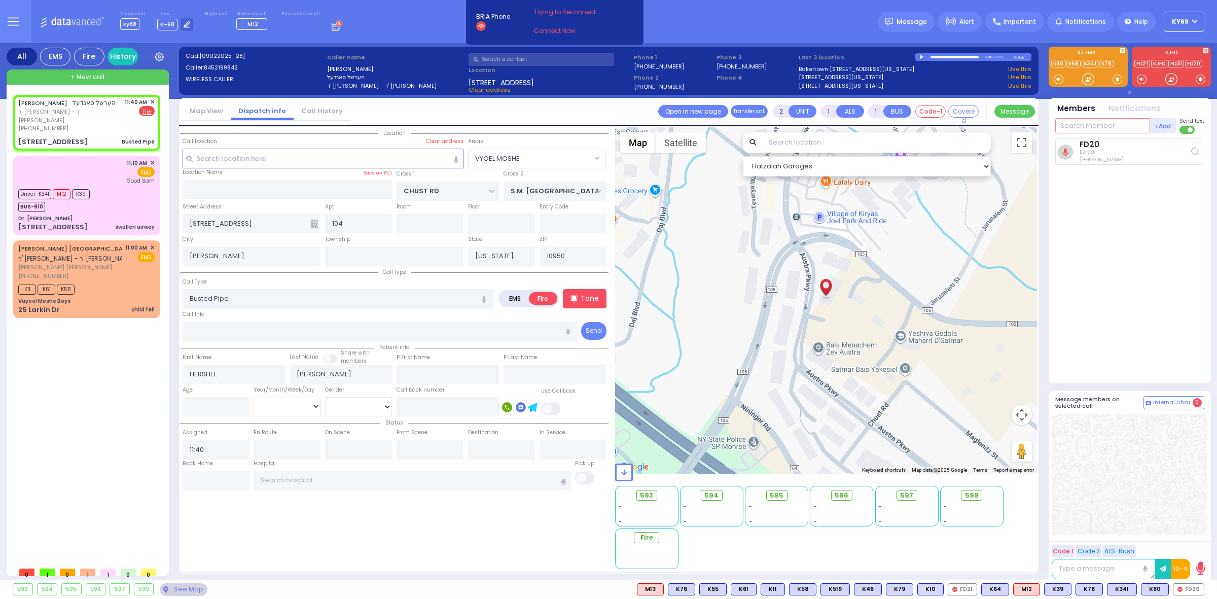
radio input "true"
select select
type input "11:41"
select select "Hatzalah Garages"
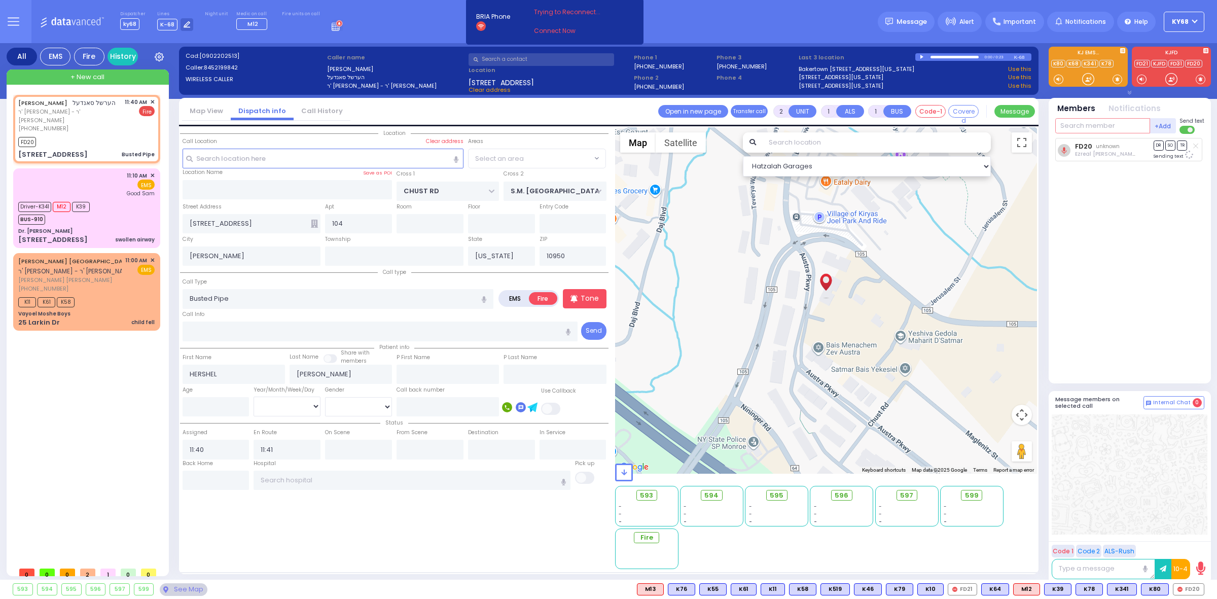
select select "VYOEL MOSHE"
click at [1102, 122] on input "text" at bounding box center [1102, 125] width 95 height 15
type input "79"
select select
radio input "true"
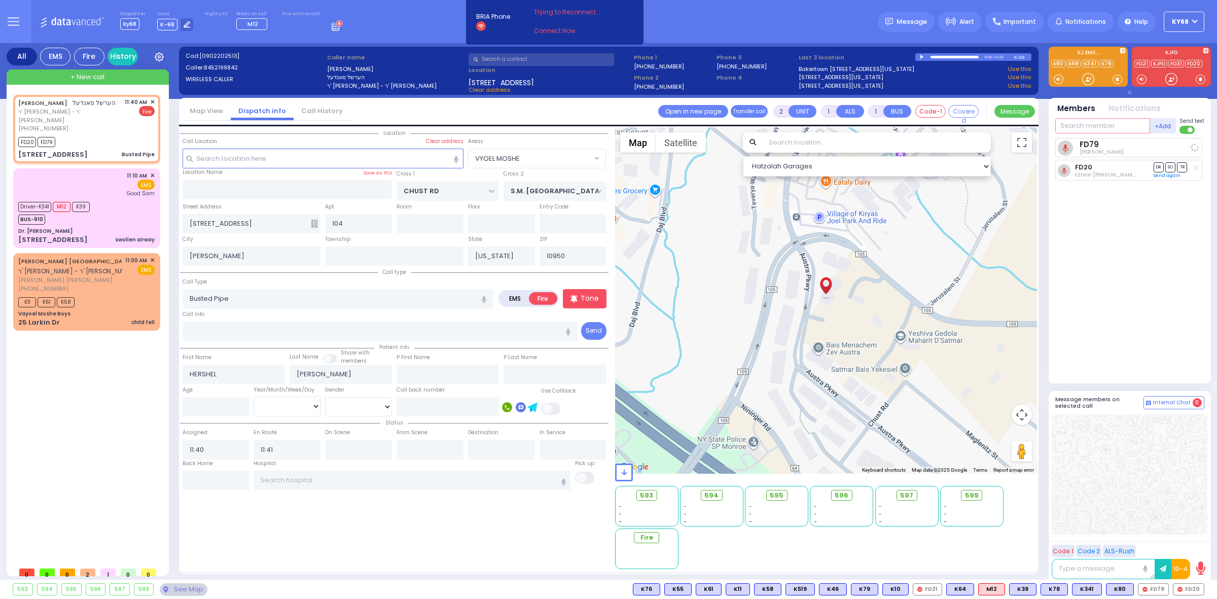
select select
select select "VYOEL MOSHE"
select select "Hatzalah Garages"
click at [1138, 344] on div "FD79 Yida Grunwald DR SO TR" at bounding box center [1130, 256] width 151 height 237
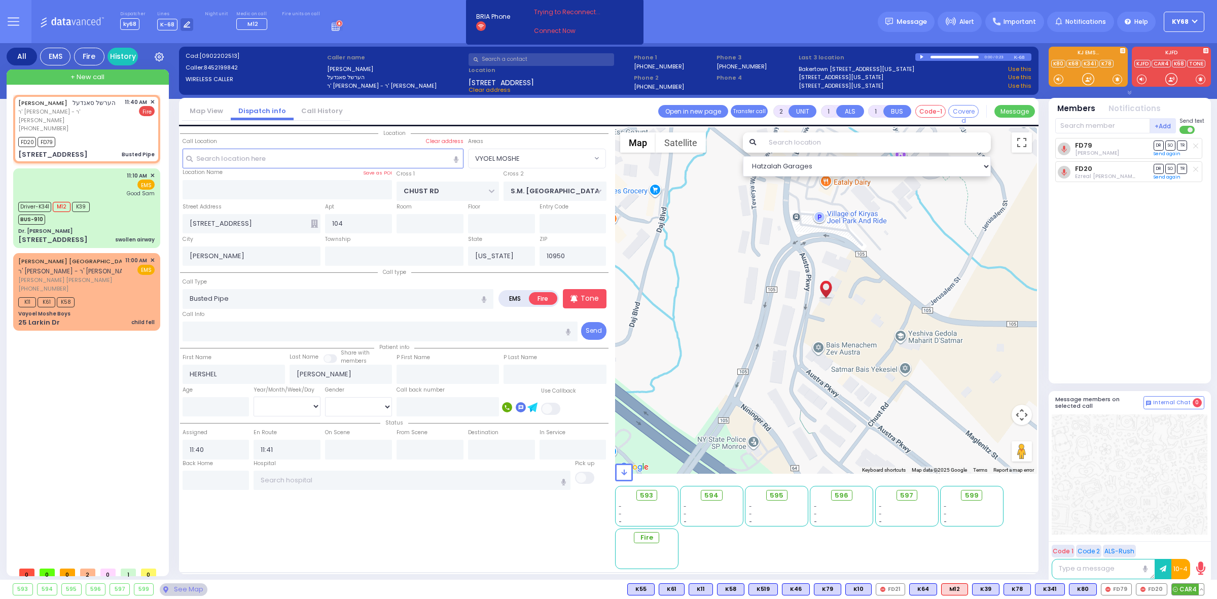
click at [1183, 592] on span "CAR4" at bounding box center [1188, 589] width 32 height 11
select select
radio input "true"
select select
select select "Hatzalah Garages"
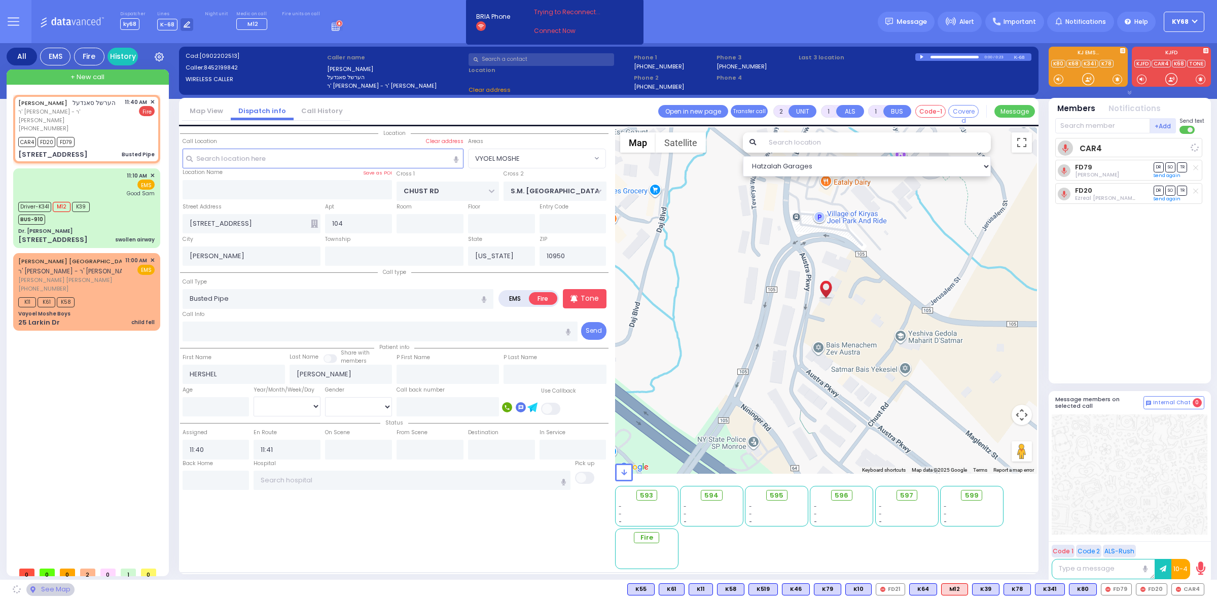
select select "VYOEL MOSHE"
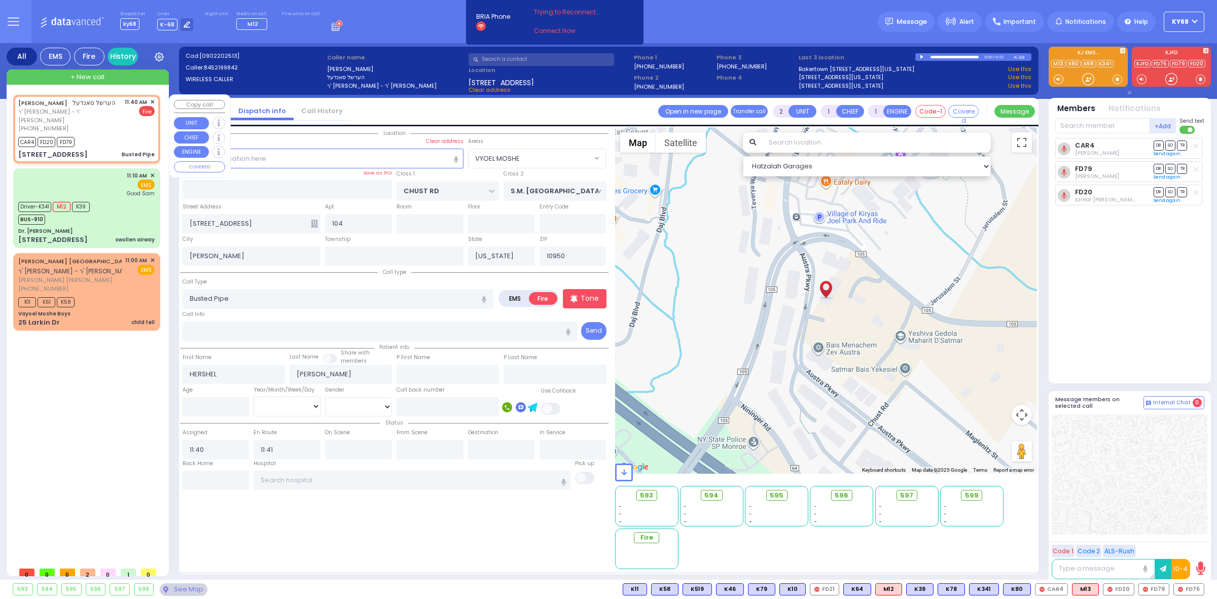
click at [150, 101] on span "✕" at bounding box center [152, 102] width 5 height 9
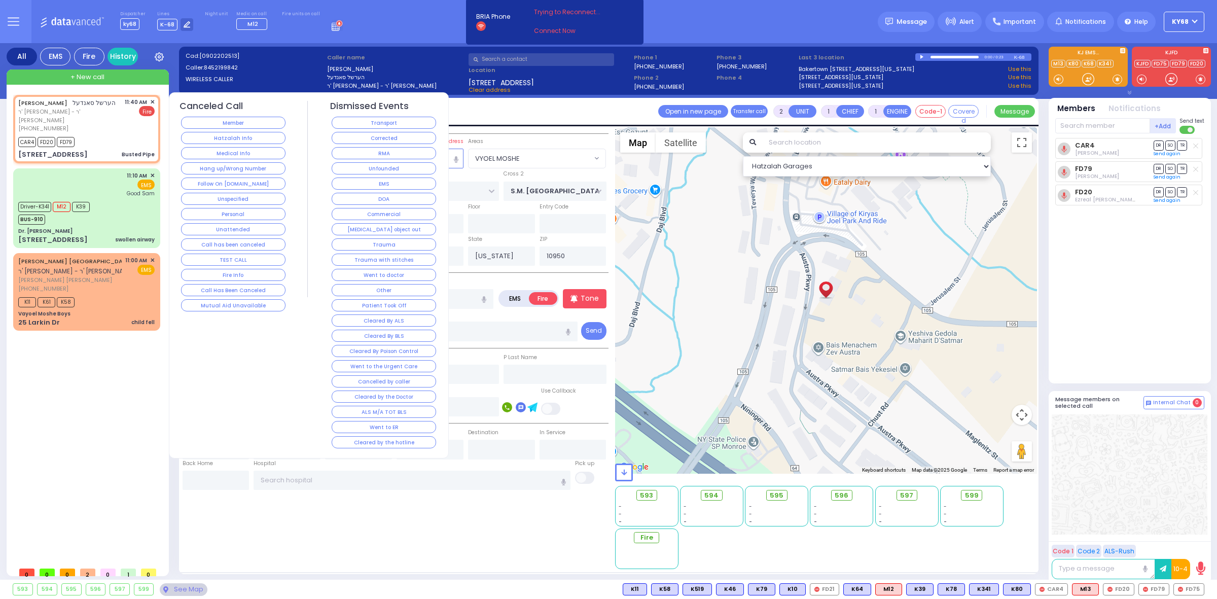
click at [376, 131] on div "Corrected" at bounding box center [384, 137] width 108 height 15
click at [376, 137] on button "Corrected" at bounding box center [384, 138] width 104 height 12
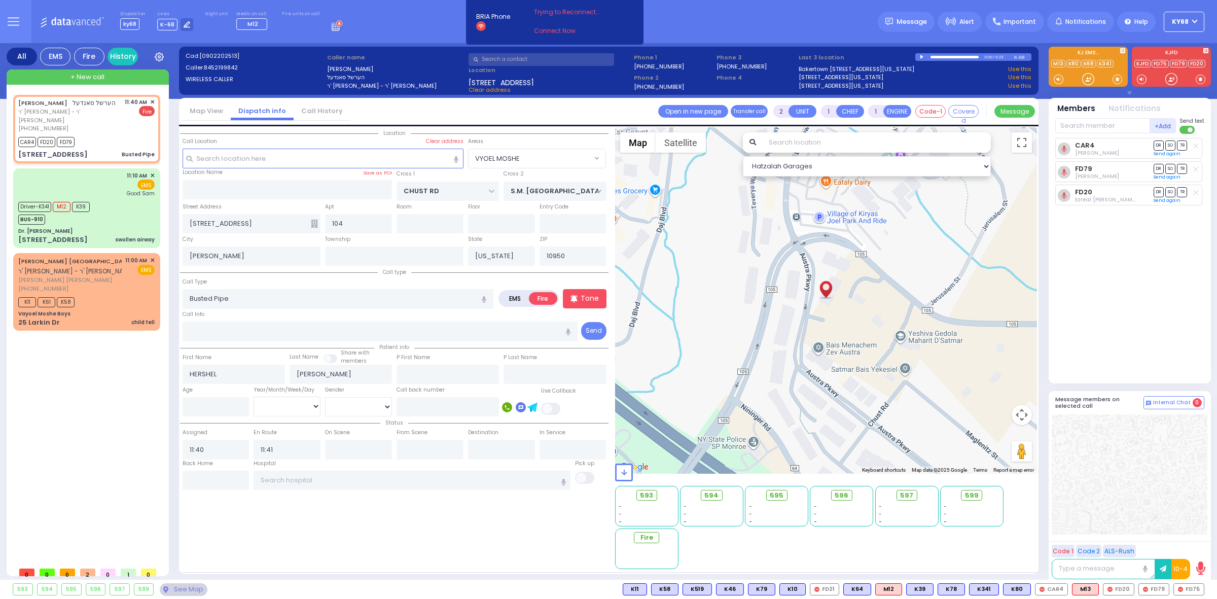
select select
radio input "true"
select select
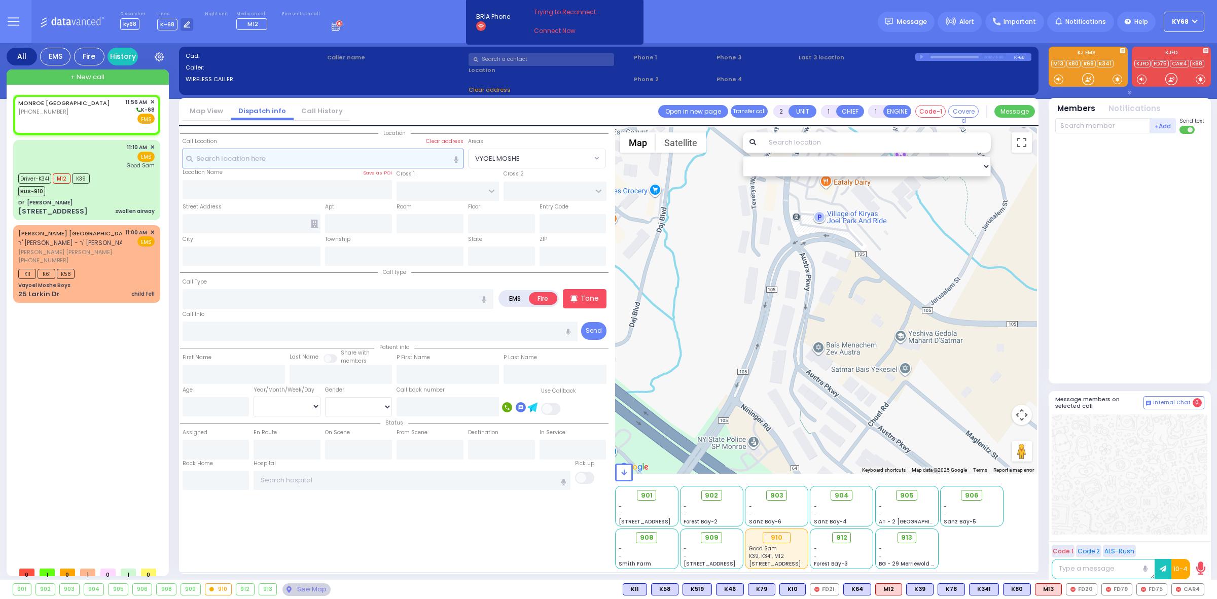
select select
radio input "true"
select select
type input "11:56"
select select "Hatzalah Garages"
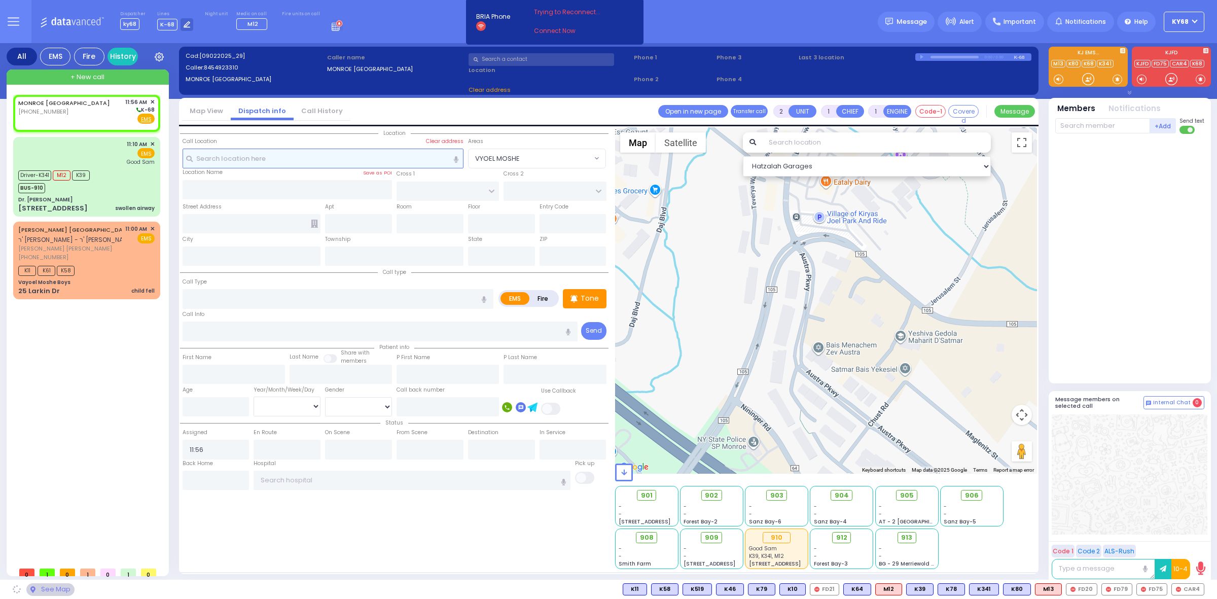
select select
radio input "true"
select select
select select "Hatzalah Garages"
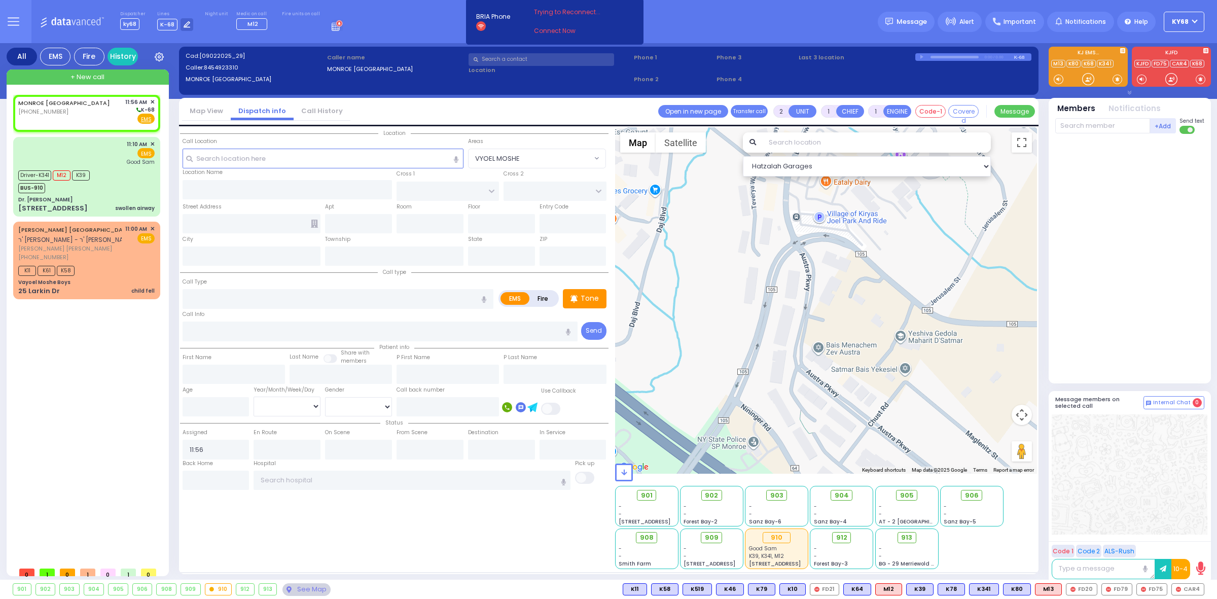
click at [306, 111] on link "Call History" at bounding box center [322, 111] width 57 height 10
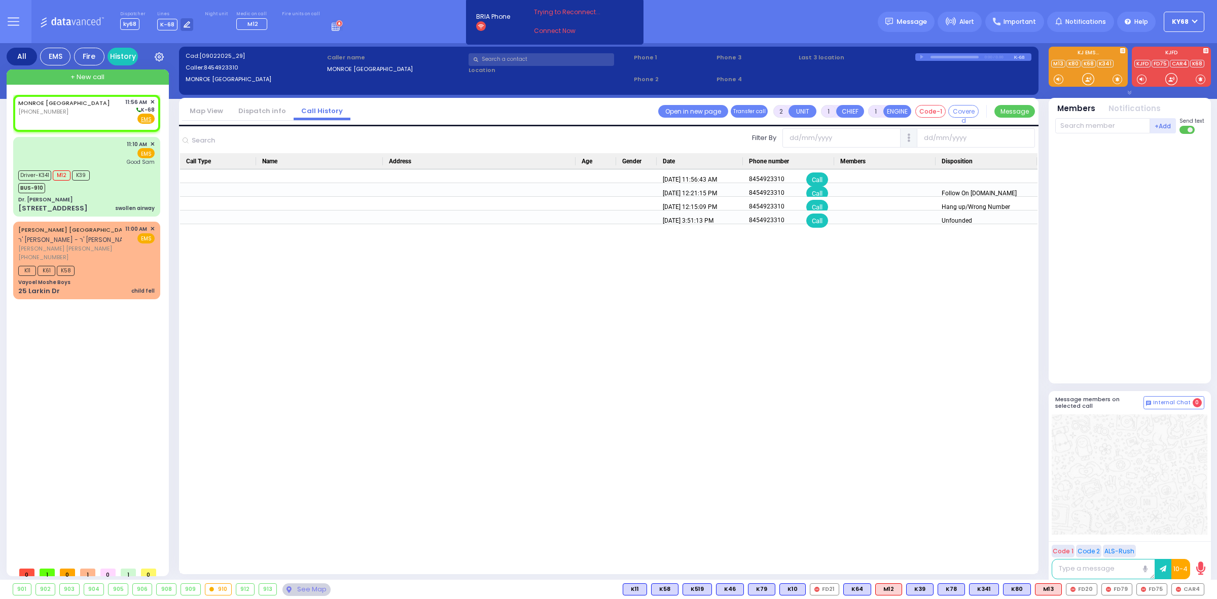
click at [250, 99] on div "Map View Dispatch info Call History Assign communicator with county Assign comm…" at bounding box center [609, 112] width 860 height 28
click at [250, 109] on link "Dispatch info" at bounding box center [262, 111] width 63 height 10
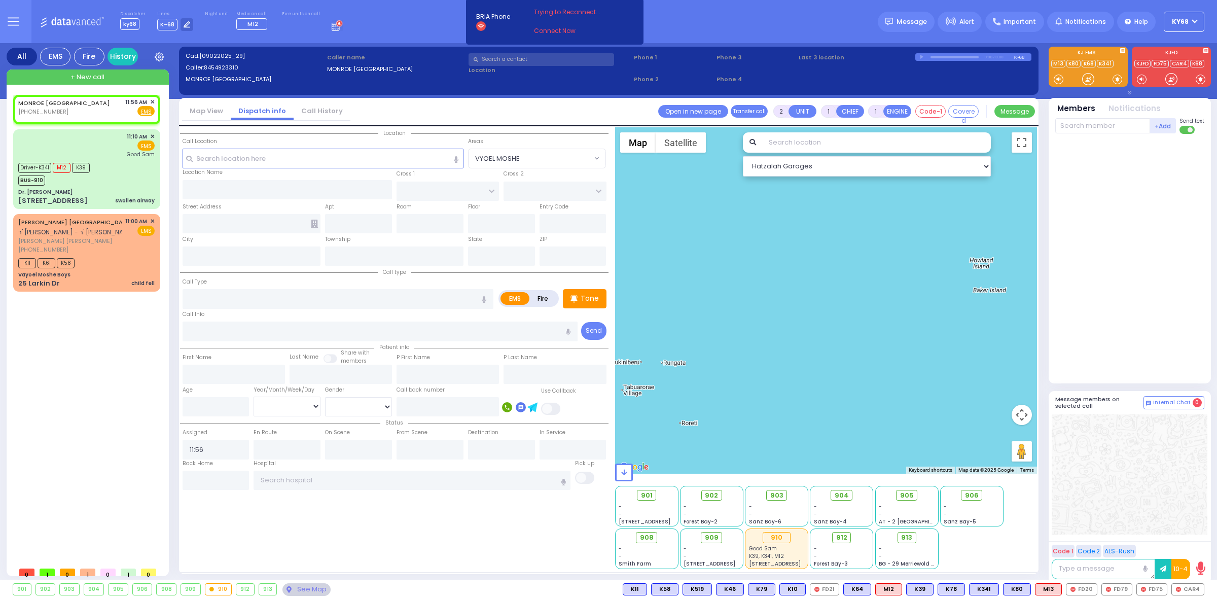
select select
radio input "true"
select select
select select "Hatzalah Garages"
click at [1156, 216] on div at bounding box center [1130, 256] width 151 height 237
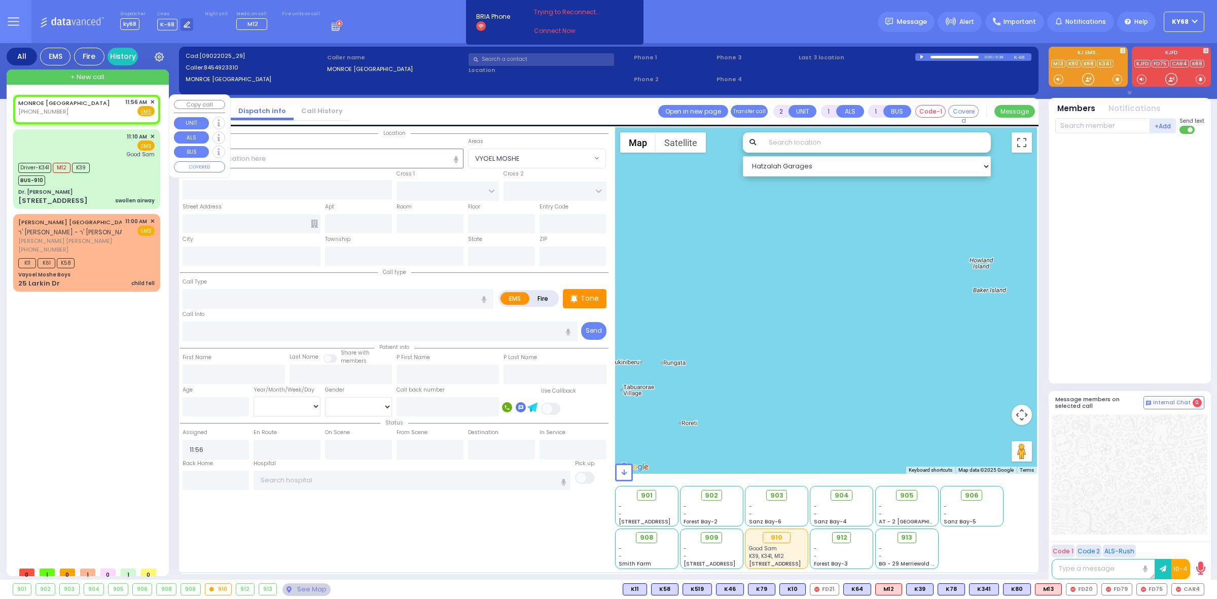
click at [151, 99] on span "✕" at bounding box center [152, 102] width 5 height 9
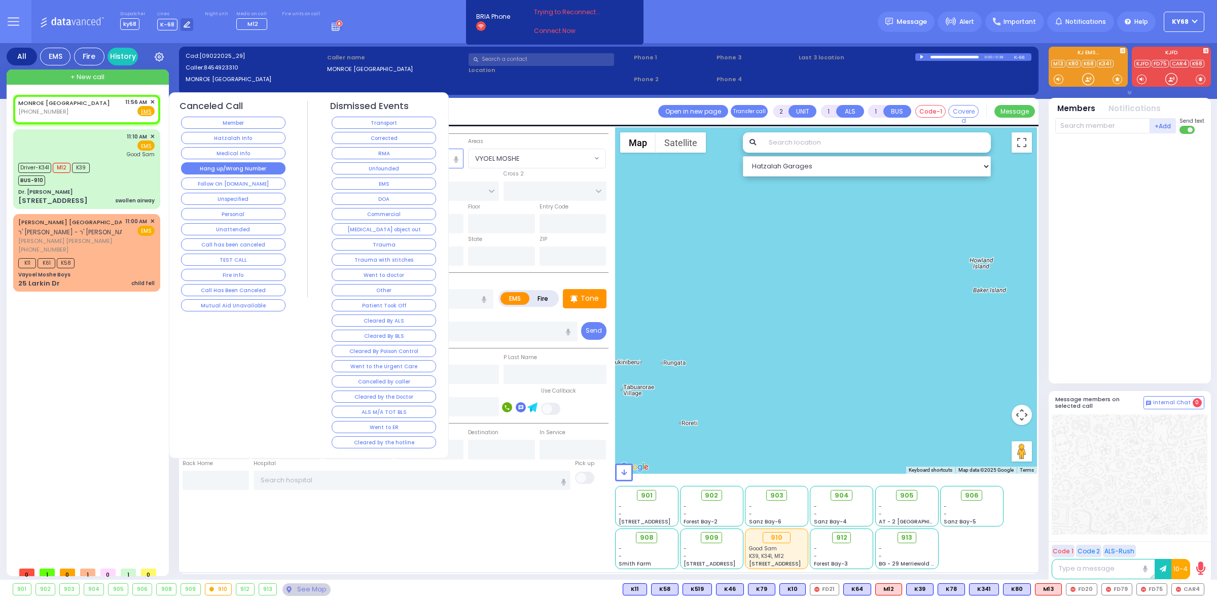
click at [264, 170] on button "Hang up/Wrong Number" at bounding box center [233, 168] width 104 height 12
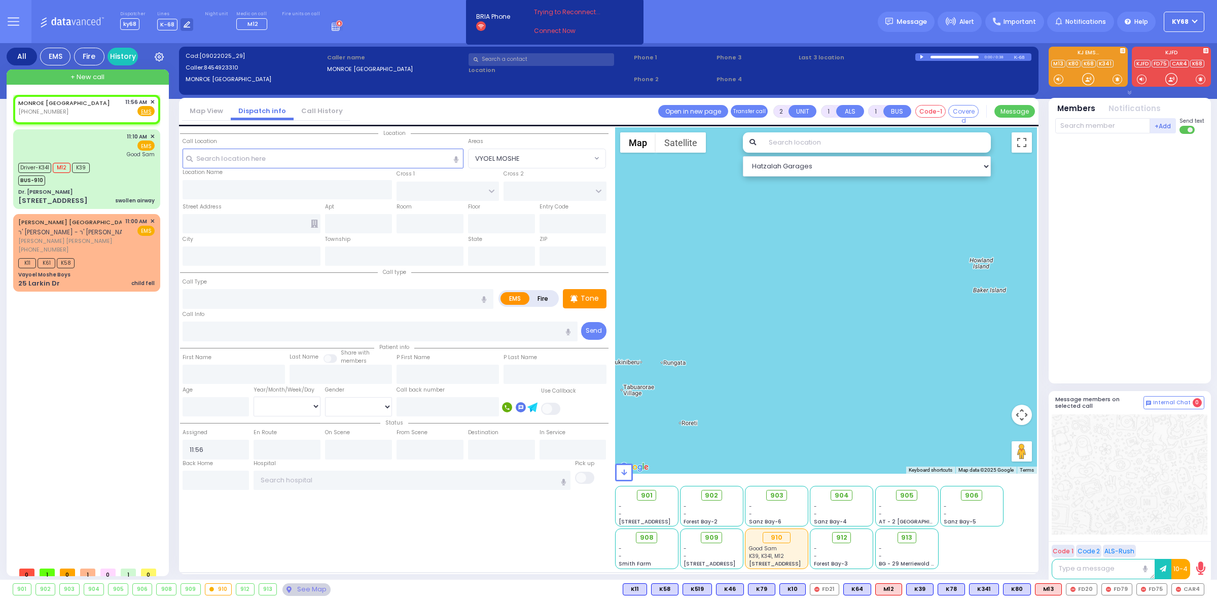
select select
radio input "true"
select select
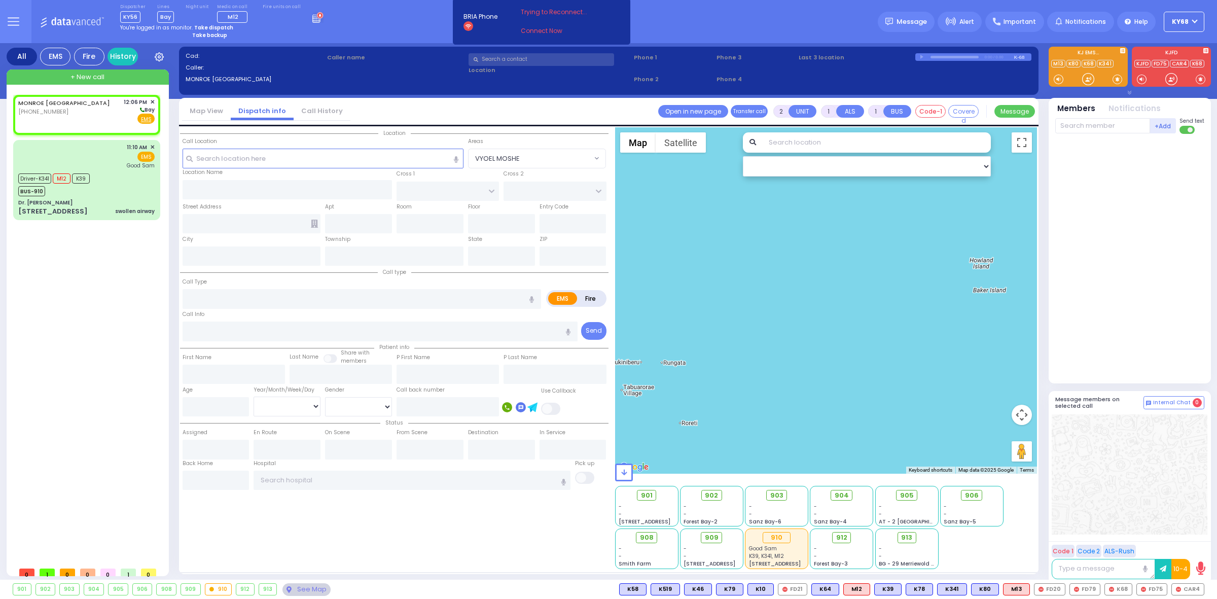
select select
radio input "true"
select select
type input "12:06"
select select "Hatzalah Garages"
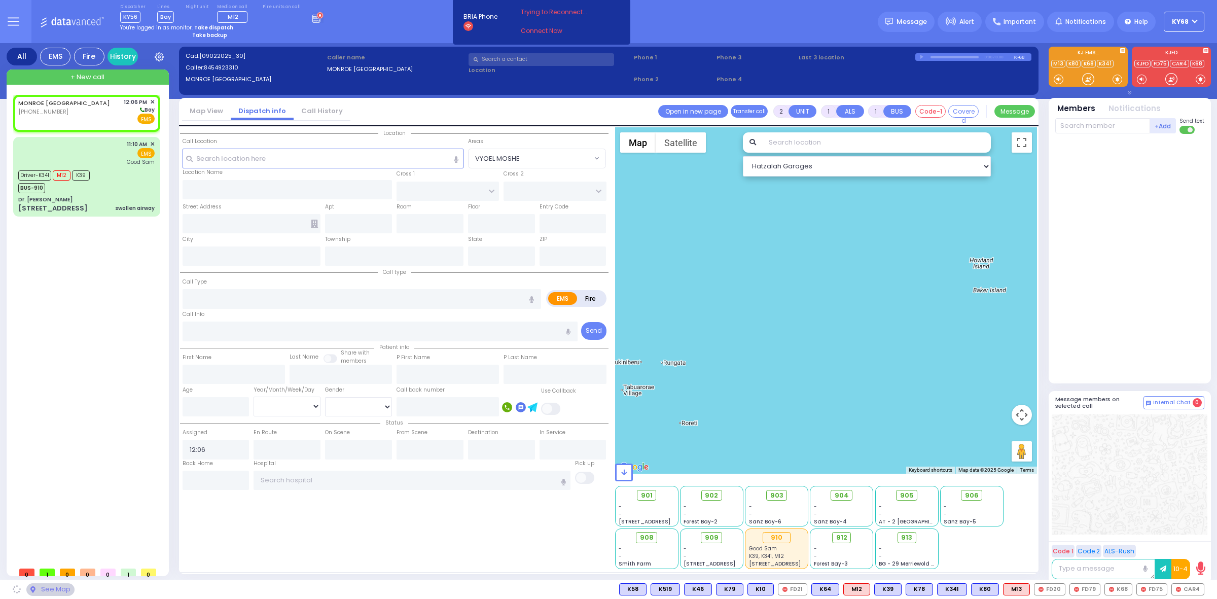
select select
radio input "true"
select select
select select "Hatzalah Garages"
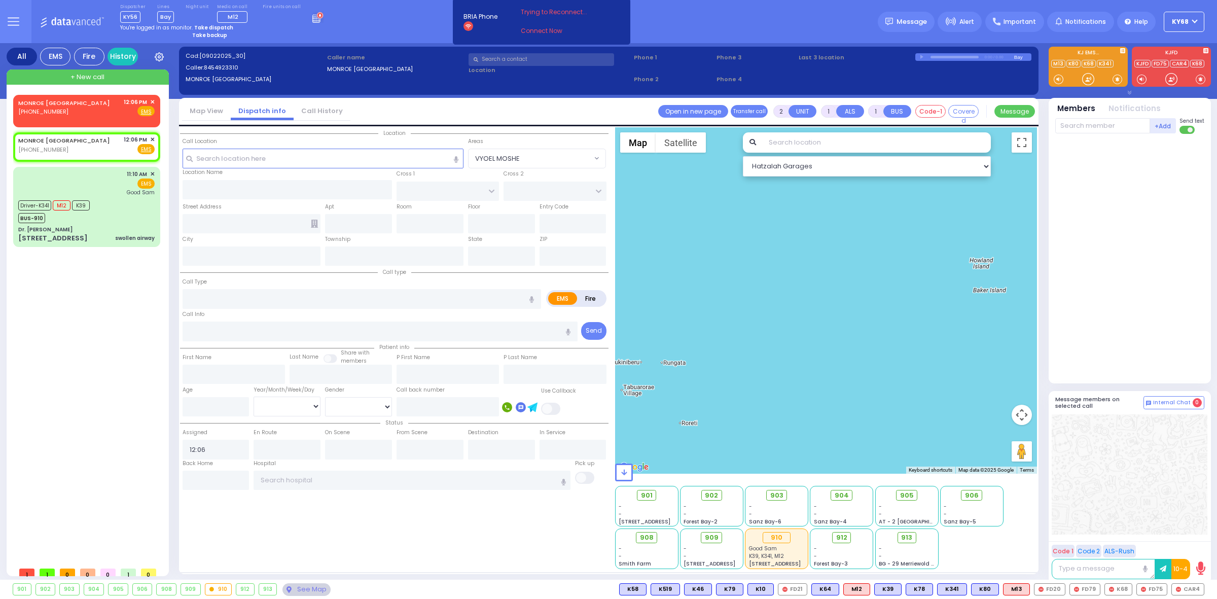
select select
radio input "true"
select select
select select "Hatzalah Garages"
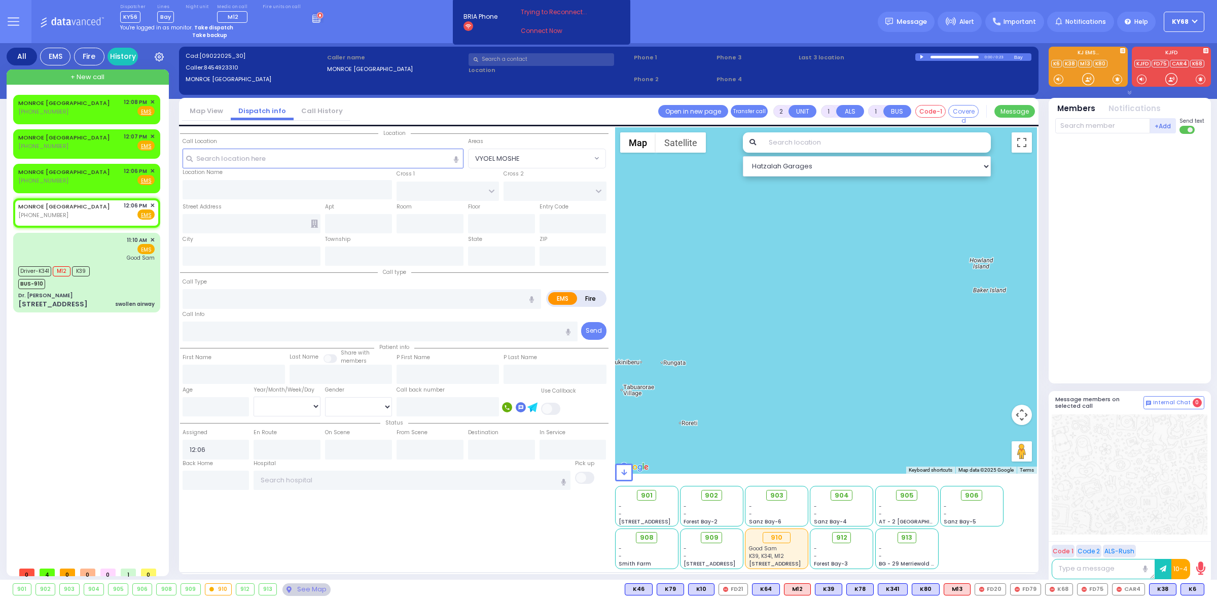
click at [328, 102] on li "Call History" at bounding box center [322, 111] width 57 height 18
click at [326, 107] on link "Call History" at bounding box center [322, 111] width 57 height 10
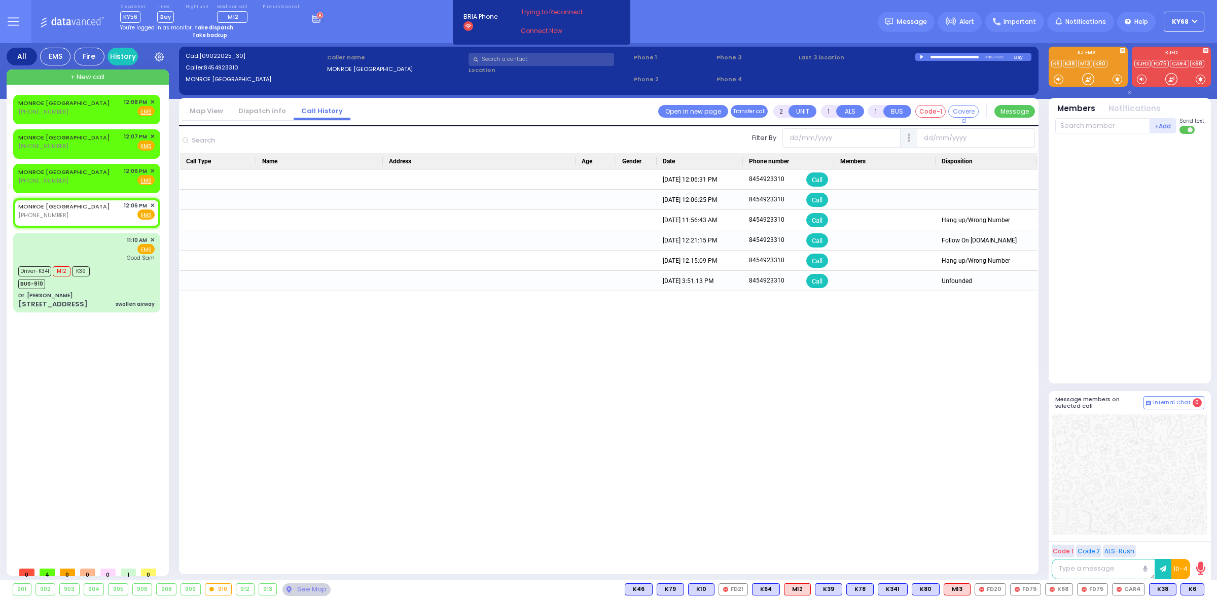
drag, startPoint x: 792, startPoint y: 479, endPoint x: 526, endPoint y: 473, distance: 265.3
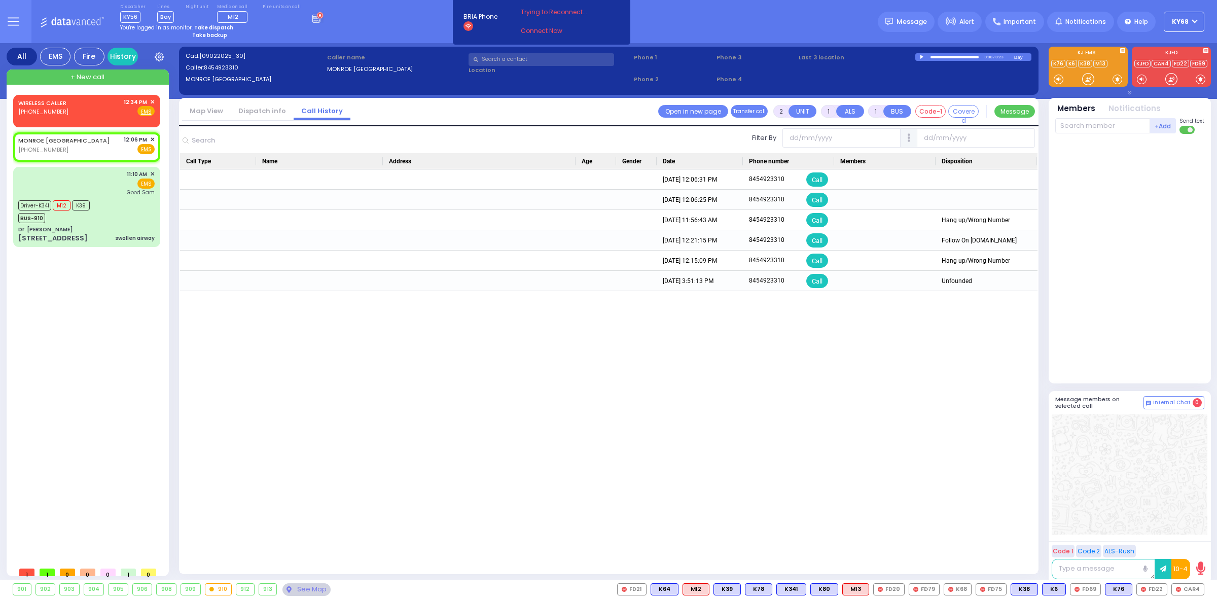
click at [252, 114] on link "Dispatch info" at bounding box center [262, 111] width 63 height 10
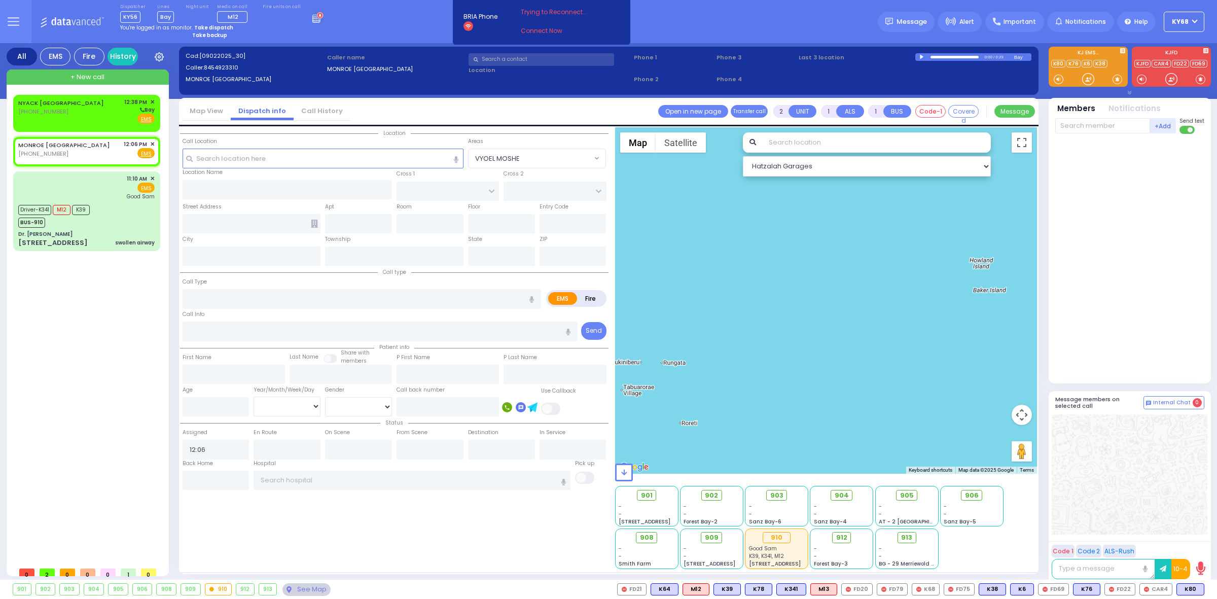
click at [921, 57] on div at bounding box center [923, 57] width 6 height 5
click at [217, 69] on span "8454923310" at bounding box center [221, 67] width 34 height 8
copy span "8454923310"
click at [313, 117] on li "Call History" at bounding box center [322, 111] width 57 height 18
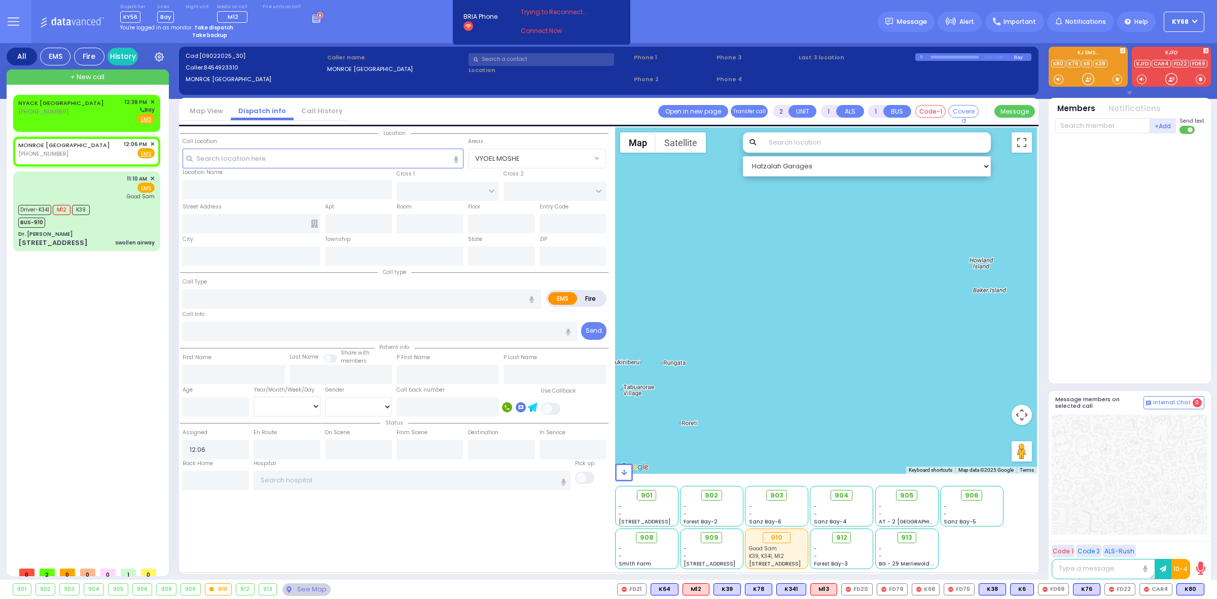
click at [313, 113] on link "Call History" at bounding box center [322, 111] width 57 height 10
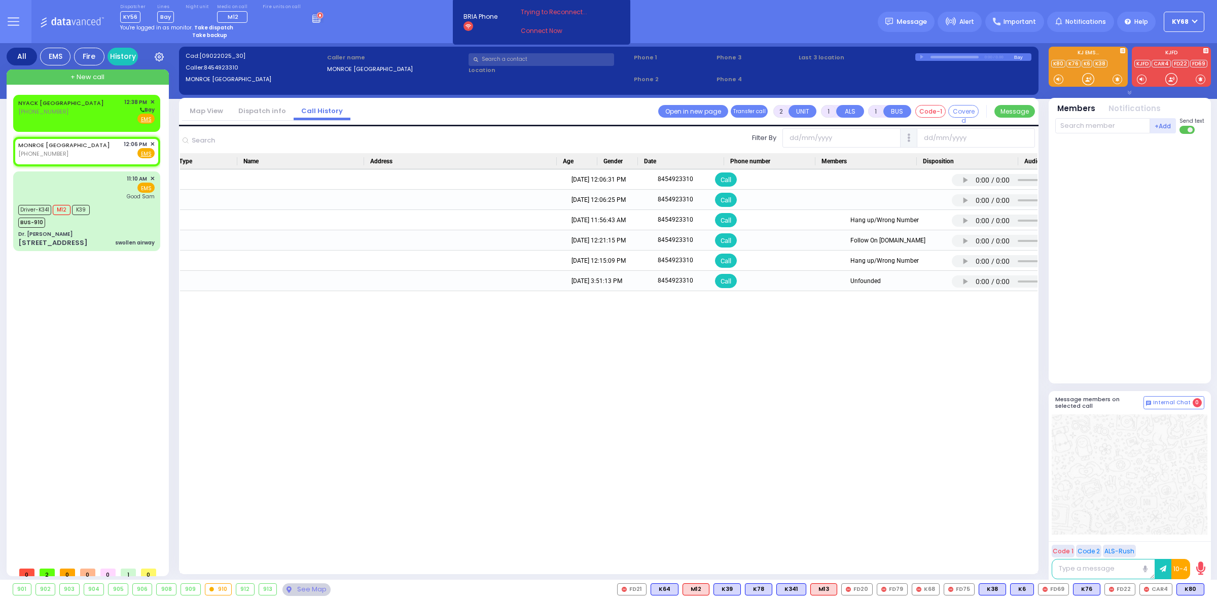
scroll to position [0, 673]
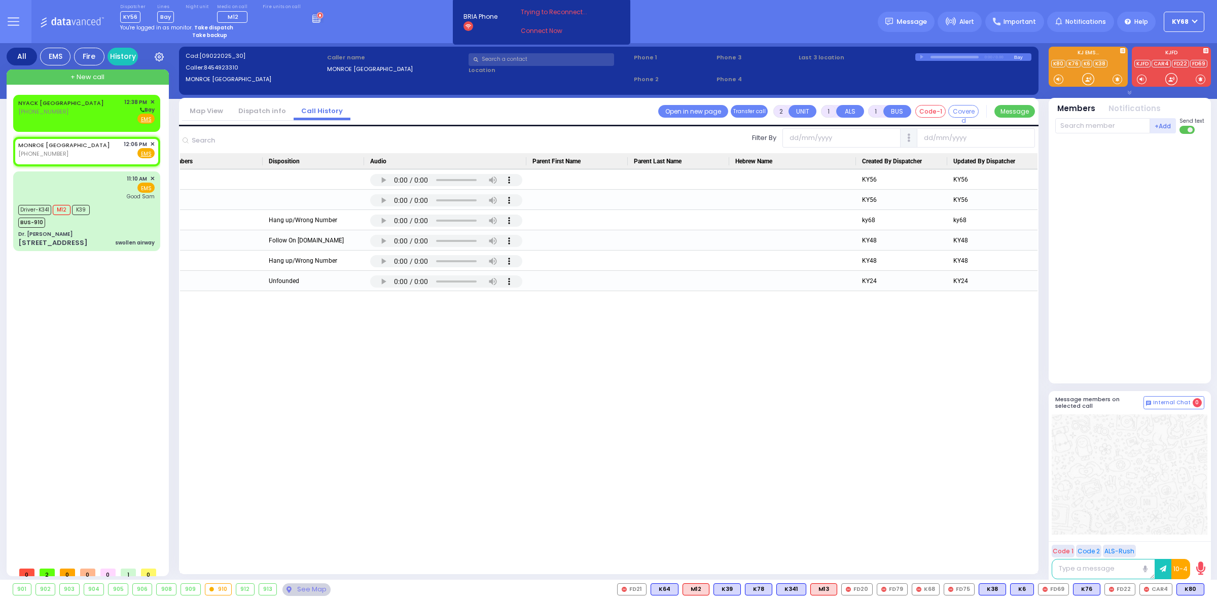
drag, startPoint x: 575, startPoint y: 427, endPoint x: 658, endPoint y: 416, distance: 84.4
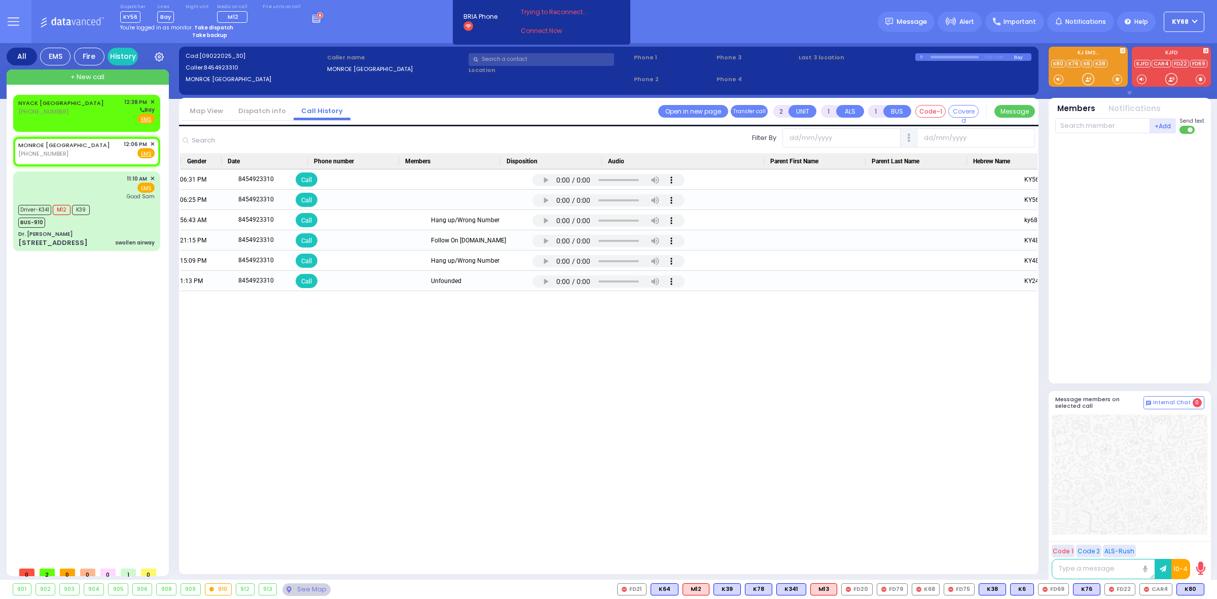
scroll to position [0, 389]
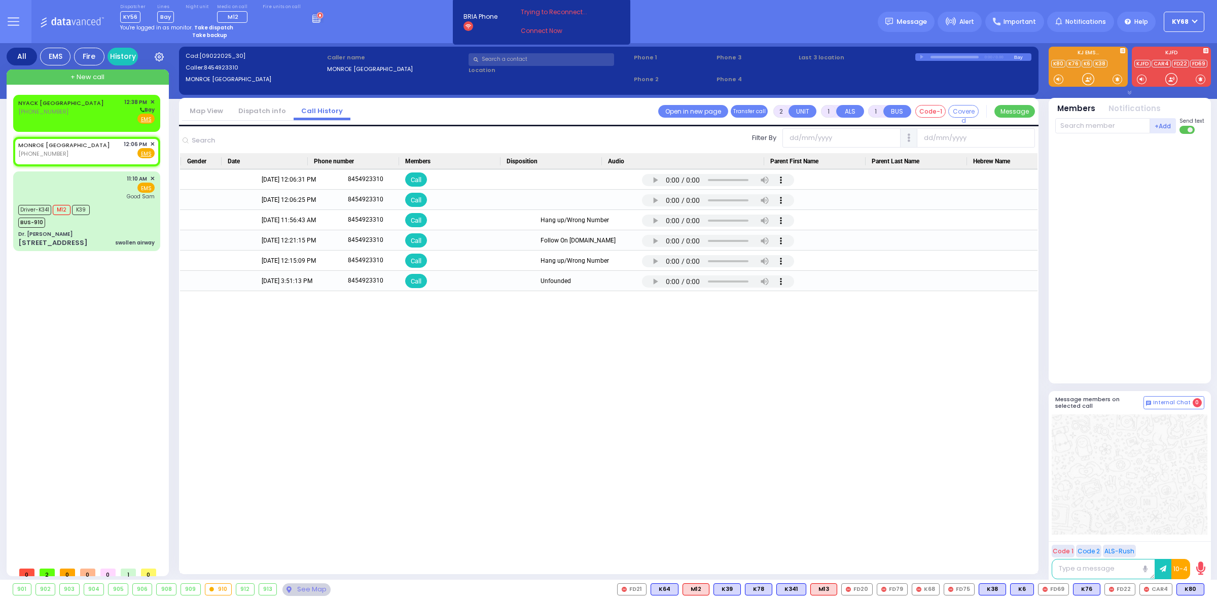
drag, startPoint x: 703, startPoint y: 416, endPoint x: 643, endPoint y: 409, distance: 60.3
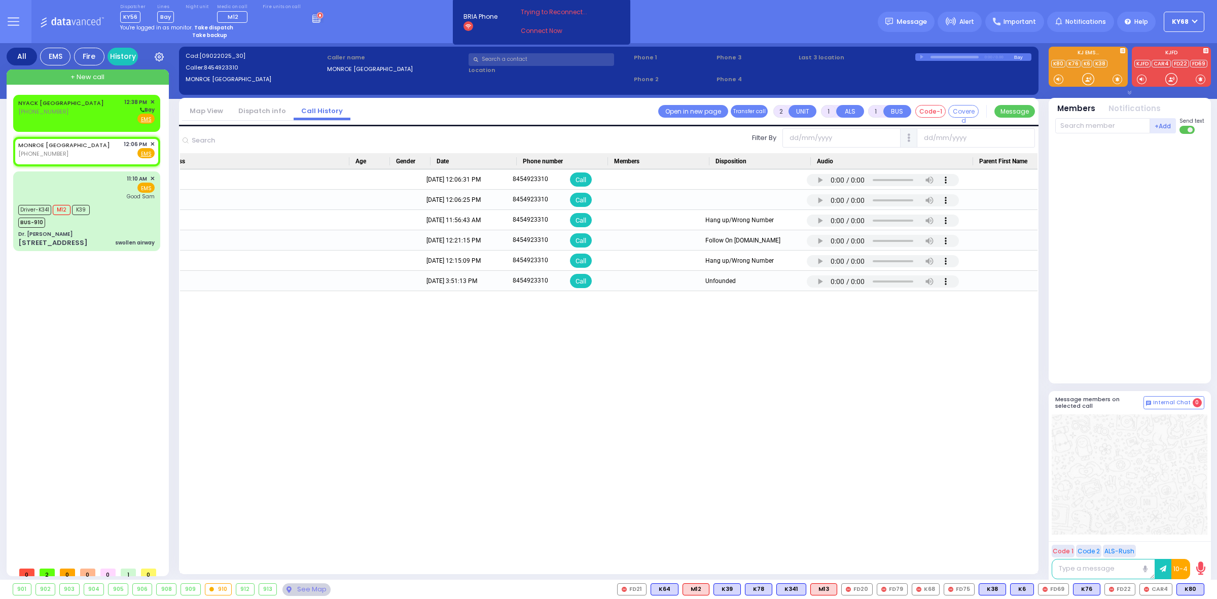
scroll to position [0, 0]
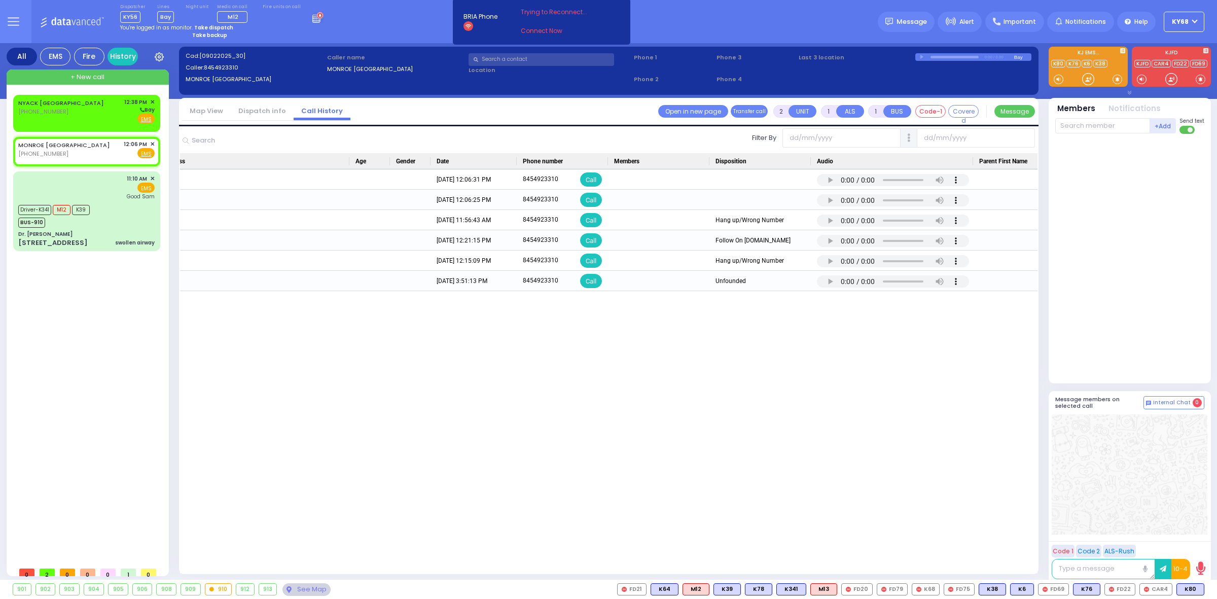
click at [859, 356] on div "9/2/2025 12:06:25 PM 8454923310 Call 9/2/2025 11:56:43 AM 8454923310 Call Hang …" at bounding box center [609, 371] width 858 height 405
click at [259, 115] on li "Dispatch info" at bounding box center [262, 111] width 63 height 18
click at [259, 109] on link "Dispatch info" at bounding box center [262, 111] width 63 height 10
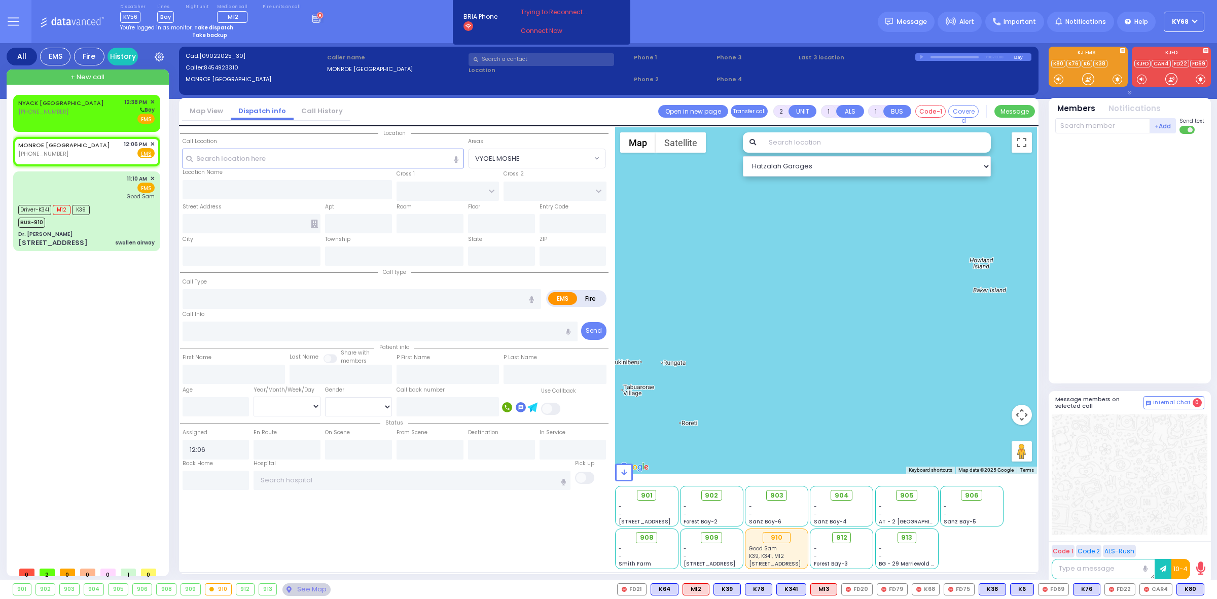
click at [308, 108] on link "Call History" at bounding box center [322, 111] width 57 height 10
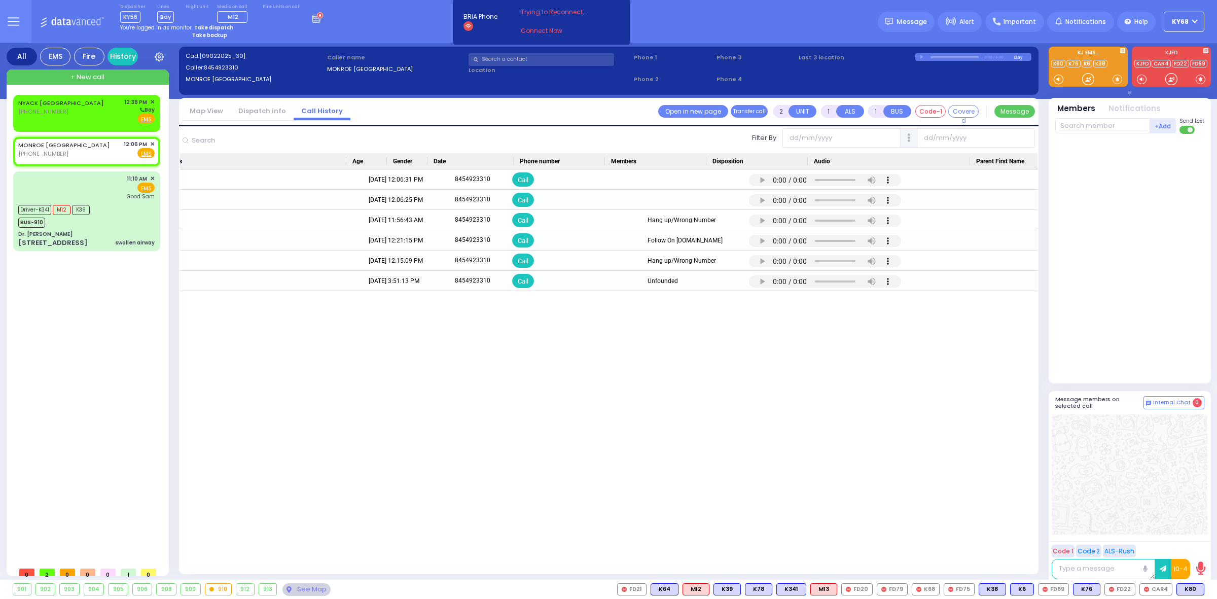
scroll to position [0, 673]
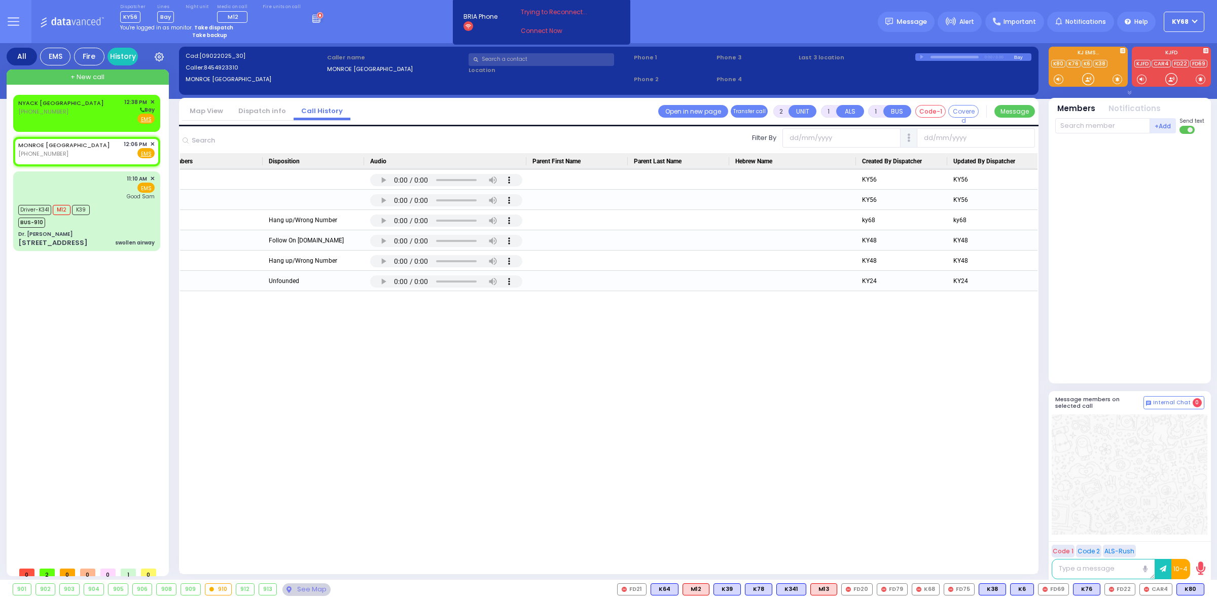
drag, startPoint x: 694, startPoint y: 349, endPoint x: 827, endPoint y: 346, distance: 133.4
drag, startPoint x: 875, startPoint y: 348, endPoint x: 788, endPoint y: 345, distance: 87.3
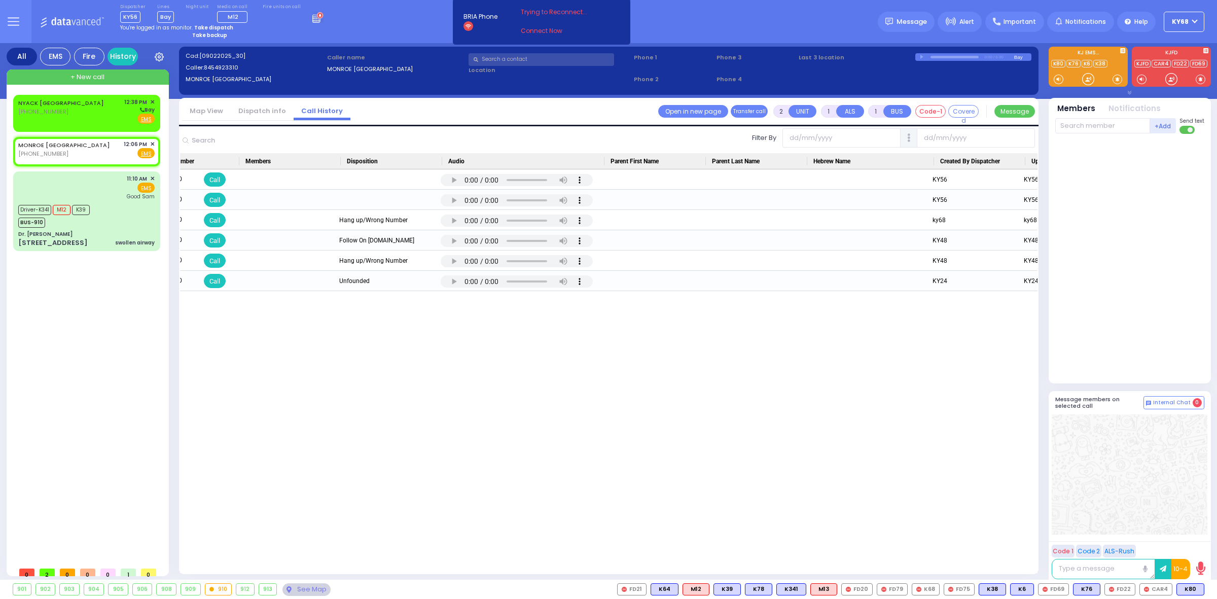
scroll to position [0, 584]
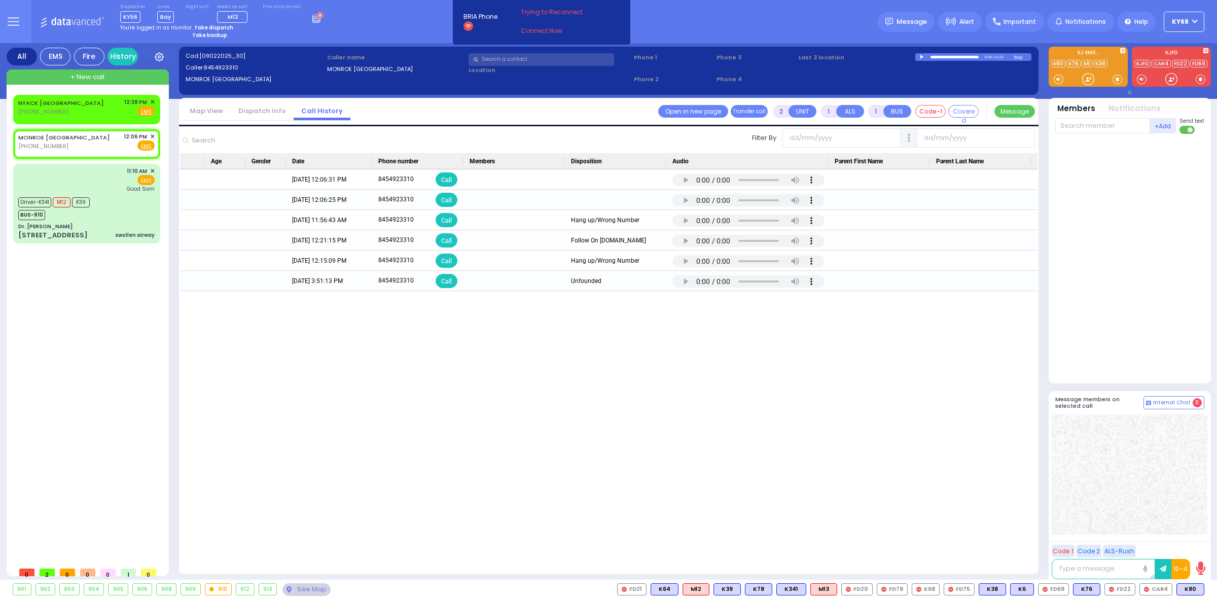
click at [263, 112] on link "Dispatch info" at bounding box center [262, 111] width 63 height 10
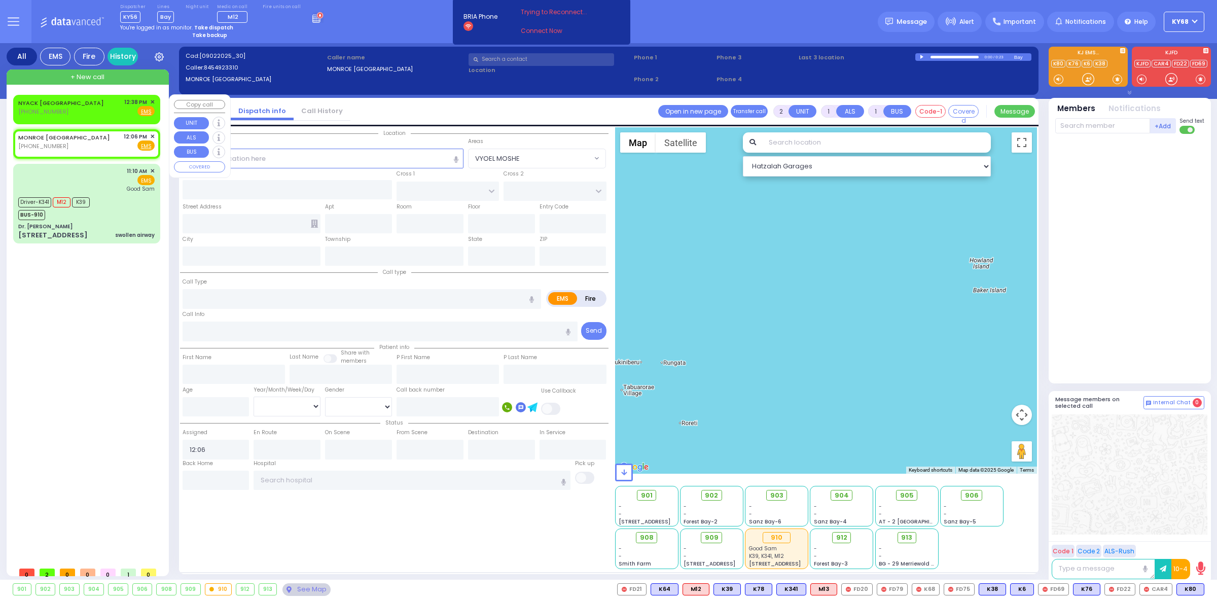
click at [16, 110] on div "NYACK NY (845) 818-0299 12:38 PM ✕ Fire EMS" at bounding box center [86, 109] width 143 height 26
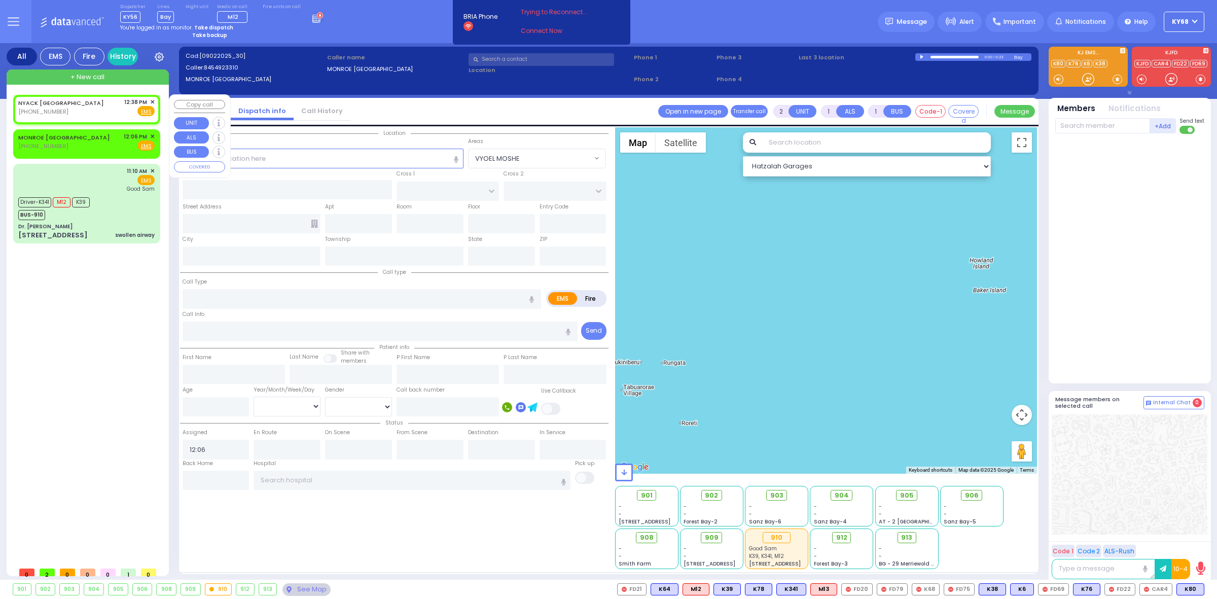
select select
radio input "true"
select select
type input "12:38"
select select "Hatzalah Garages"
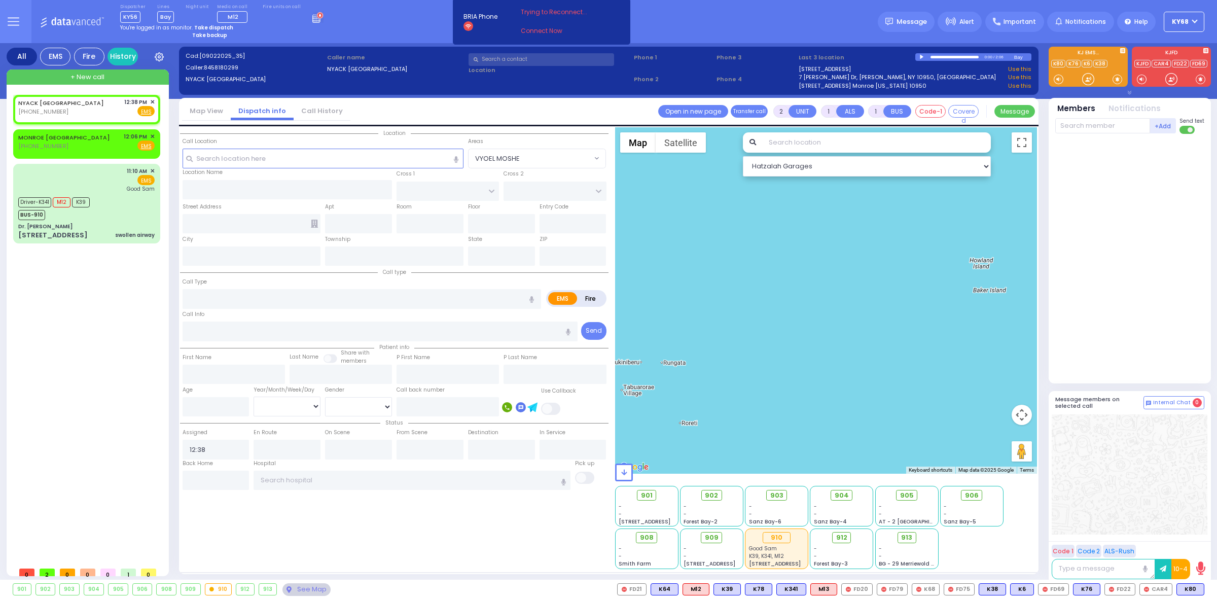
click at [921, 55] on div at bounding box center [923, 57] width 6 height 5
click at [957, 57] on div at bounding box center [955, 57] width 49 height 3
click at [509, 57] on input "text" at bounding box center [542, 59] width 146 height 13
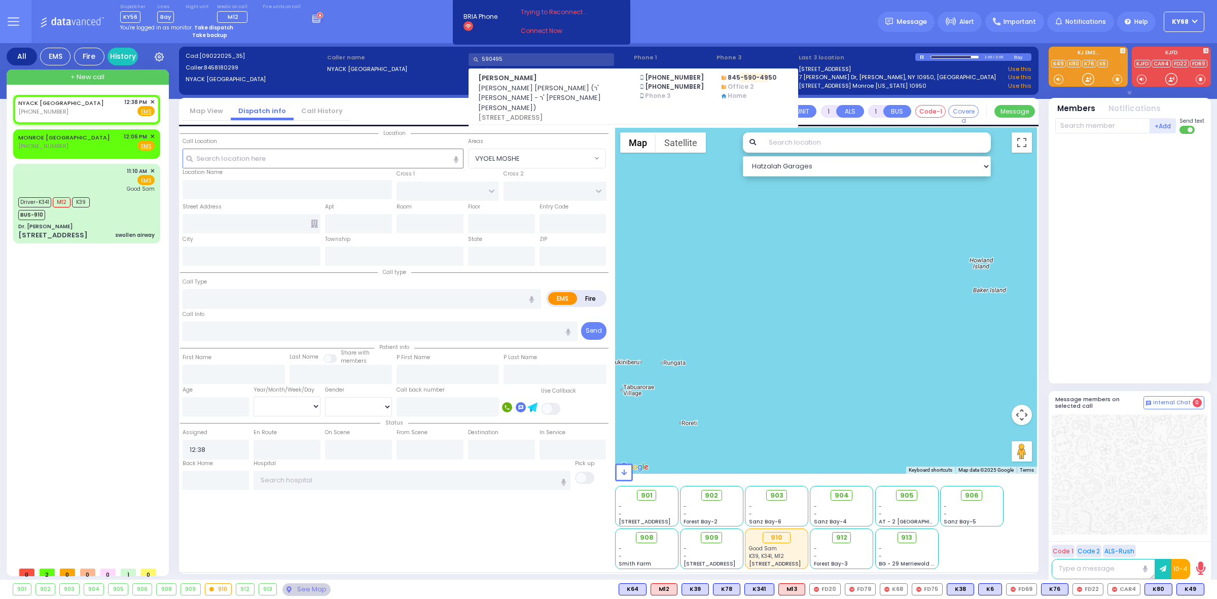
type input "5904950"
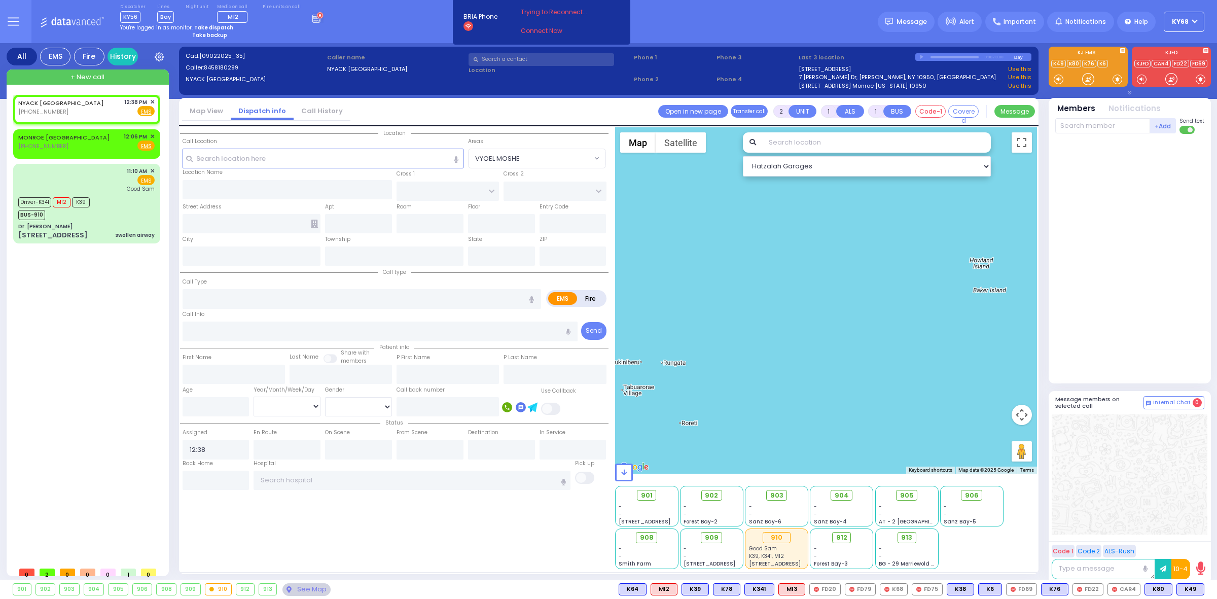
click at [1160, 246] on div at bounding box center [1130, 256] width 151 height 237
click at [82, 383] on div "NYACK NY (845) 818-0299 12:38 PM ✕ EMS EMS" at bounding box center [88, 328] width 151 height 467
